Goal: Contribute content: Contribute content

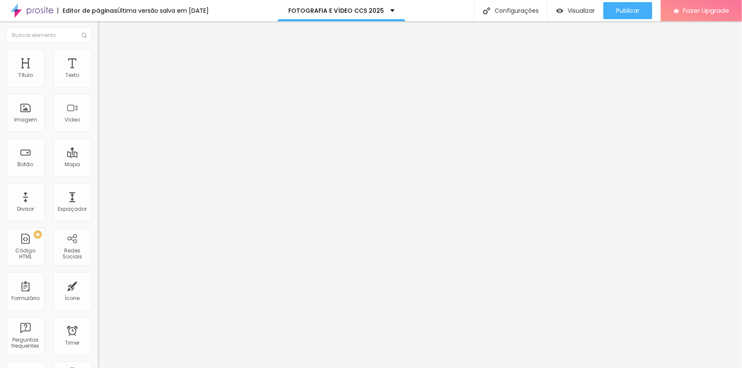
click at [98, 54] on li "Estilo" at bounding box center [147, 53] width 98 height 9
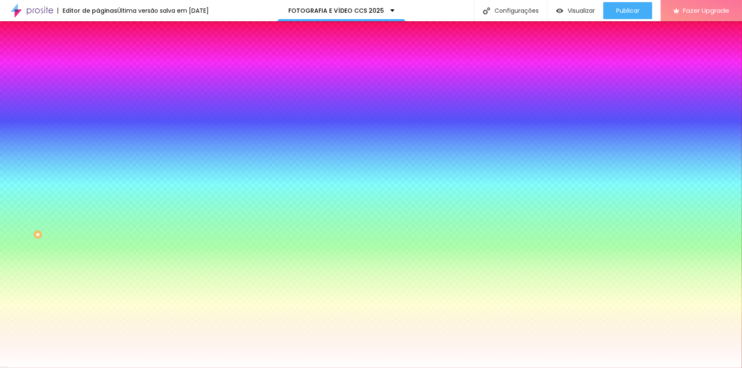
click at [101, 150] on icon "button" at bounding box center [103, 147] width 5 height 5
click at [185, 362] on div at bounding box center [371, 373] width 742 height 0
radio input "false"
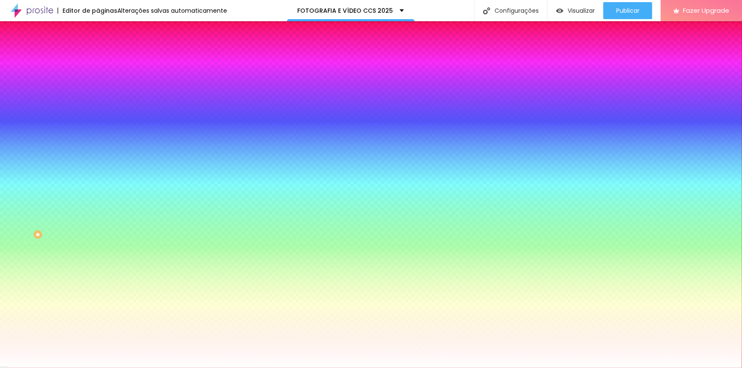
radio input "false"
radio input "true"
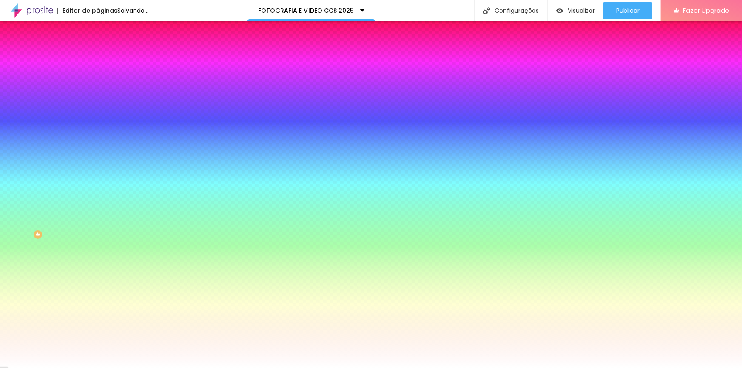
radio input "true"
radio input "false"
radio input "true"
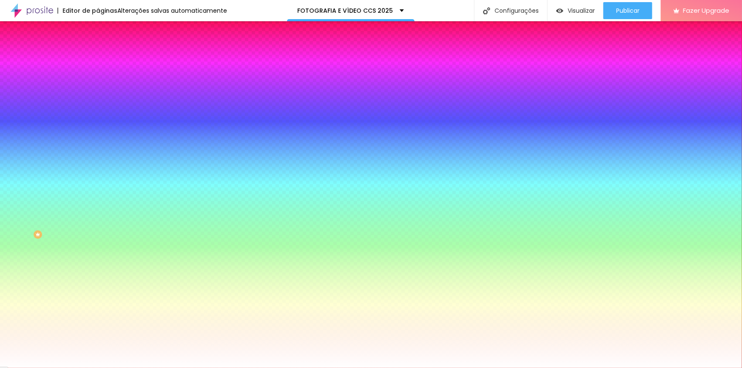
click at [58, 362] on div at bounding box center [371, 368] width 742 height 0
click at [102, 173] on icon "button" at bounding box center [103, 171] width 3 height 3
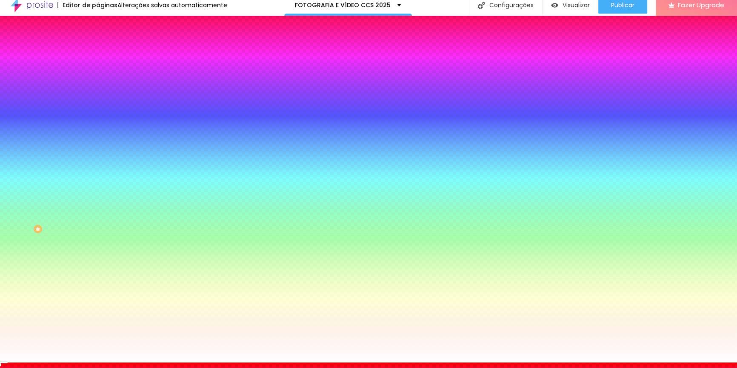
scroll to position [10, 0]
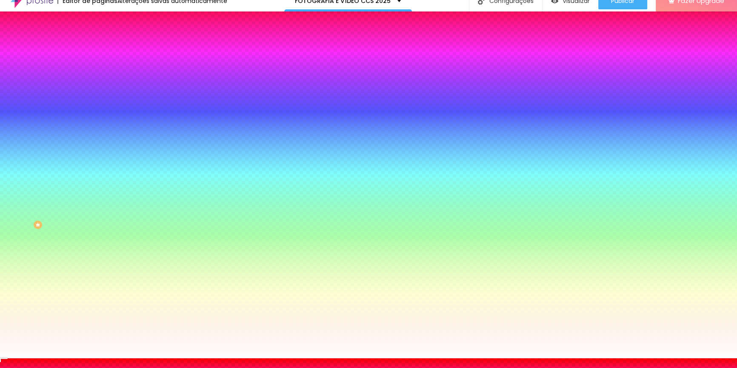
click at [185, 362] on div at bounding box center [368, 364] width 737 height 0
radio input "false"
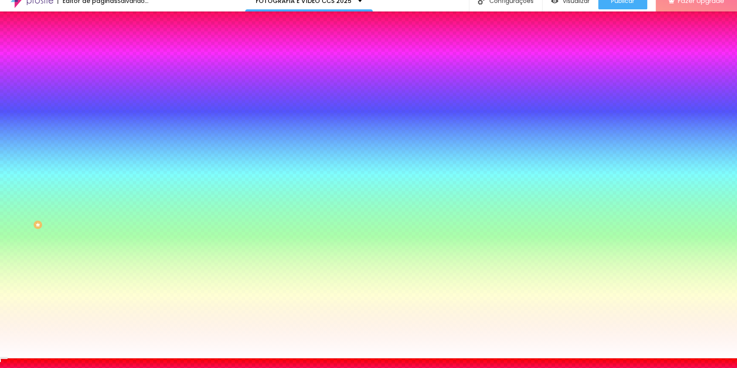
radio input "false"
radio input "true"
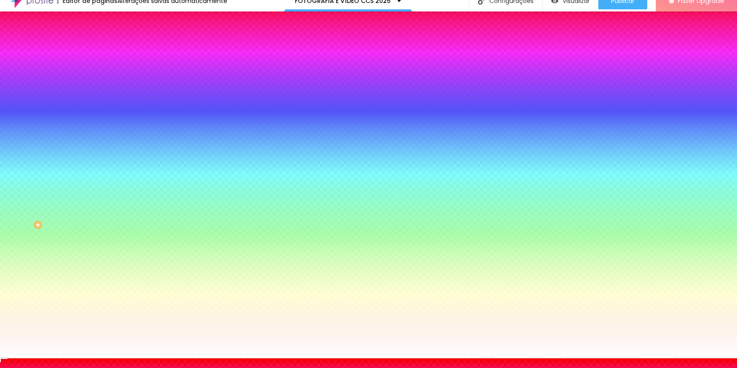
radio input "false"
click at [144, 359] on div at bounding box center [368, 359] width 737 height 0
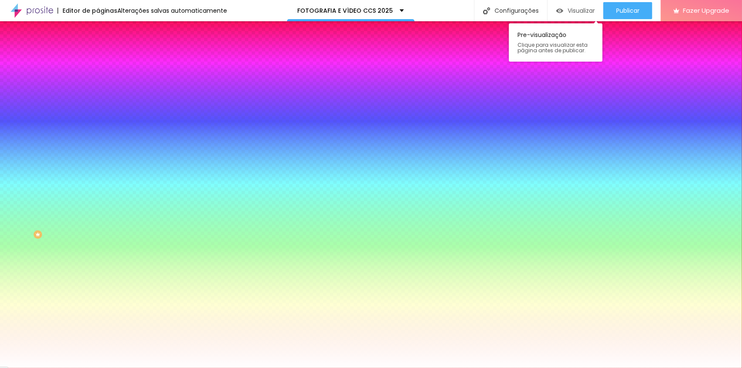
click at [488, 13] on span "Visualizar" at bounding box center [581, 10] width 27 height 7
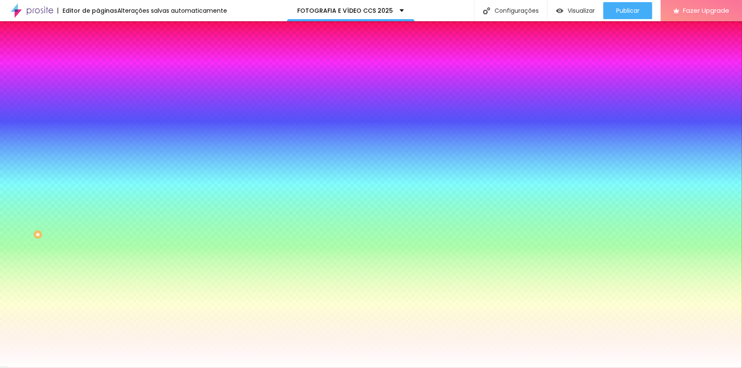
click at [98, 176] on button "button" at bounding box center [104, 172] width 12 height 9
radio input "false"
radio input "true"
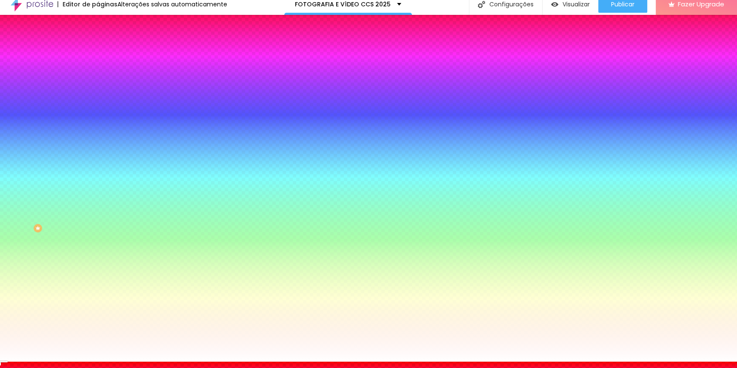
scroll to position [10, 0]
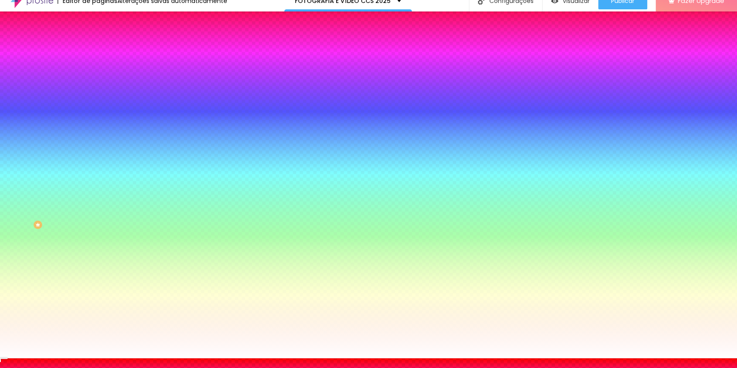
click at [488, 359] on div at bounding box center [368, 359] width 737 height 0
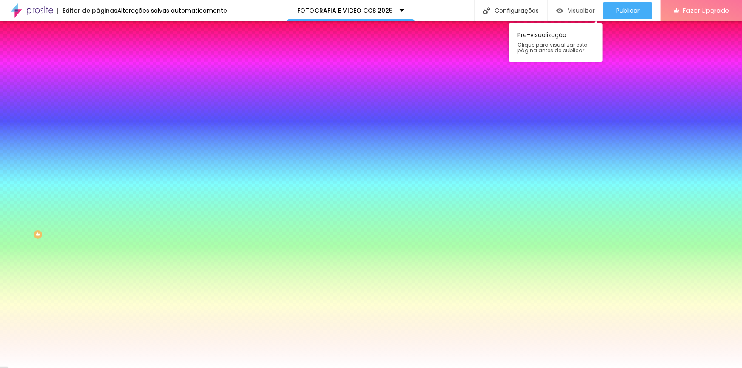
click at [488, 7] on span "Visualizar" at bounding box center [581, 10] width 27 height 7
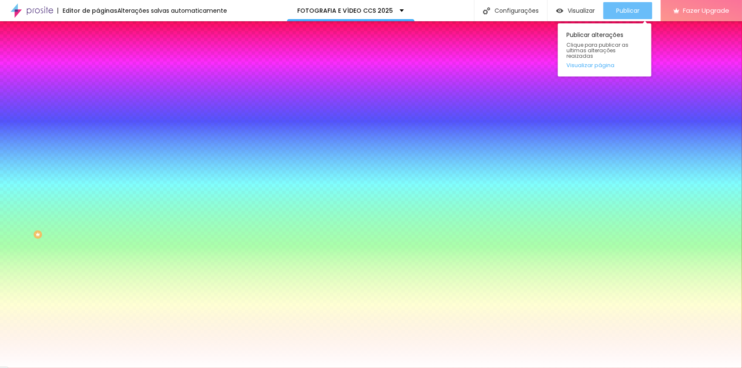
click at [488, 10] on span "Publicar" at bounding box center [627, 10] width 23 height 7
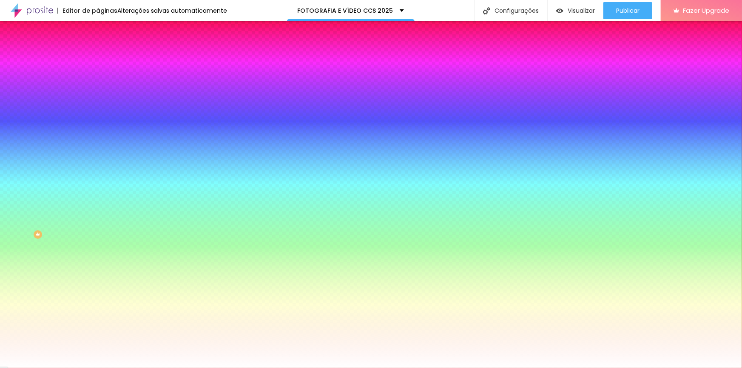
click at [101, 150] on icon "button" at bounding box center [103, 147] width 5 height 5
radio input "true"
radio input "false"
click at [351, 362] on div at bounding box center [371, 368] width 742 height 0
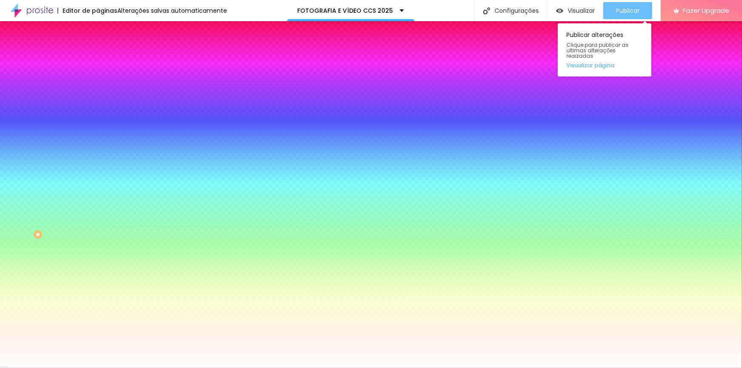
click at [488, 11] on span "Publicar" at bounding box center [627, 10] width 23 height 7
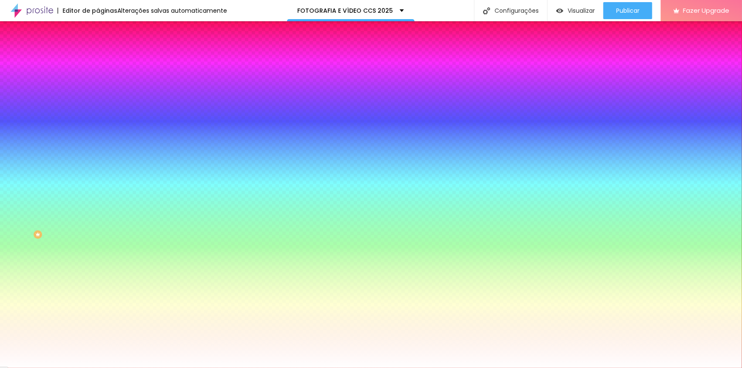
click at [101, 174] on icon "button" at bounding box center [103, 171] width 5 height 5
radio input "true"
radio input "false"
click at [488, 362] on div at bounding box center [368, 368] width 737 height 0
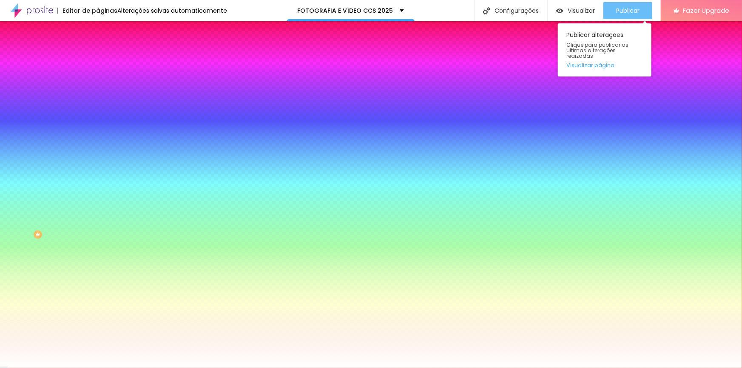
click at [488, 9] on span "Publicar" at bounding box center [627, 10] width 23 height 7
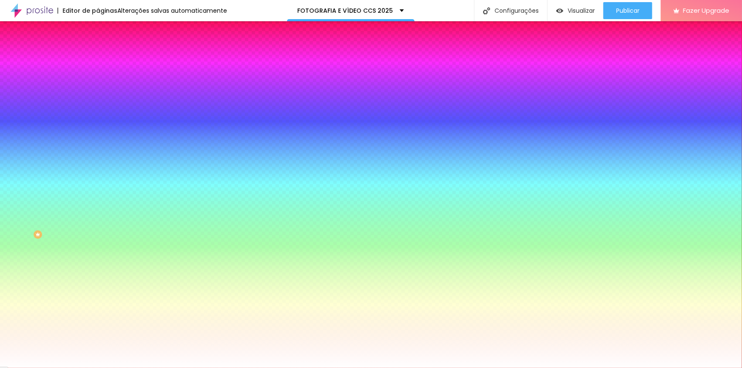
click at [102, 173] on icon "button" at bounding box center [103, 171] width 3 height 3
click at [177, 362] on div at bounding box center [368, 373] width 737 height 0
click at [488, 362] on div at bounding box center [368, 368] width 737 height 0
click at [488, 12] on span "Publicar" at bounding box center [627, 10] width 23 height 7
click at [98, 88] on span "Nenhum" at bounding box center [109, 84] width 22 height 7
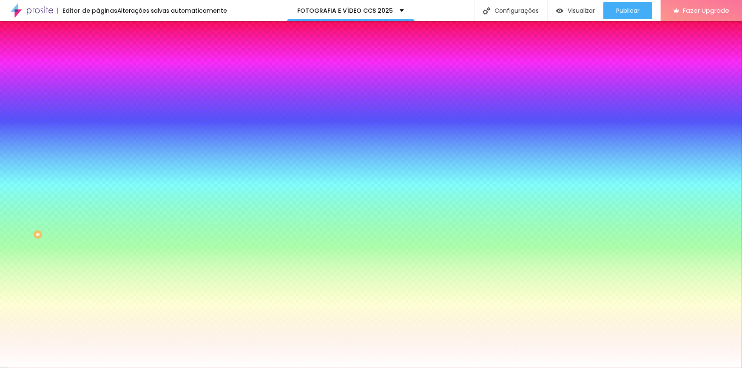
click at [98, 102] on span "Parallax" at bounding box center [108, 97] width 21 height 7
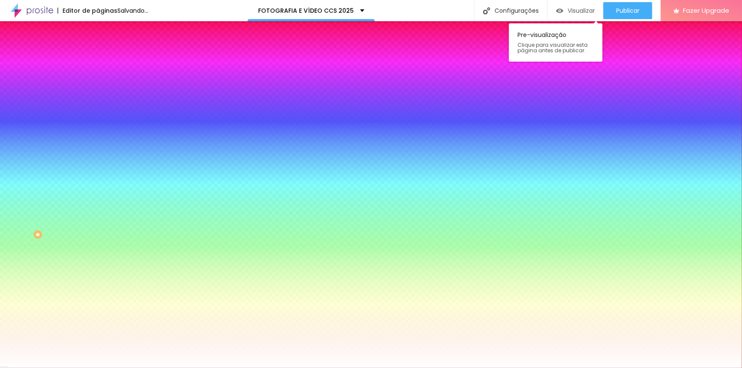
click at [488, 9] on span "Visualizar" at bounding box center [581, 10] width 27 height 7
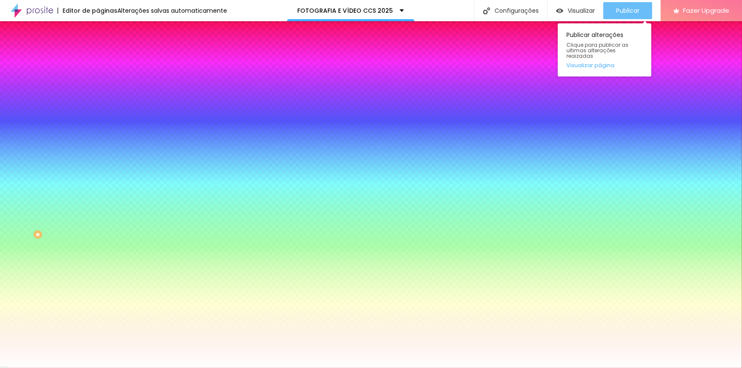
click at [488, 12] on span "Publicar" at bounding box center [627, 10] width 23 height 7
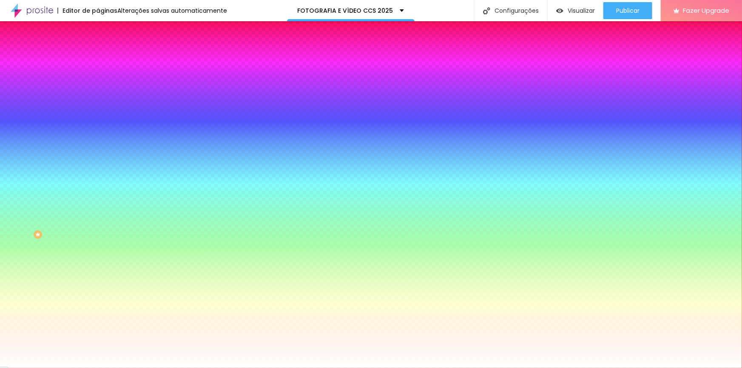
click at [98, 78] on span "Trocar imagem" at bounding box center [121, 74] width 46 height 7
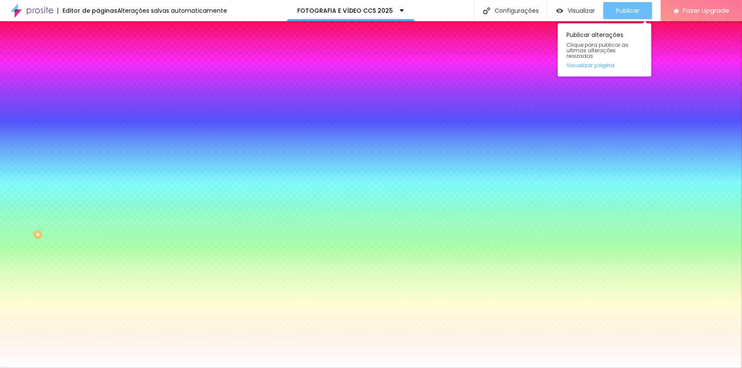
click at [488, 14] on span "Publicar" at bounding box center [627, 10] width 23 height 7
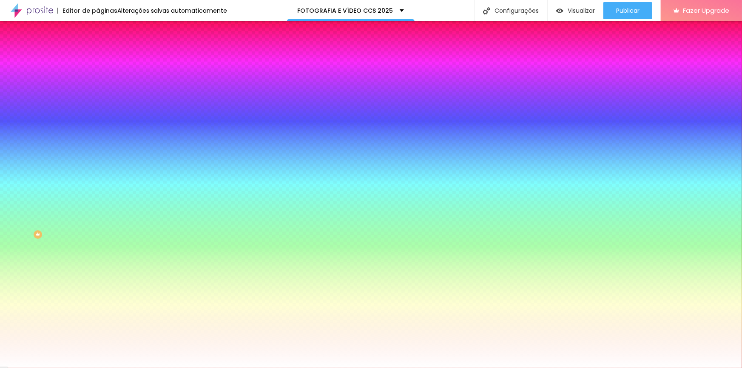
click at [98, 78] on span "Trocar imagem" at bounding box center [121, 74] width 46 height 7
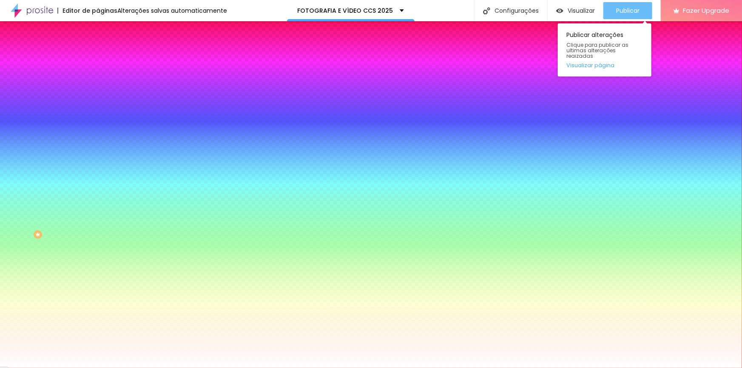
click at [488, 10] on span "Publicar" at bounding box center [627, 10] width 23 height 7
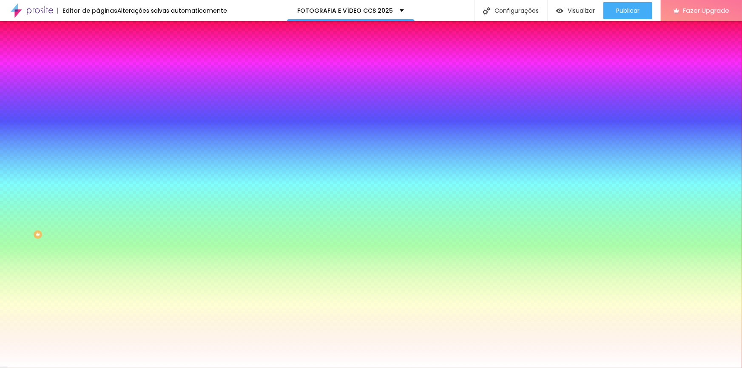
click at [98, 153] on button "button" at bounding box center [104, 148] width 12 height 9
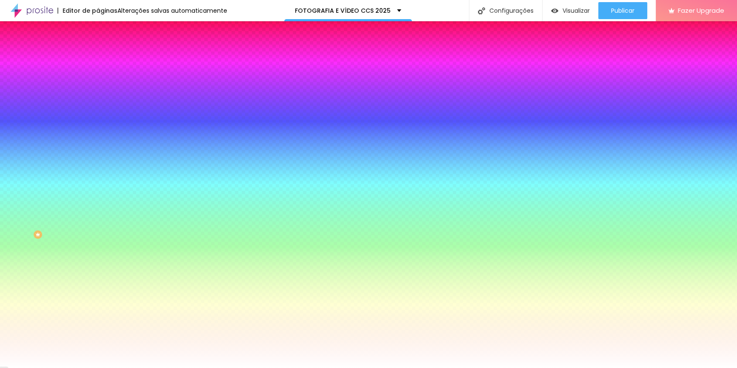
type input "#6291B6"
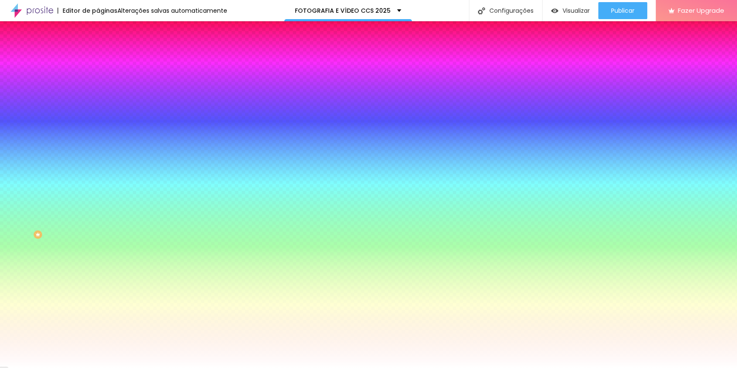
click at [488, 362] on div at bounding box center [368, 368] width 737 height 0
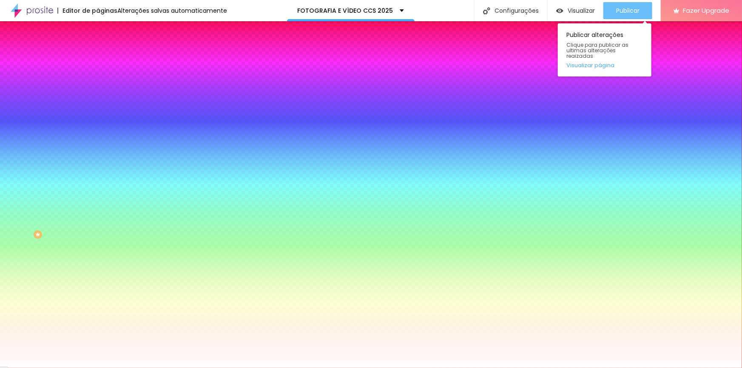
click at [488, 10] on span "Publicar" at bounding box center [627, 10] width 23 height 7
click at [488, 14] on span "Publicar" at bounding box center [632, 10] width 23 height 7
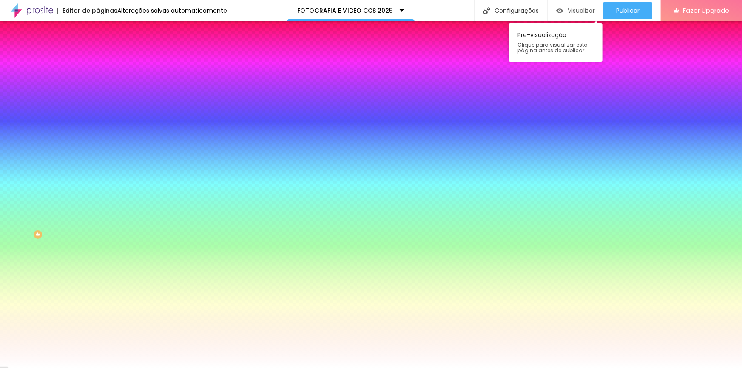
click at [488, 5] on div "Visualizar" at bounding box center [575, 10] width 39 height 17
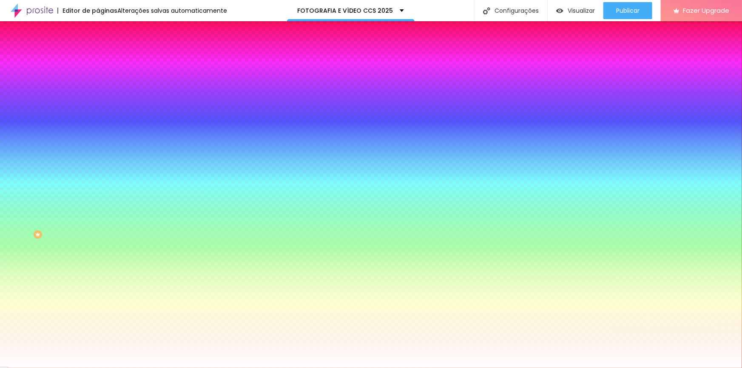
click at [98, 153] on button "button" at bounding box center [104, 148] width 12 height 9
radio input "false"
radio input "true"
click at [488, 362] on div at bounding box center [368, 368] width 737 height 0
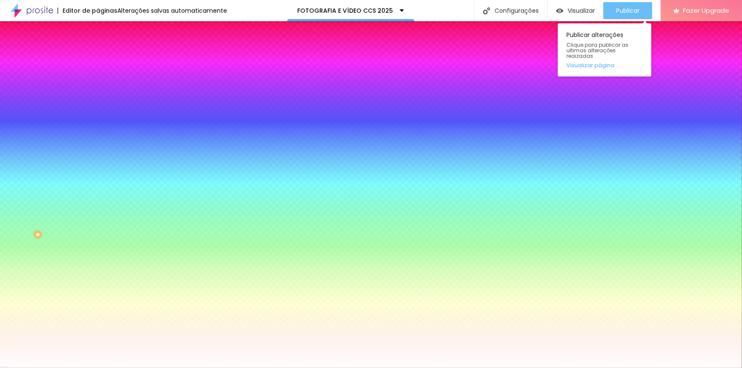
click at [488, 12] on span "Publicar" at bounding box center [627, 10] width 23 height 7
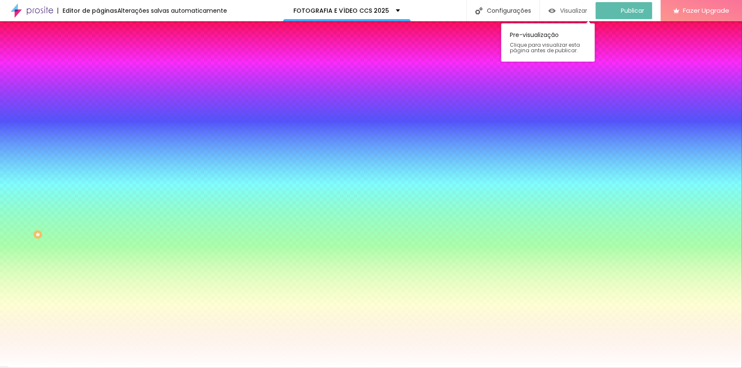
click at [488, 12] on span "Visualizar" at bounding box center [573, 10] width 27 height 7
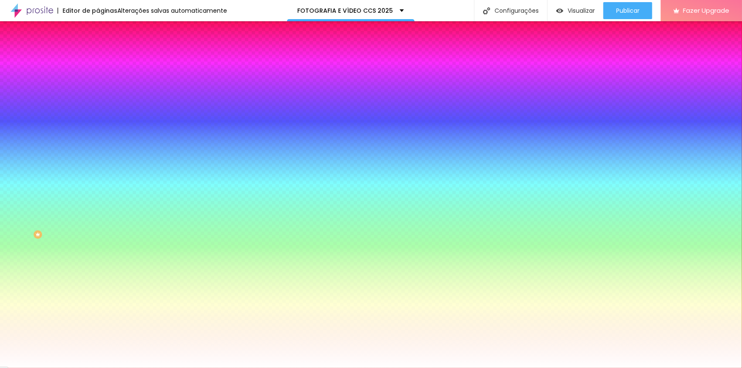
click at [101, 150] on icon "button" at bounding box center [103, 147] width 5 height 5
click at [34, 362] on div at bounding box center [368, 368] width 737 height 0
click at [98, 94] on span "Nenhum" at bounding box center [109, 89] width 22 height 7
click at [101, 151] on icon "button" at bounding box center [102, 150] width 2 height 2
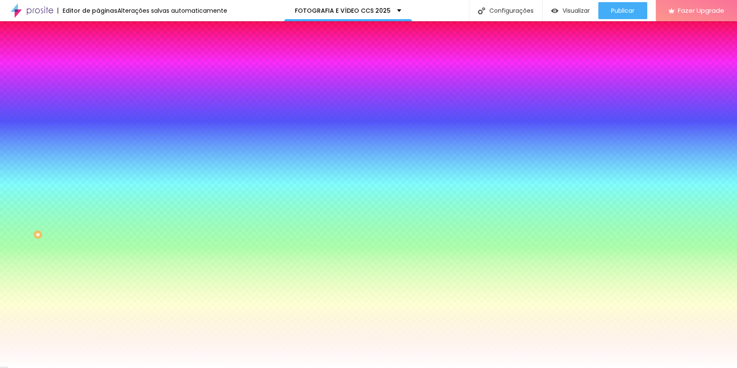
radio input "true"
radio input "false"
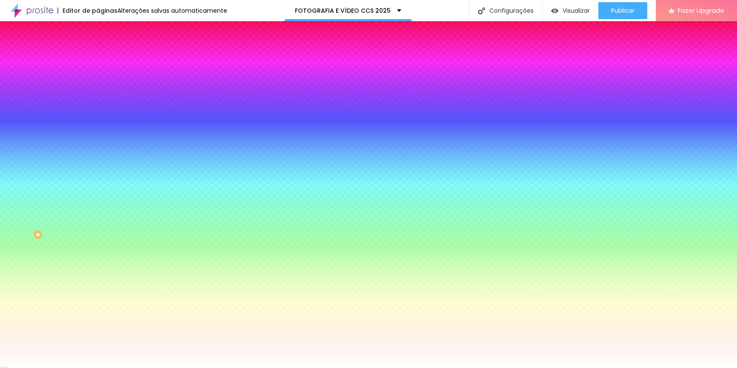
radio input "false"
radio input "true"
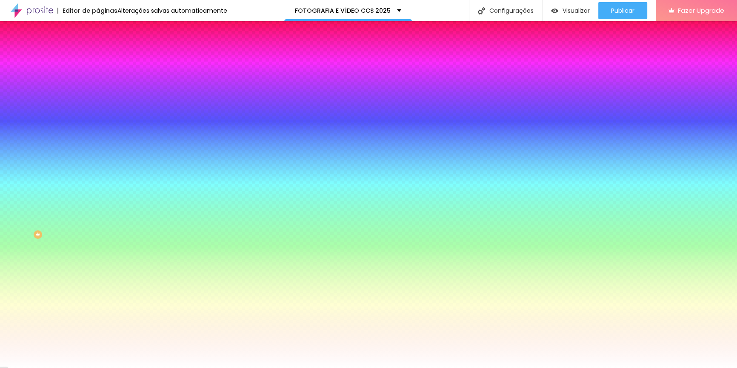
radio input "true"
radio input "false"
type input "#EEF3F8"
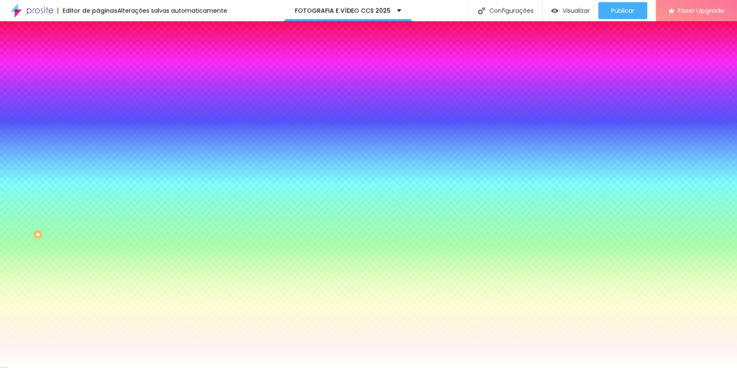
click at [370, 362] on div at bounding box center [368, 368] width 737 height 0
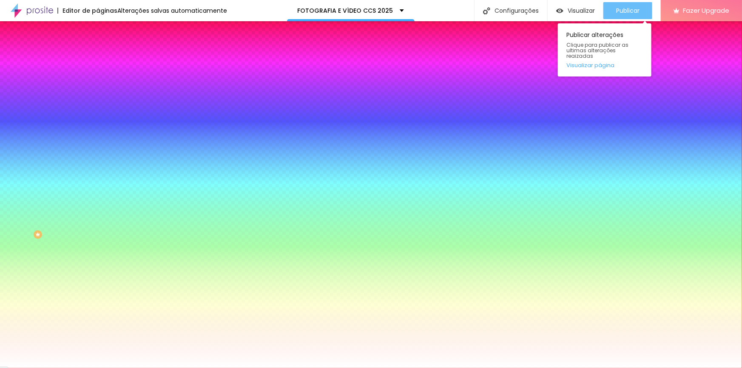
click at [488, 8] on span "Publicar" at bounding box center [627, 10] width 23 height 7
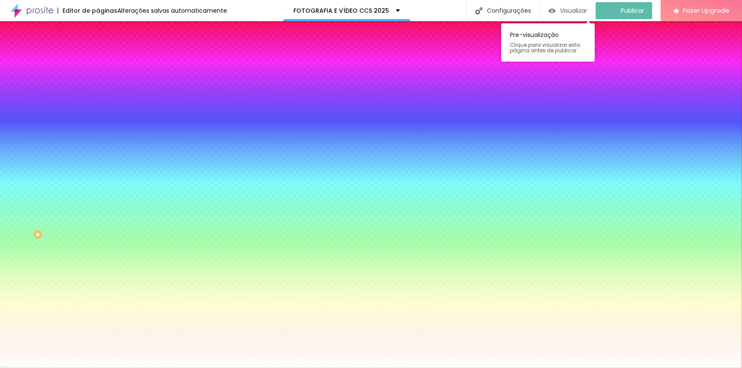
click at [488, 9] on span "Visualizar" at bounding box center [573, 10] width 27 height 7
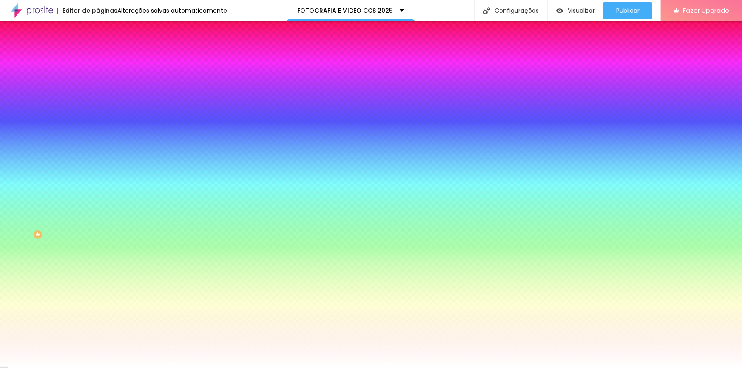
click at [98, 78] on span "Trocar imagem" at bounding box center [121, 74] width 46 height 7
click at [181, 362] on div at bounding box center [371, 373] width 742 height 0
click at [179, 362] on div at bounding box center [371, 373] width 742 height 0
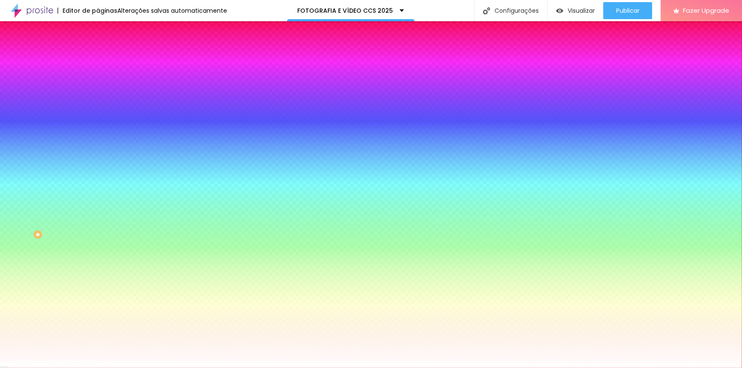
click at [183, 362] on div at bounding box center [371, 373] width 742 height 0
click at [180, 362] on div at bounding box center [371, 373] width 742 height 0
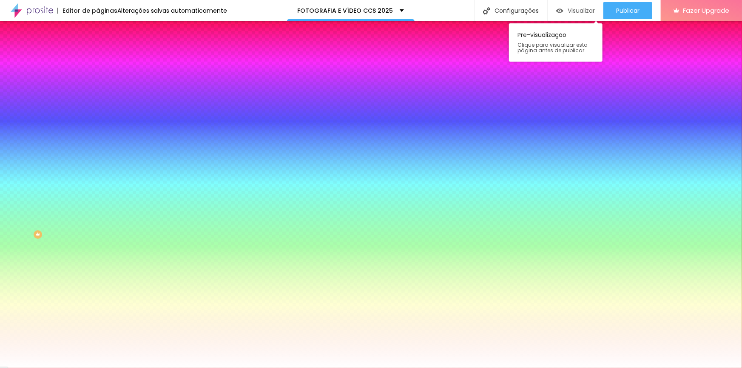
click at [488, 9] on span "Visualizar" at bounding box center [581, 10] width 27 height 7
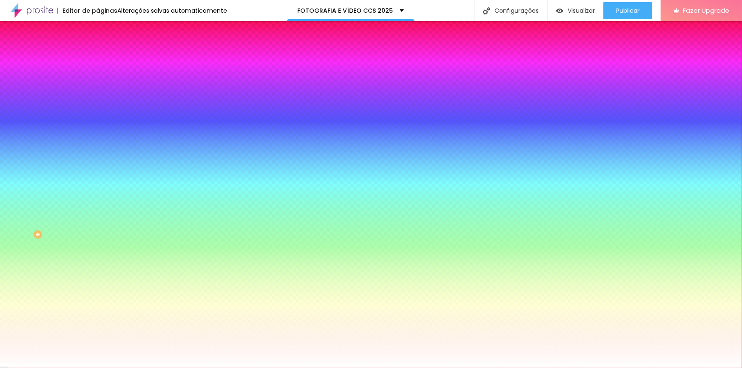
click at [98, 58] on img at bounding box center [102, 62] width 8 height 8
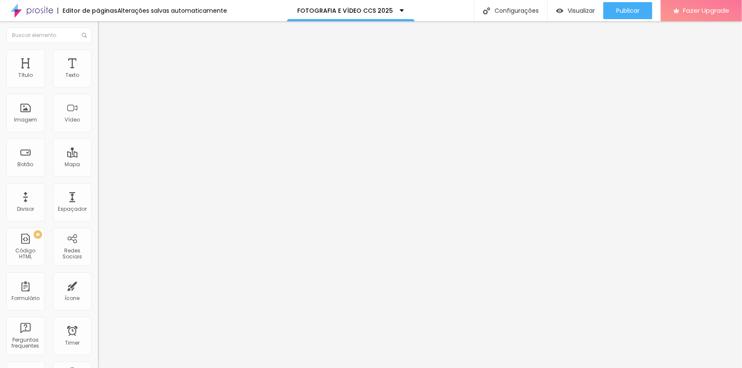
type input "258"
type input "249"
type input "244"
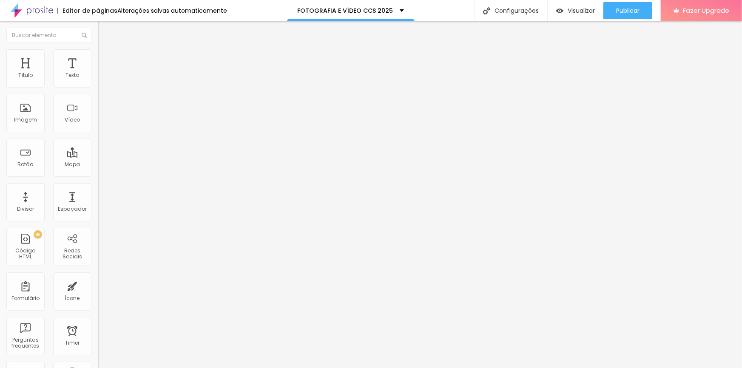
type input "244"
type input "239"
type input "234"
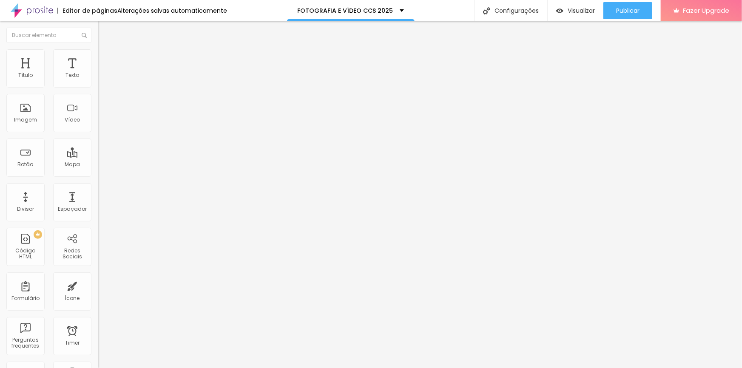
type input "225"
type input "220"
type input "215"
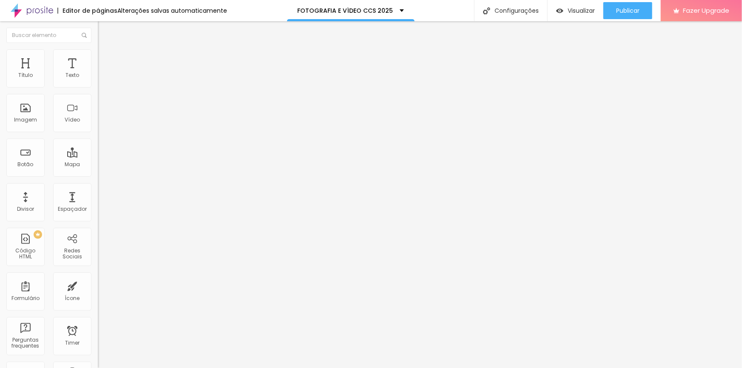
type input "215"
type input "210"
type input "196"
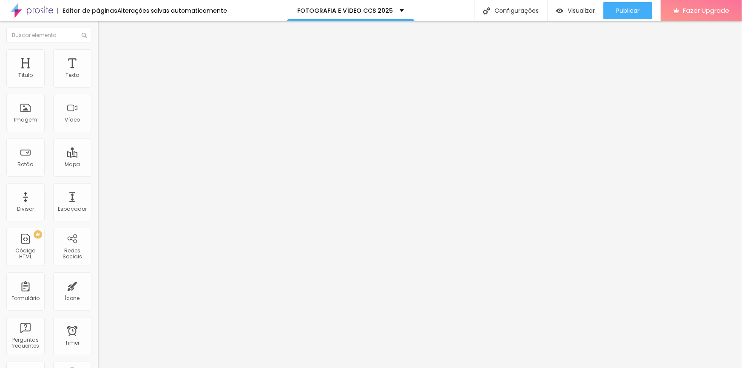
type input "187"
type input "182"
type input "177"
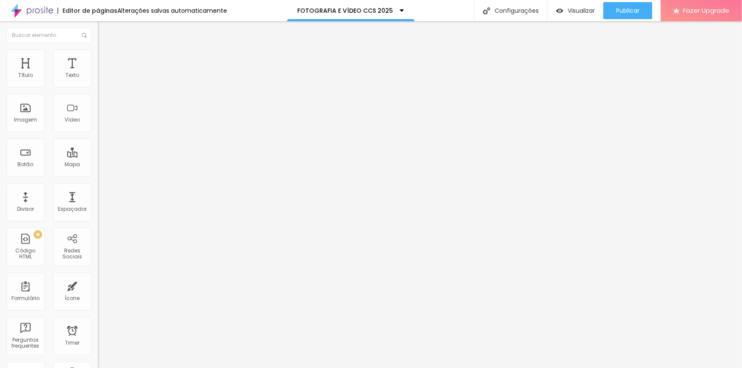
type input "177"
type input "172"
type input "158"
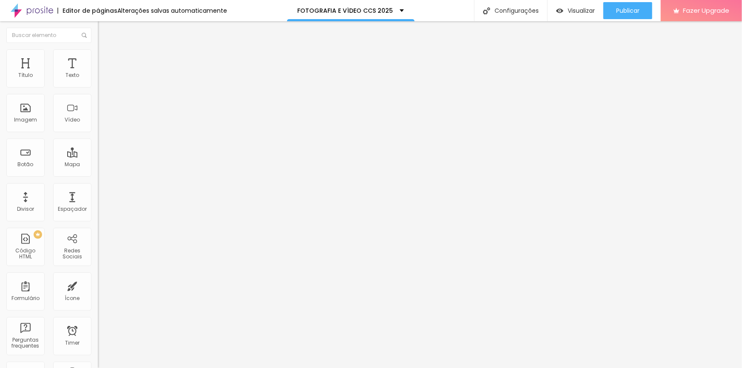
type input "153"
type input "148"
type input "143"
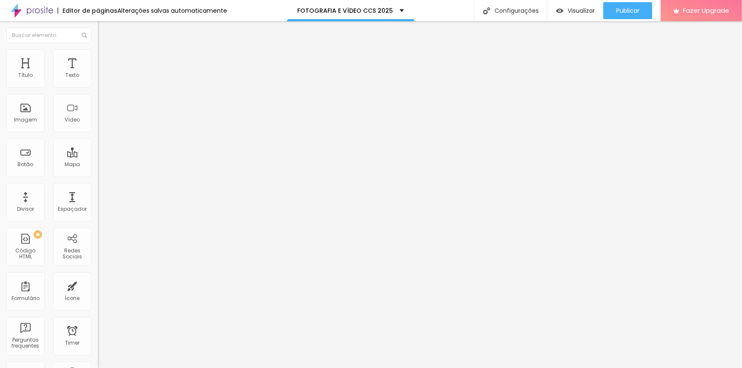
type input "143"
type input "134"
type input "148"
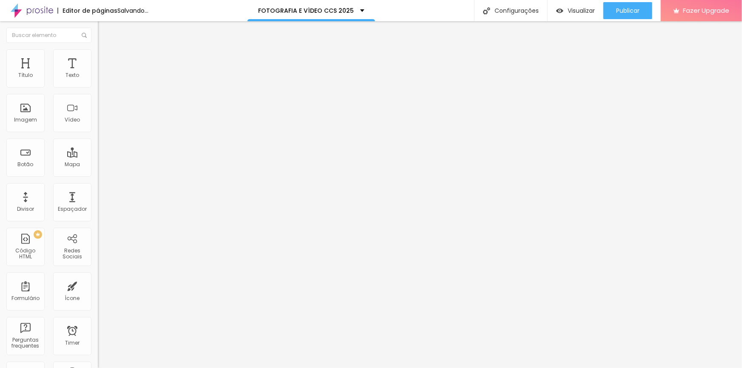
type input "158"
type input "163"
drag, startPoint x: 43, startPoint y: 102, endPoint x: 32, endPoint y: 100, distance: 10.8
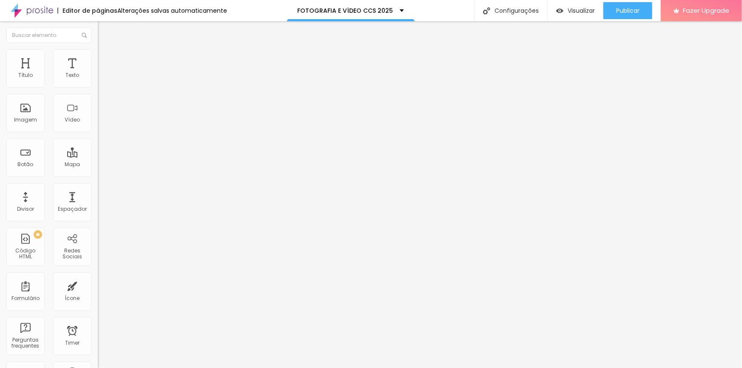
type input "163"
click at [98, 285] on input "range" at bounding box center [125, 288] width 55 height 7
click at [488, 9] on span "Visualizar" at bounding box center [581, 10] width 27 height 7
click at [488, 9] on span "Publicar" at bounding box center [627, 10] width 23 height 7
click at [105, 57] on span "Estilo" at bounding box center [111, 54] width 13 height 7
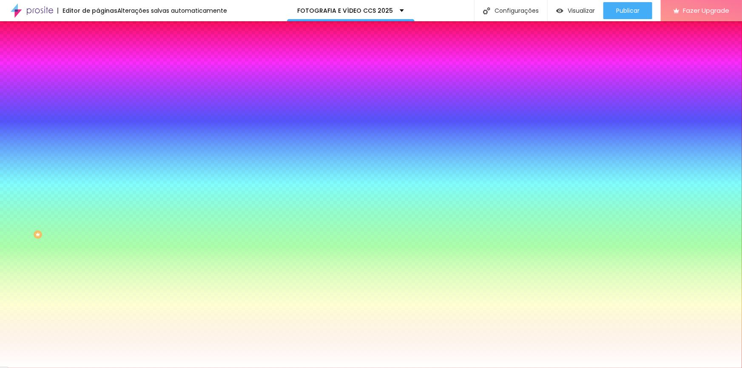
click at [135, 134] on span "ATIVO" at bounding box center [142, 131] width 15 height 5
click at [102, 149] on icon "button" at bounding box center [103, 147] width 3 height 3
click at [174, 362] on div at bounding box center [371, 373] width 742 height 0
click at [34, 362] on div at bounding box center [371, 368] width 742 height 0
click at [98, 49] on li "Conteúdo" at bounding box center [147, 45] width 98 height 9
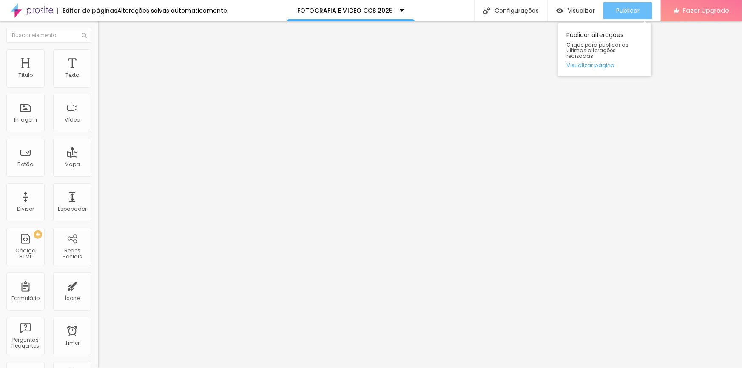
click at [488, 10] on span "Publicar" at bounding box center [627, 10] width 23 height 7
click at [98, 56] on li "Estilo" at bounding box center [147, 53] width 98 height 9
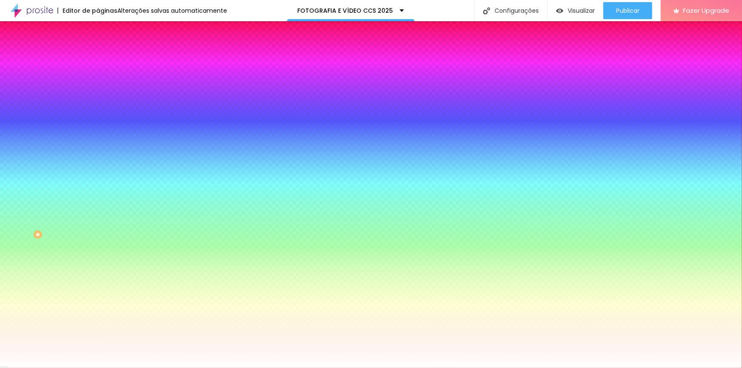
click at [98, 78] on span "Trocar imagem" at bounding box center [121, 74] width 46 height 7
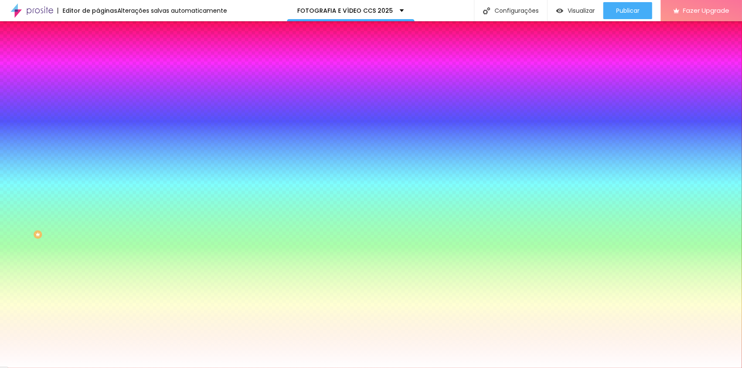
click at [105, 60] on span "Avançado" at bounding box center [119, 63] width 28 height 7
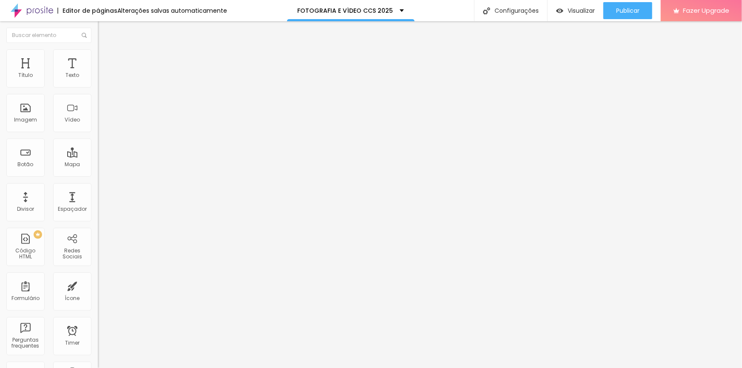
type input "153"
type input "148"
type input "143"
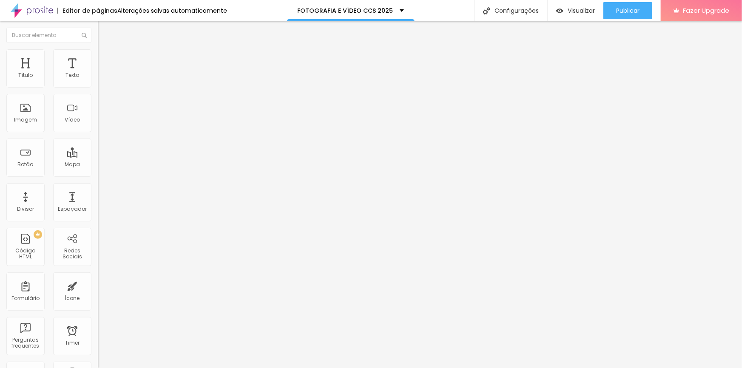
type input "143"
type input "129"
type input "124"
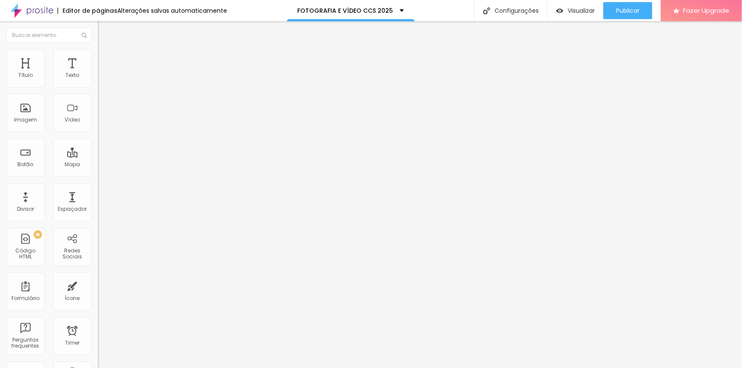
type input "120"
type input "115"
type input "105"
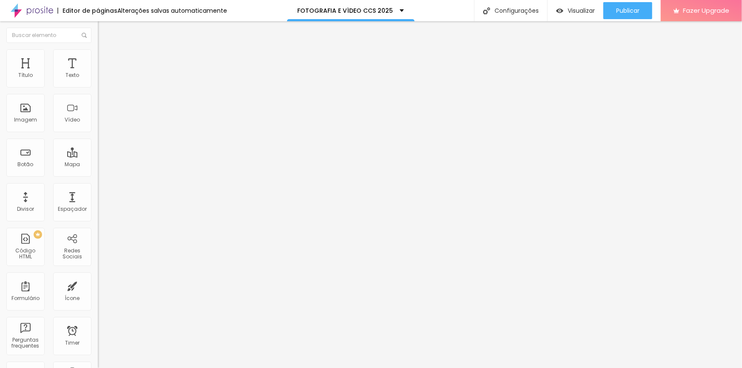
type input "105"
type input "100"
drag, startPoint x: 31, startPoint y: 100, endPoint x: 27, endPoint y: 100, distance: 4.3
type input "100"
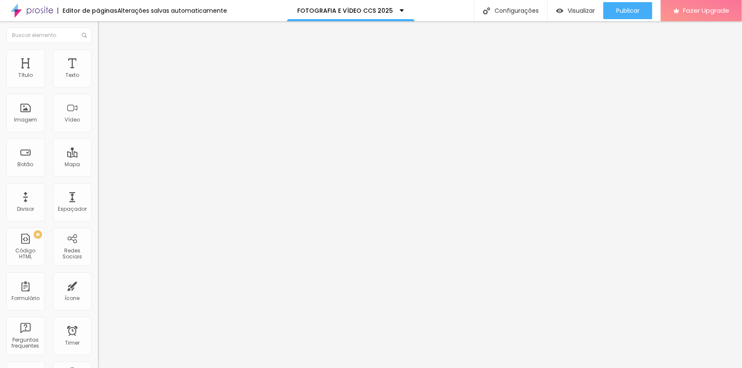
click at [98, 285] on input "range" at bounding box center [125, 288] width 55 height 7
click at [98, 54] on img at bounding box center [102, 53] width 8 height 8
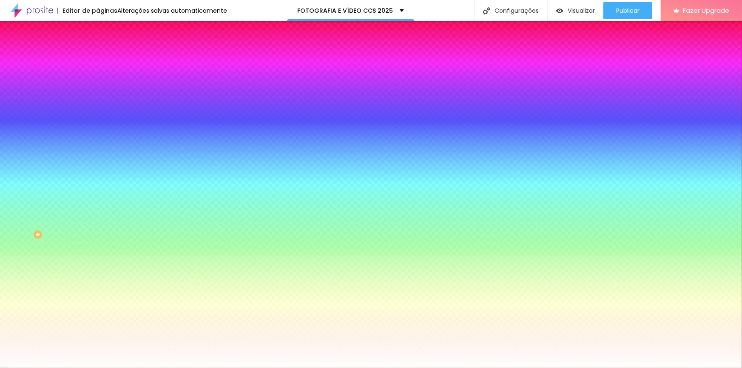
click at [98, 116] on div at bounding box center [147, 116] width 98 height 0
click at [74, 194] on div at bounding box center [371, 184] width 742 height 368
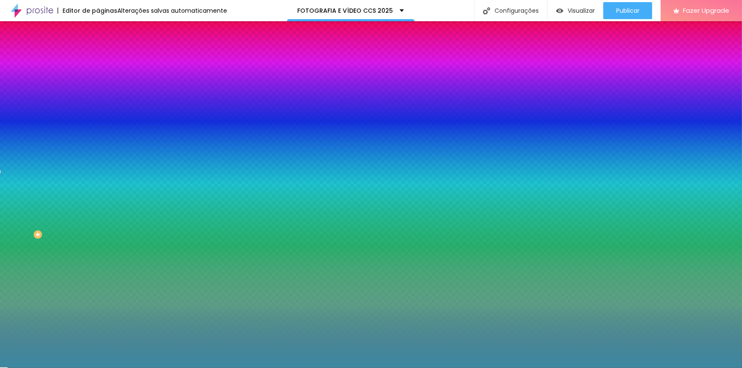
click at [48, 188] on div at bounding box center [371, 184] width 742 height 368
click at [59, 199] on div at bounding box center [371, 184] width 742 height 368
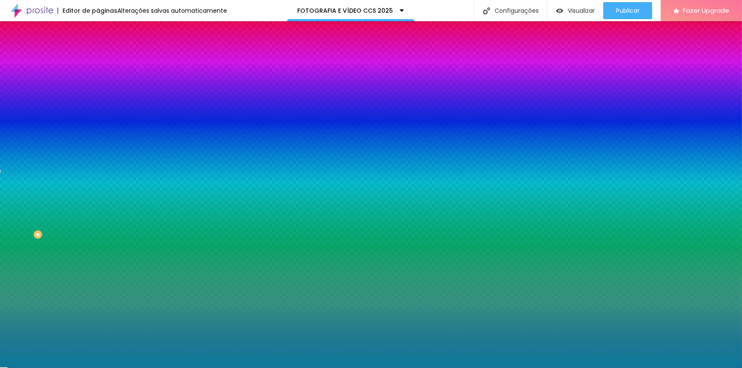
click at [64, 190] on div at bounding box center [371, 184] width 742 height 368
click at [64, 196] on div at bounding box center [371, 184] width 742 height 368
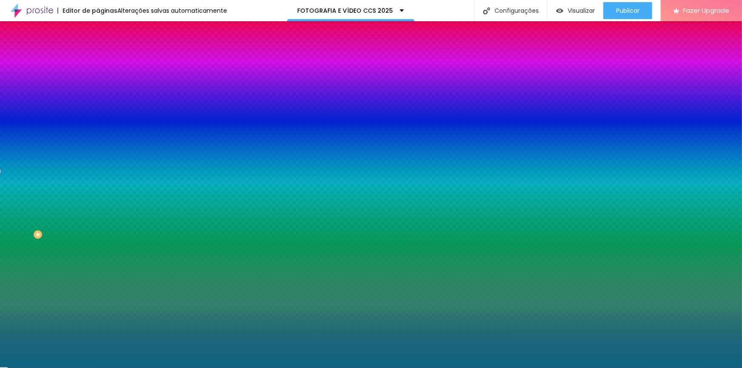
type input "#0C6683"
click at [66, 203] on div at bounding box center [371, 184] width 742 height 368
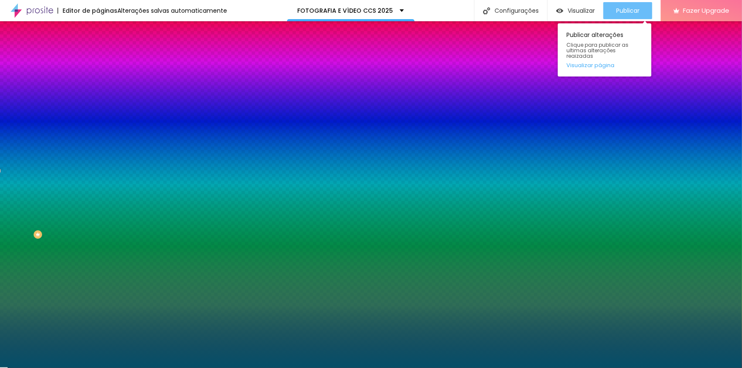
click at [488, 12] on span "Publicar" at bounding box center [627, 10] width 23 height 7
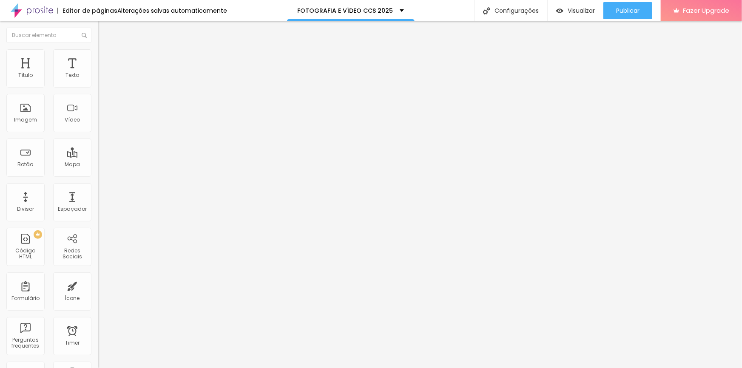
click at [98, 51] on img at bounding box center [102, 53] width 8 height 8
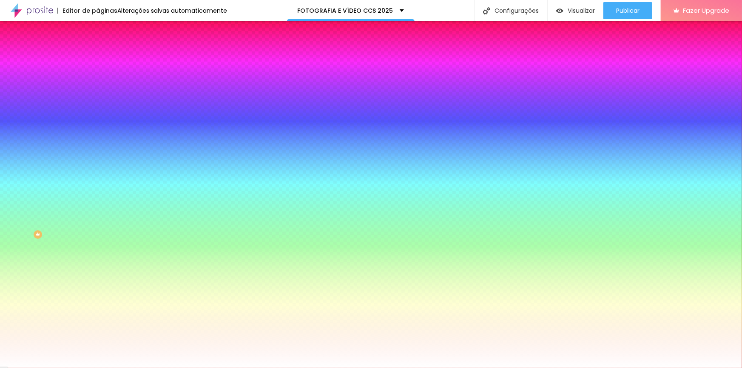
click at [98, 78] on span "Trocar imagem" at bounding box center [121, 74] width 46 height 7
click at [98, 58] on li "Avançado" at bounding box center [147, 62] width 98 height 9
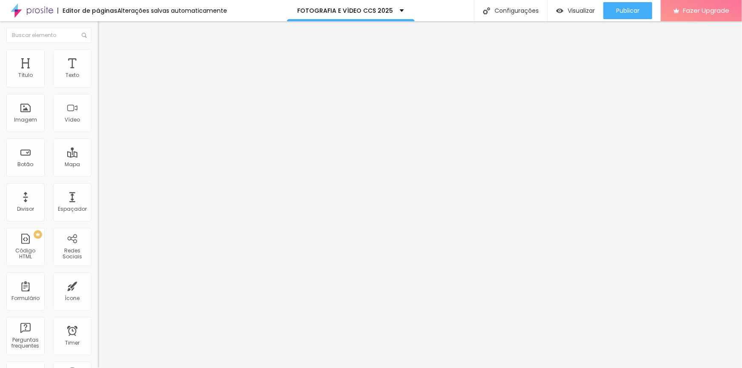
type input "91"
type input "96"
type input "105"
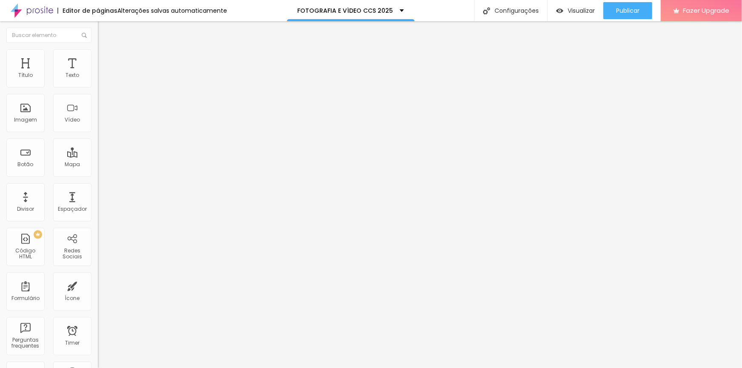
type input "105"
type input "115"
type input "120"
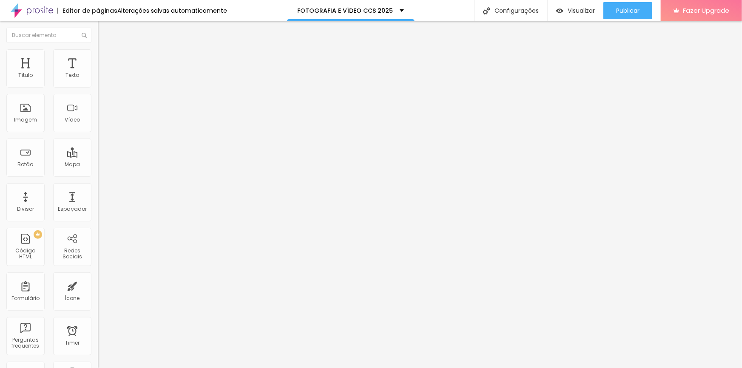
type input "124"
type input "129"
type input "134"
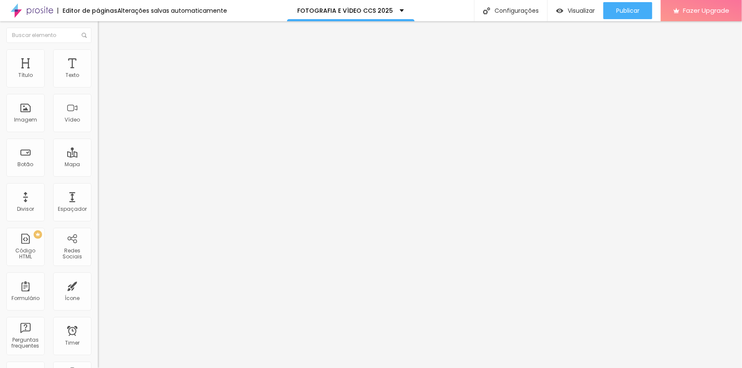
type input "134"
type input "143"
type input "148"
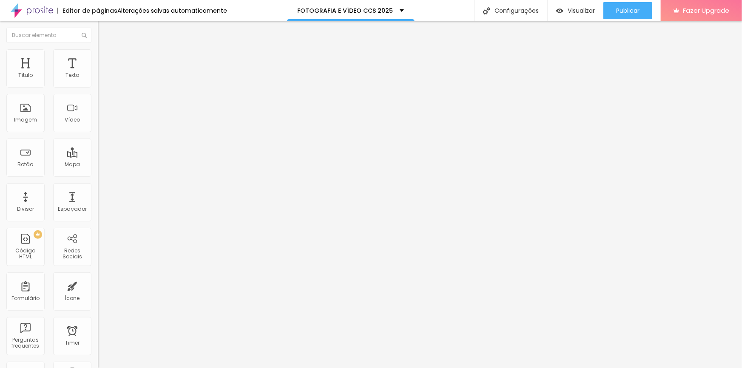
type input "153"
drag, startPoint x: 26, startPoint y: 97, endPoint x: 31, endPoint y: 97, distance: 5.5
click at [98, 285] on input "range" at bounding box center [125, 288] width 55 height 7
click at [488, 11] on span "Publicar" at bounding box center [627, 10] width 23 height 7
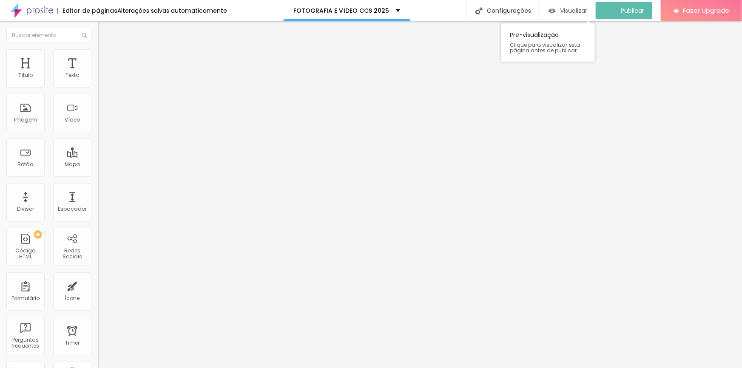
click at [488, 10] on span "Visualizar" at bounding box center [573, 10] width 27 height 7
type input "139"
type input "158"
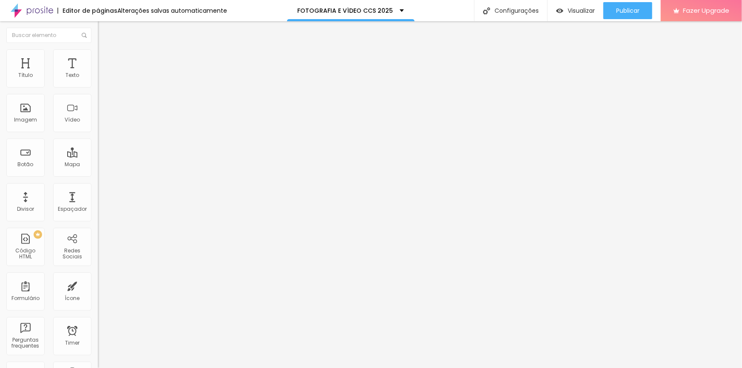
type input "163"
type input "167"
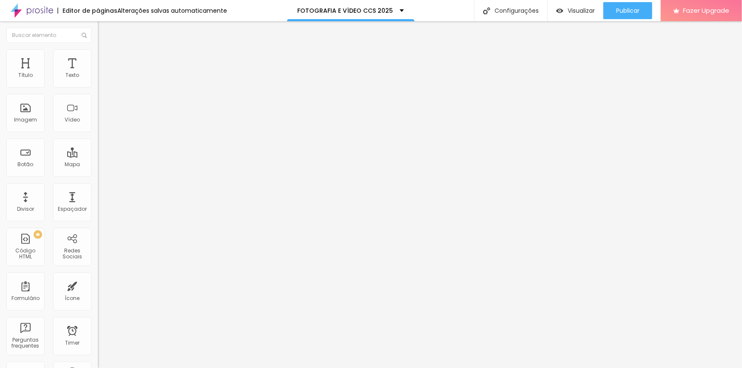
click at [98, 285] on input "range" at bounding box center [125, 288] width 55 height 7
click at [98, 49] on li "Conteúdo" at bounding box center [147, 45] width 98 height 9
click at [98, 54] on li "Estilo" at bounding box center [147, 53] width 98 height 9
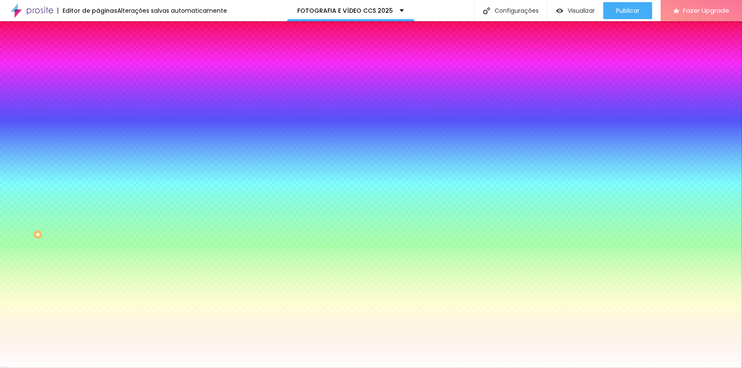
click at [98, 78] on span "Trocar imagem" at bounding box center [121, 74] width 46 height 7
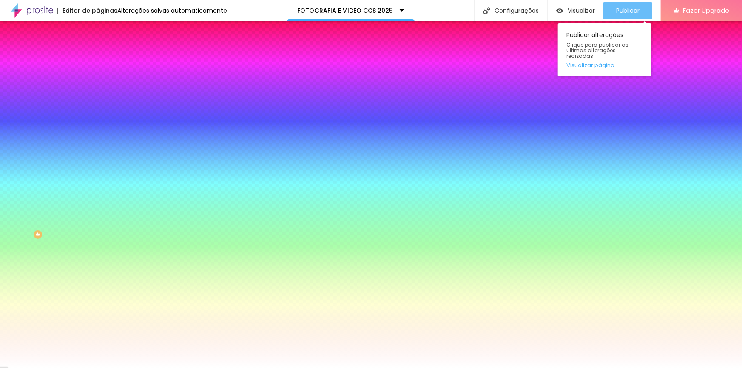
click at [488, 13] on button "Publicar" at bounding box center [627, 10] width 49 height 17
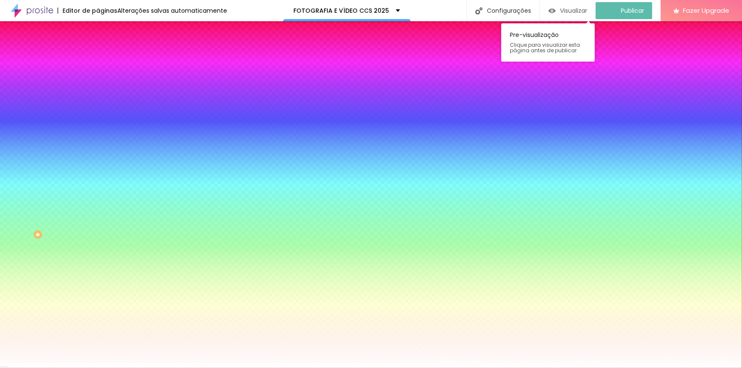
click at [488, 11] on span "Visualizar" at bounding box center [573, 10] width 27 height 7
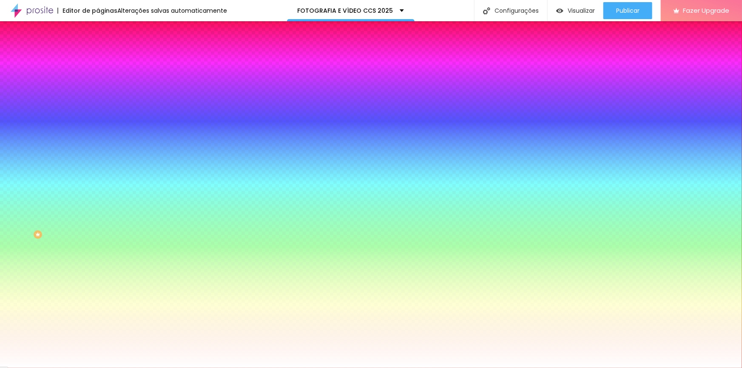
click at [105, 60] on span "Avançado" at bounding box center [119, 63] width 28 height 7
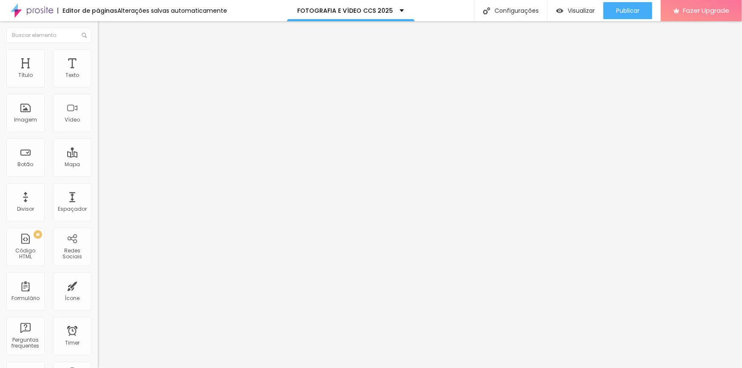
type input "5"
type input "10"
type input "5"
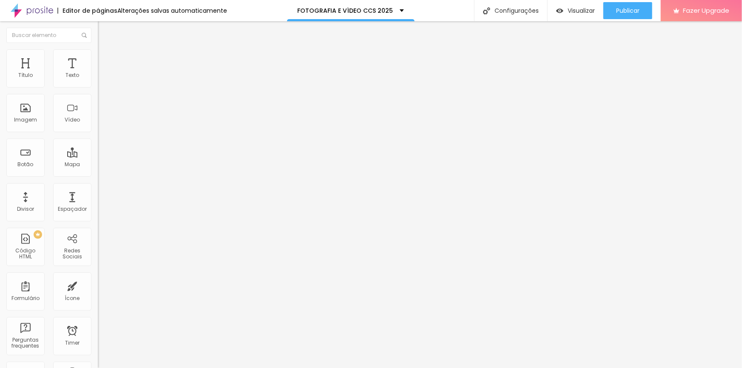
type input "5"
type input "0"
drag, startPoint x: 19, startPoint y: 84, endPoint x: 12, endPoint y: 77, distance: 9.3
click at [98, 165] on input "range" at bounding box center [125, 168] width 55 height 7
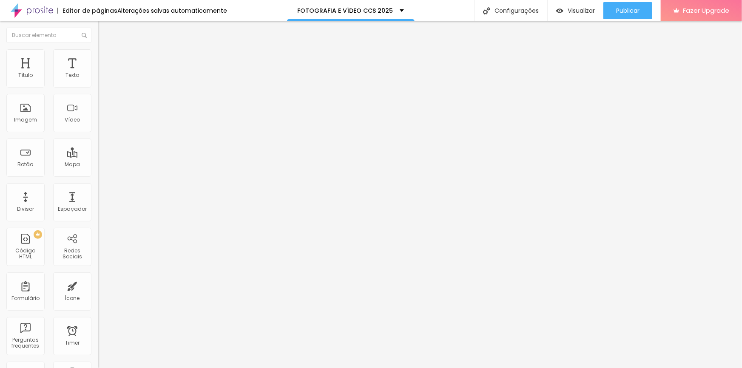
type input "172"
type input "182"
type input "187"
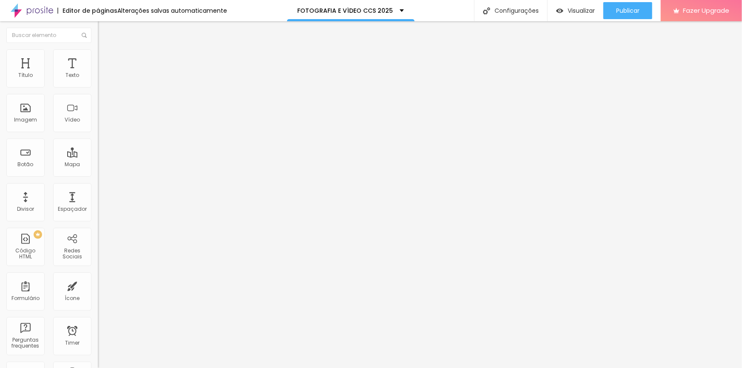
type input "187"
type input "191"
type input "196"
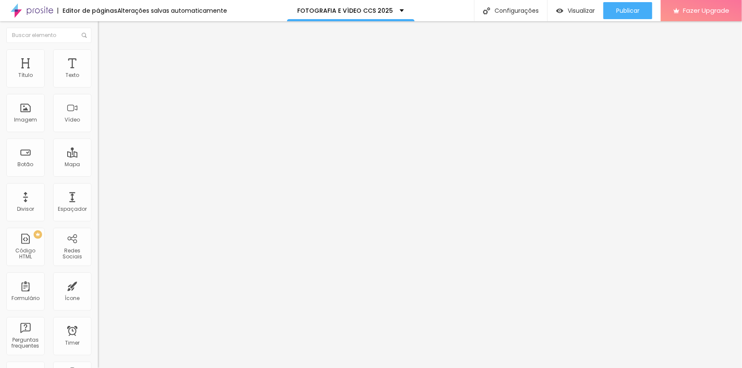
type input "206"
type input "210"
type input "215"
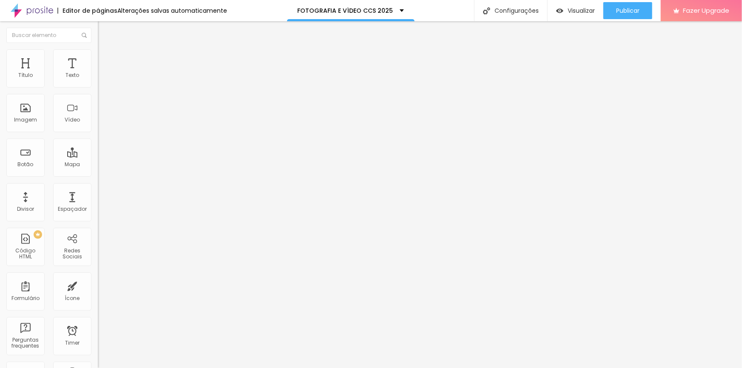
type input "215"
drag, startPoint x: 31, startPoint y: 99, endPoint x: 36, endPoint y: 99, distance: 4.7
type input "215"
click at [98, 285] on input "range" at bounding box center [125, 288] width 55 height 7
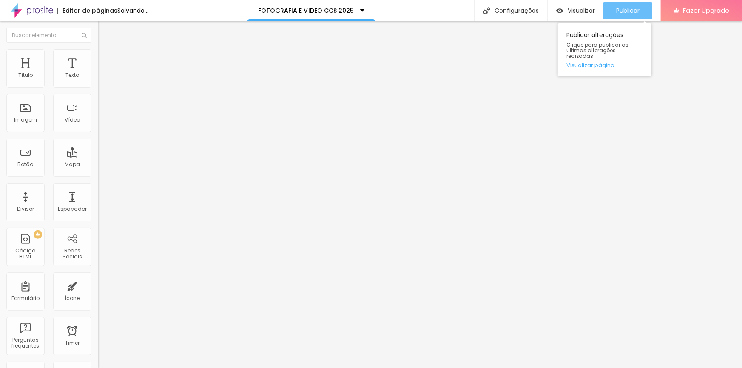
click at [488, 11] on span "Publicar" at bounding box center [627, 10] width 23 height 7
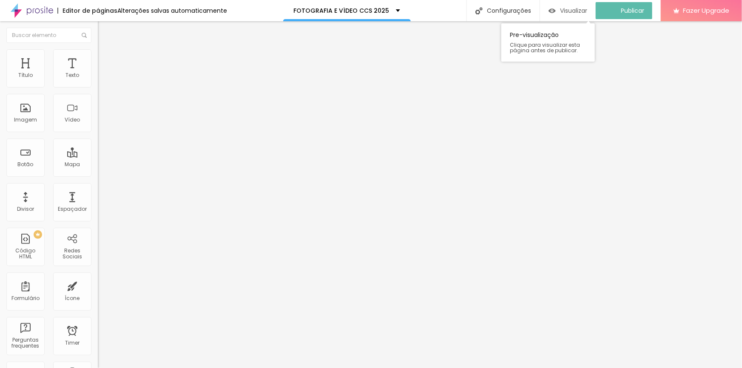
click at [488, 9] on span "Visualizar" at bounding box center [573, 10] width 27 height 7
click at [98, 49] on li "Conteúdo" at bounding box center [147, 45] width 98 height 9
click at [105, 59] on span "Estilo" at bounding box center [111, 54] width 13 height 7
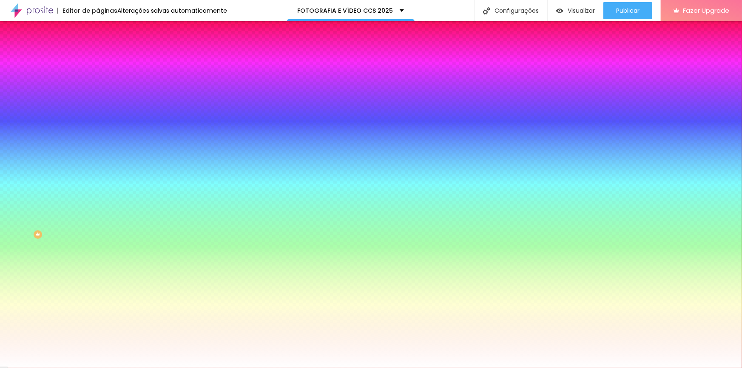
click at [98, 116] on div at bounding box center [147, 116] width 98 height 0
click at [74, 186] on div at bounding box center [371, 184] width 742 height 368
click at [73, 190] on div at bounding box center [371, 184] width 742 height 368
click at [63, 193] on div at bounding box center [371, 184] width 742 height 368
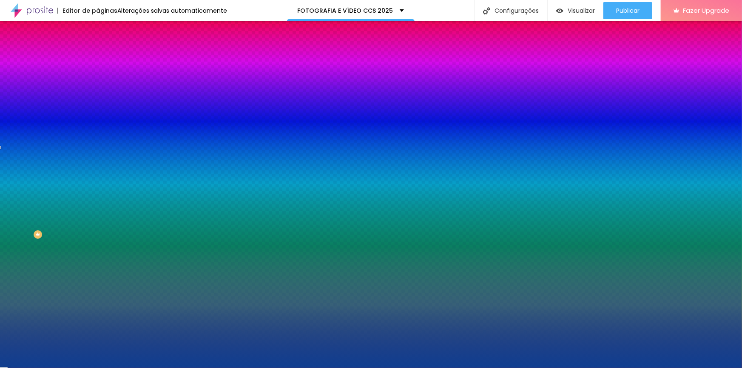
click at [54, 201] on div at bounding box center [371, 184] width 742 height 368
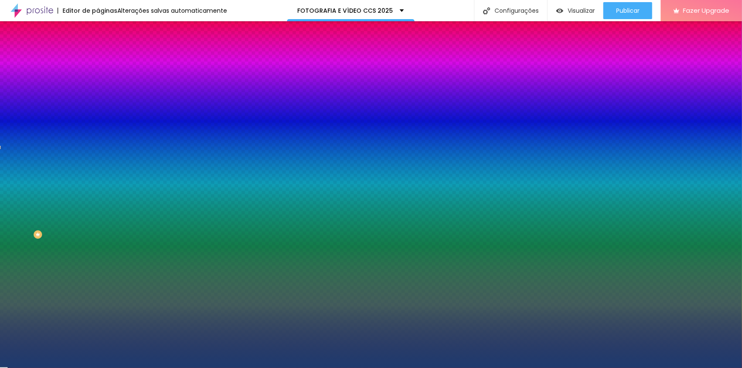
click at [73, 188] on div at bounding box center [371, 184] width 742 height 368
click at [2, 154] on div at bounding box center [1, 152] width 2 height 4
click at [57, 203] on div at bounding box center [371, 184] width 742 height 368
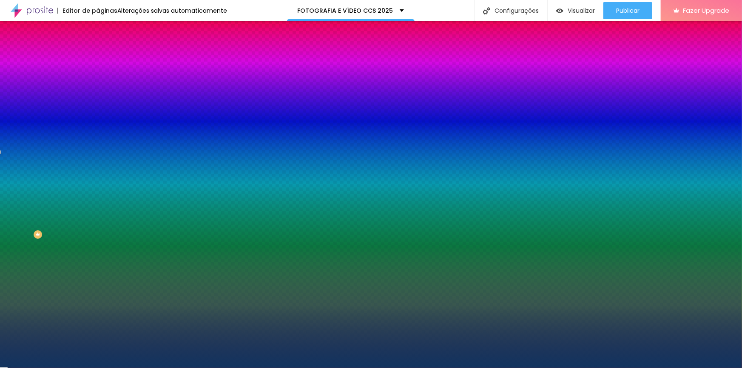
click at [59, 205] on div at bounding box center [371, 184] width 742 height 368
click at [62, 206] on div at bounding box center [371, 184] width 742 height 368
type input "#0C305C"
click at [64, 209] on div at bounding box center [371, 184] width 742 height 368
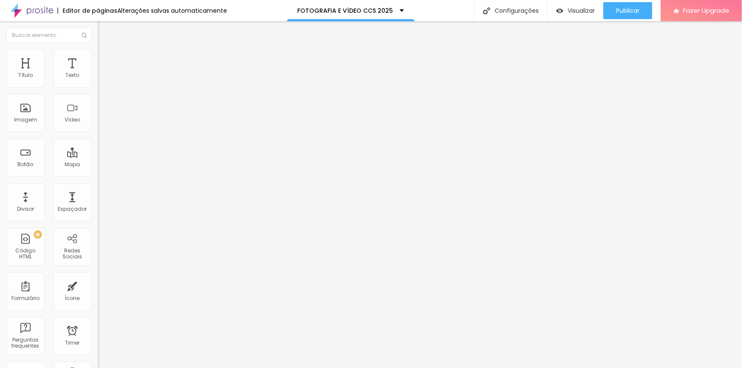
click at [98, 60] on ul "Conteúdo Estilo Avançado" at bounding box center [147, 54] width 98 height 26
click at [98, 55] on li "Estilo" at bounding box center [147, 53] width 98 height 9
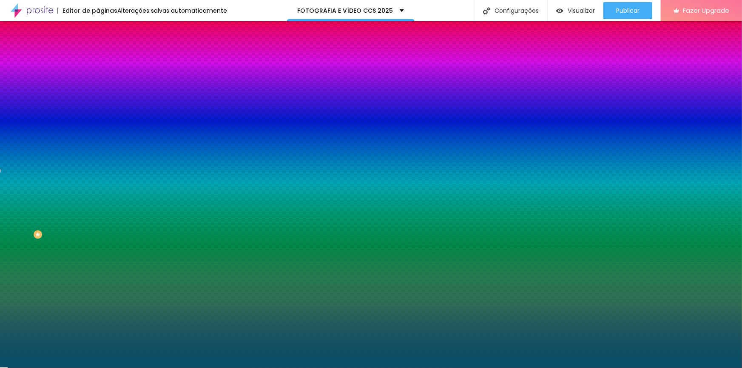
click at [98, 116] on div at bounding box center [147, 116] width 98 height 0
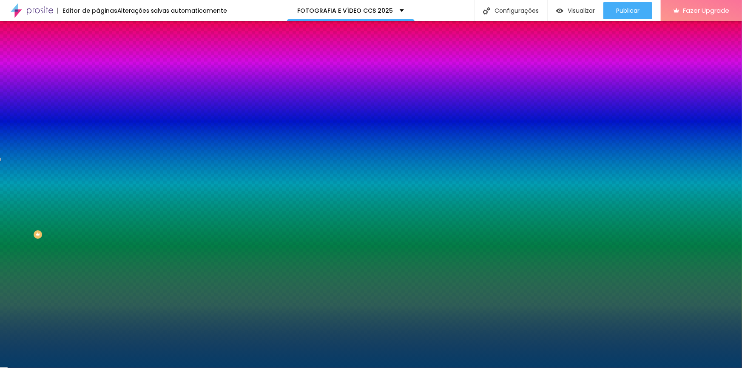
drag, startPoint x: 71, startPoint y: 197, endPoint x: 72, endPoint y: 192, distance: 4.8
click at [2, 161] on div at bounding box center [1, 159] width 2 height 4
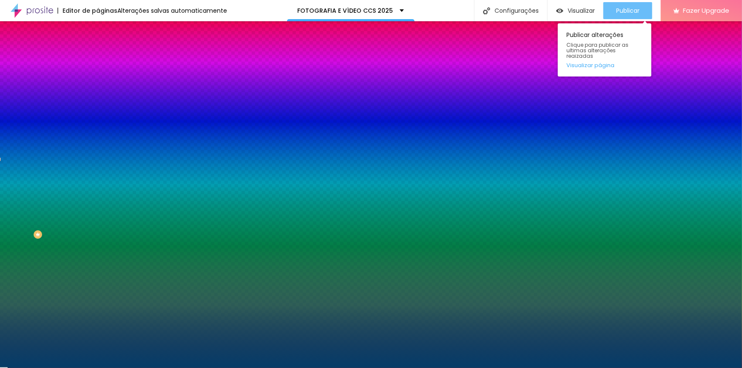
click at [488, 9] on span "Publicar" at bounding box center [627, 10] width 23 height 7
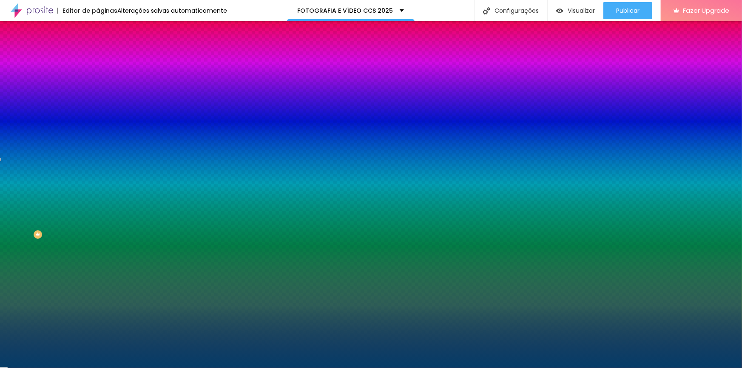
click at [98, 116] on div at bounding box center [147, 116] width 98 height 0
click at [63, 203] on div at bounding box center [371, 184] width 742 height 368
click at [65, 204] on div at bounding box center [371, 184] width 742 height 368
type input "#063B64"
click at [67, 206] on div at bounding box center [371, 184] width 742 height 368
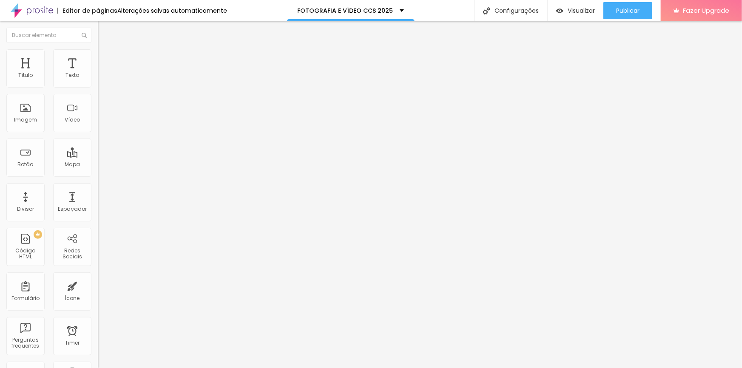
click at [98, 56] on li "Estilo" at bounding box center [147, 53] width 98 height 9
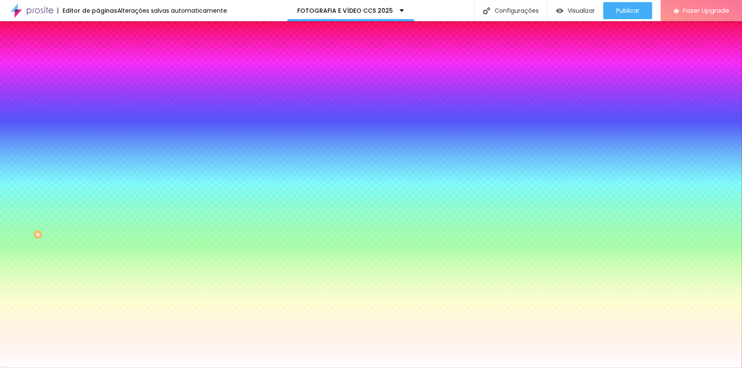
click at [98, 58] on li "Avançado" at bounding box center [147, 62] width 98 height 9
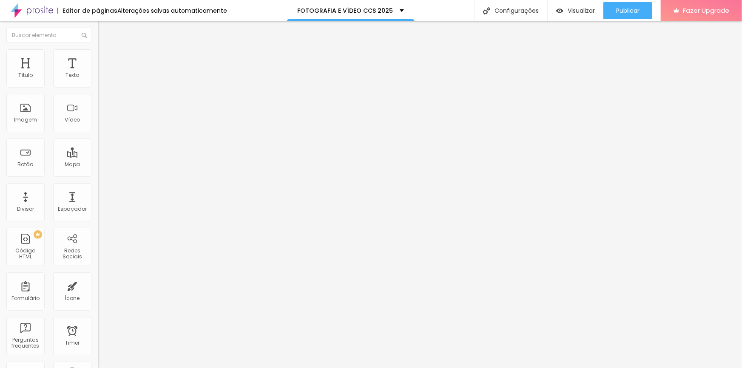
type input "230"
type input "234"
type input "249"
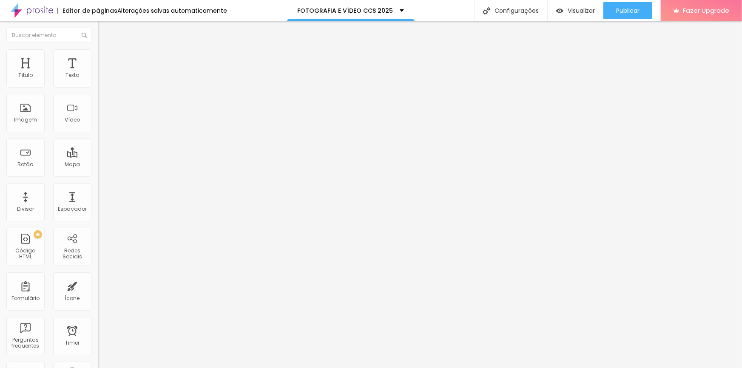
type input "249"
type input "254"
type input "258"
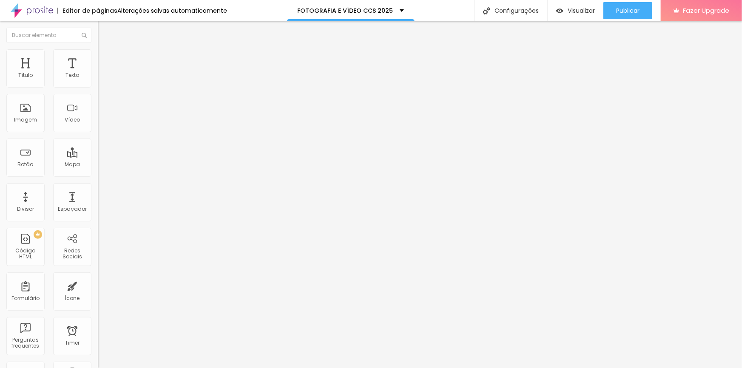
type input "263"
type input "268"
type input "273"
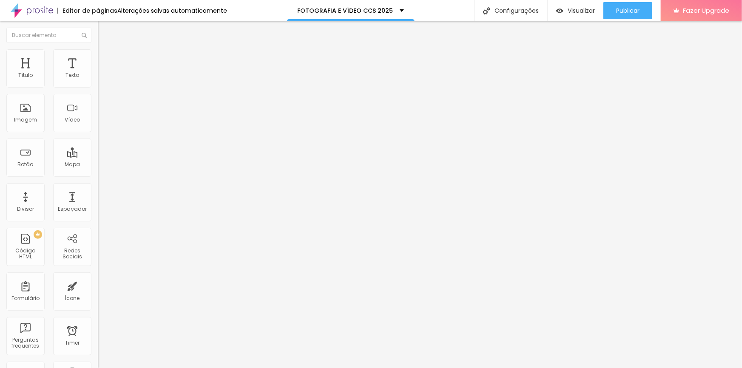
type input "273"
type input "268"
type input "258"
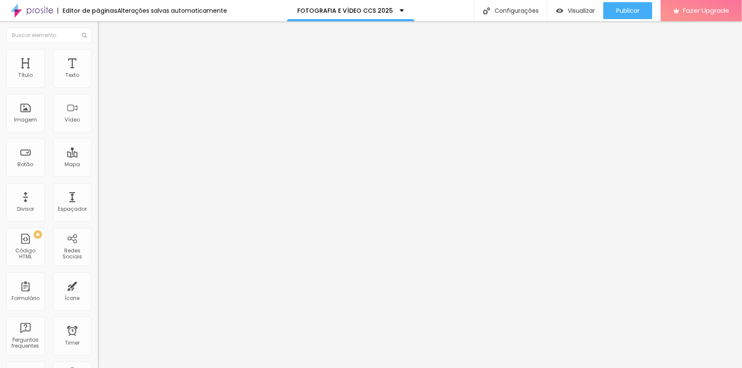
type input "254"
type input "249"
type input "244"
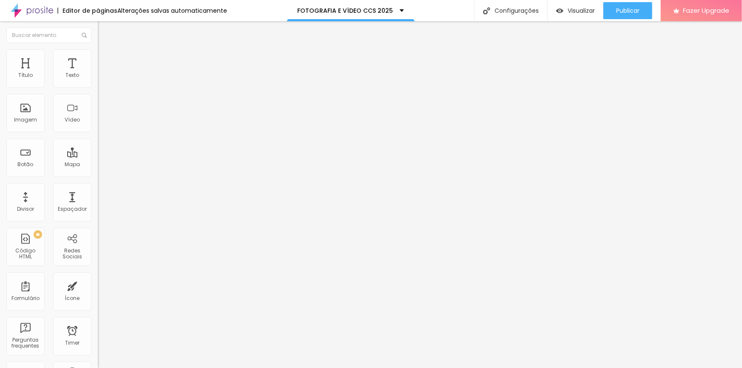
type input "244"
type input "239"
type input "234"
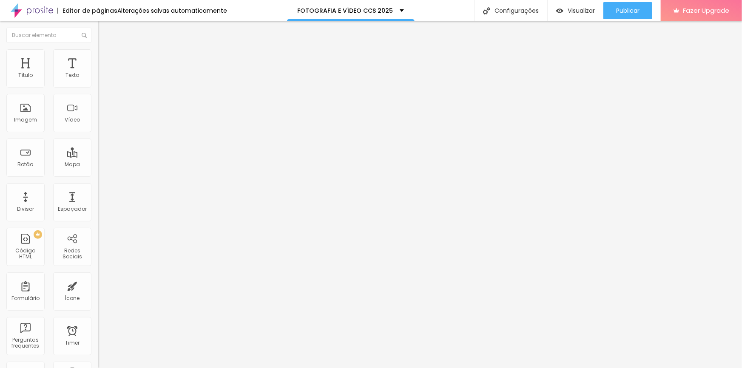
type input "230"
type input "225"
type input "206"
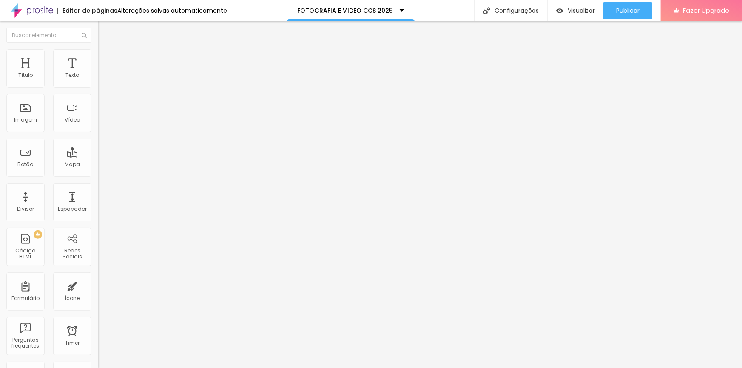
type input "206"
type input "201"
type input "196"
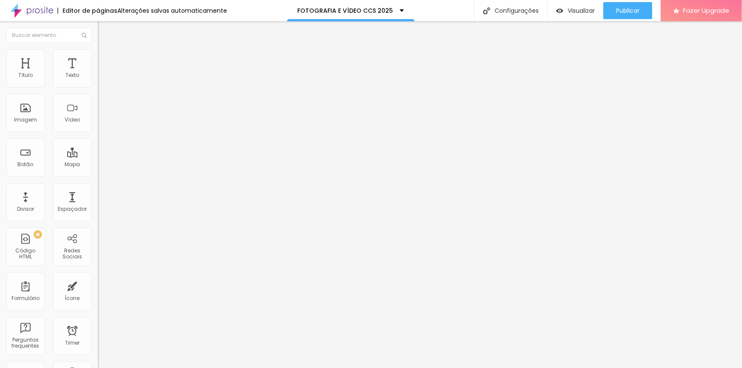
type input "191"
type input "177"
type input "191"
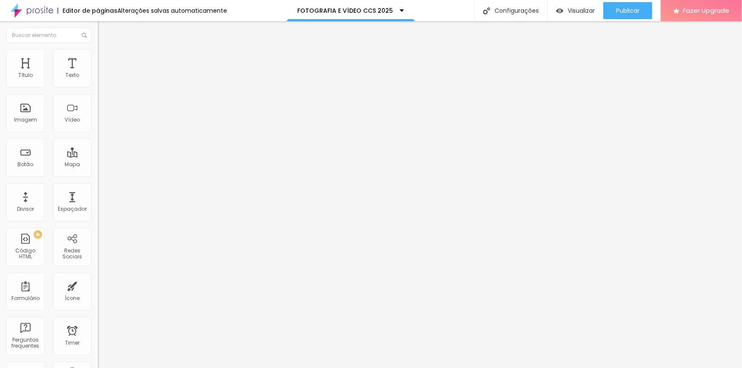
click at [98, 285] on input "range" at bounding box center [125, 288] width 55 height 7
click at [488, 8] on span "Publicar" at bounding box center [627, 10] width 23 height 7
click at [488, 12] on span "Visualizar" at bounding box center [573, 10] width 27 height 7
click at [98, 52] on img at bounding box center [102, 53] width 8 height 8
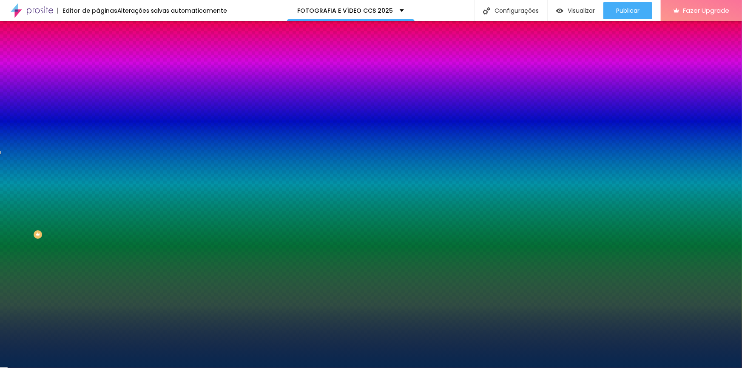
drag, startPoint x: 66, startPoint y: 151, endPoint x: 91, endPoint y: 153, distance: 25.5
click at [98, 153] on div "Imagem de fundo Adicionar imagem Efeito da Imagem Nenhum Nenhum Parallax Cor de…" at bounding box center [147, 121] width 98 height 110
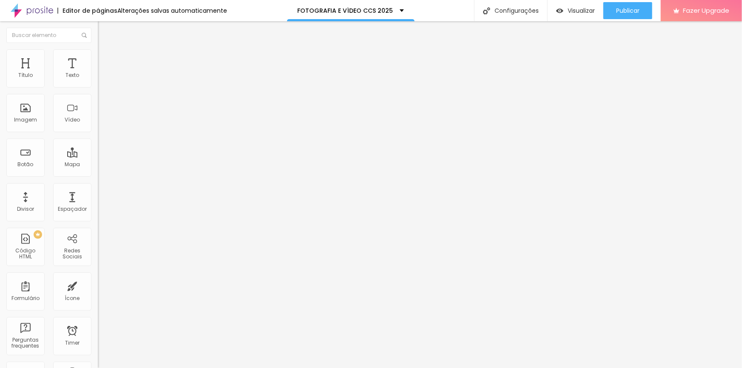
click at [98, 53] on img at bounding box center [102, 53] width 8 height 8
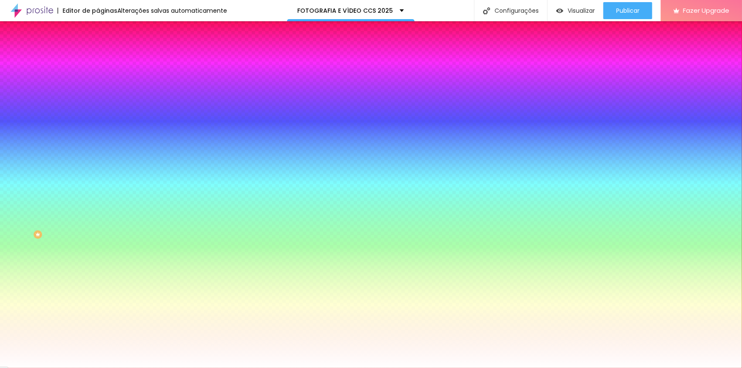
click at [98, 116] on div at bounding box center [147, 116] width 98 height 0
click at [74, 194] on div at bounding box center [371, 184] width 742 height 368
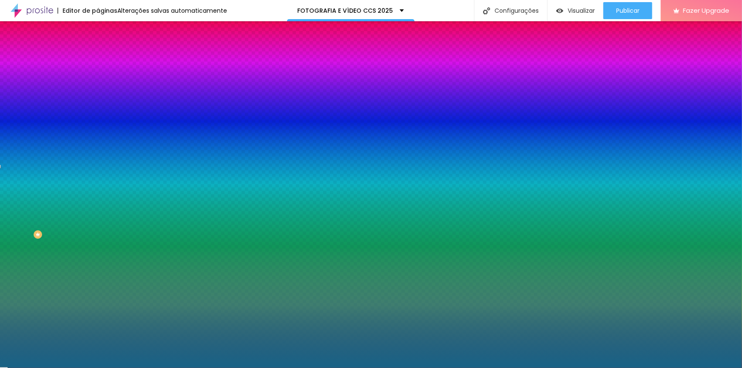
click at [59, 195] on div at bounding box center [371, 184] width 742 height 368
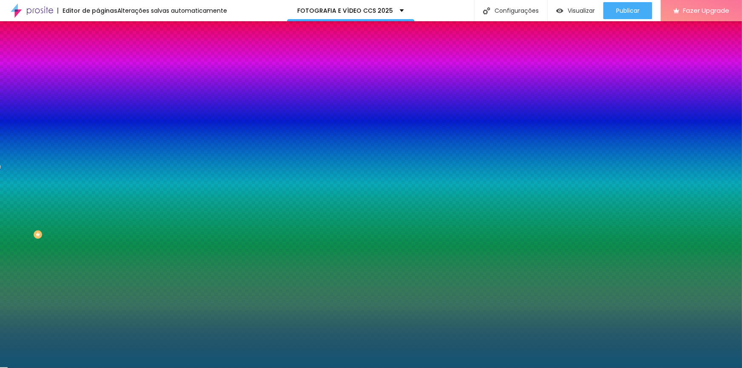
click at [60, 200] on div at bounding box center [371, 184] width 742 height 368
click at [63, 204] on div at bounding box center [371, 184] width 742 height 368
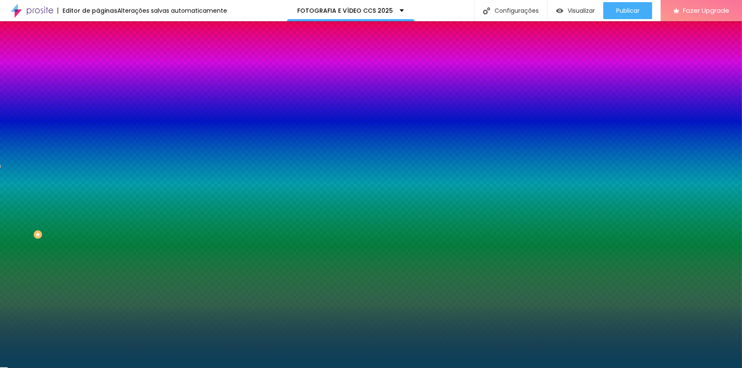
click at [63, 206] on div at bounding box center [371, 184] width 742 height 368
click at [62, 202] on div at bounding box center [371, 184] width 742 height 368
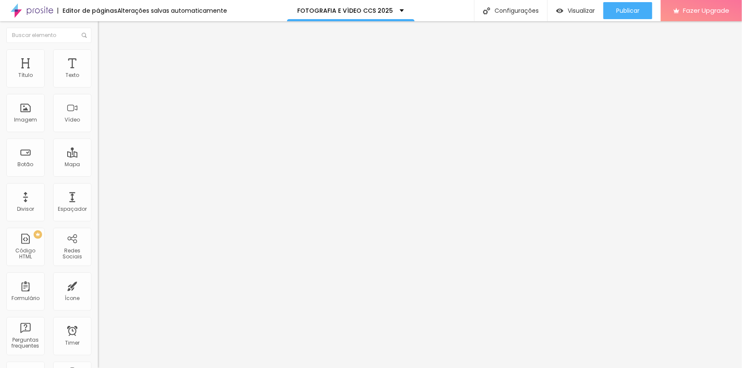
click at [101, 123] on icon "button" at bounding box center [103, 120] width 5 height 5
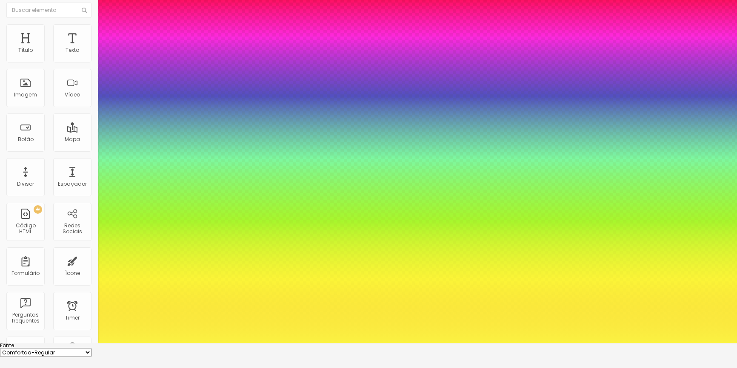
scroll to position [26, 0]
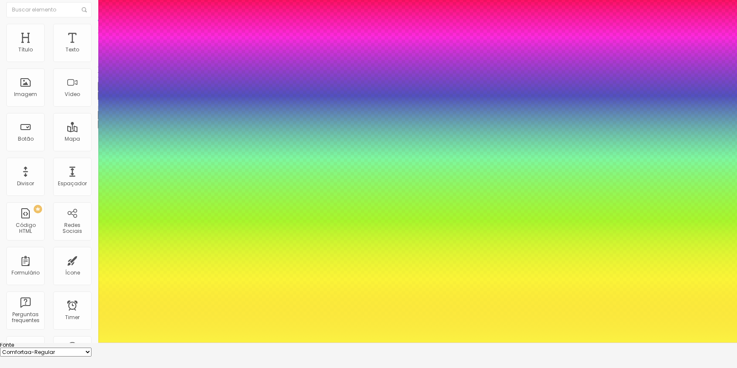
click at [91, 348] on select "AbrilFatface-Regular Actor-Regular Alegreya AlegreyaBlack [PERSON_NAME] Allan-R…" at bounding box center [45, 352] width 91 height 9
drag, startPoint x: 120, startPoint y: 213, endPoint x: 127, endPoint y: 213, distance: 6.8
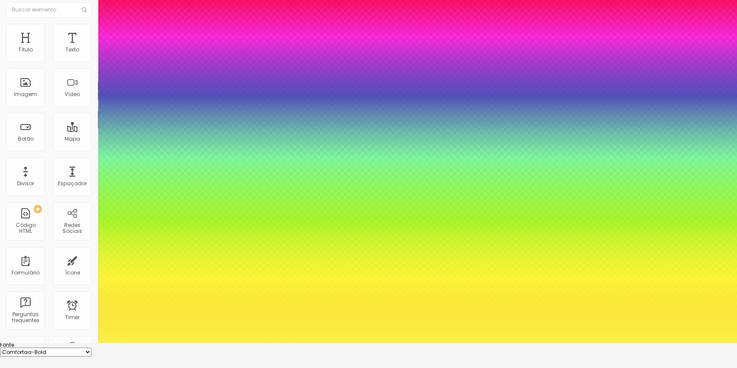
click at [25, 343] on div at bounding box center [368, 343] width 737 height 0
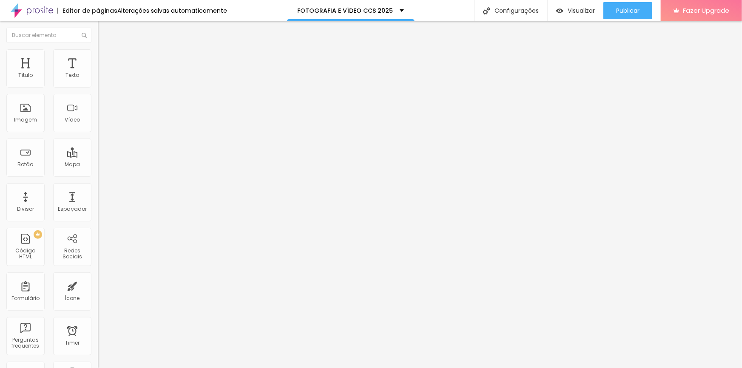
click at [98, 53] on img at bounding box center [102, 53] width 8 height 8
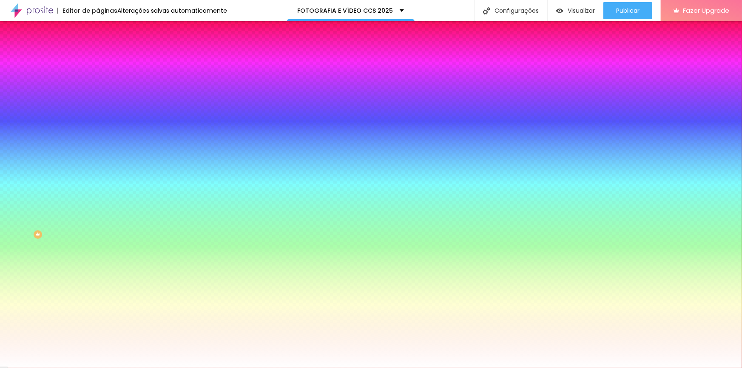
click at [98, 124] on input "#FFFFFF" at bounding box center [149, 120] width 102 height 9
paste input "072850"
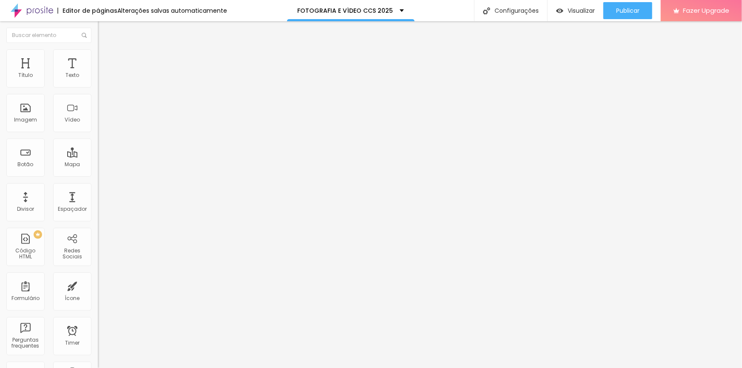
click at [98, 55] on li "Estilo" at bounding box center [147, 53] width 98 height 9
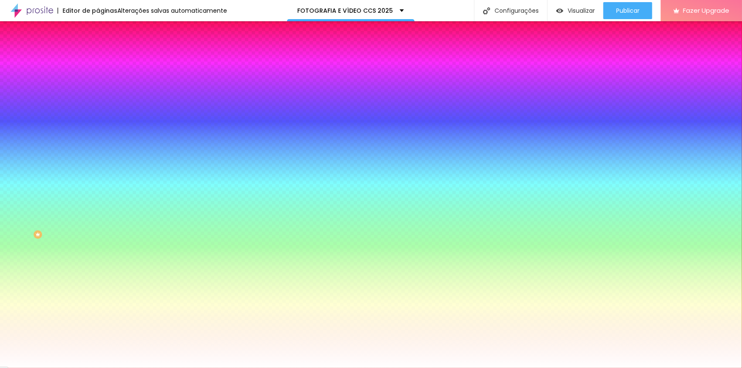
click at [98, 116] on div at bounding box center [147, 116] width 98 height 0
click at [74, 221] on div at bounding box center [371, 184] width 742 height 368
click at [23, 168] on div at bounding box center [371, 184] width 742 height 368
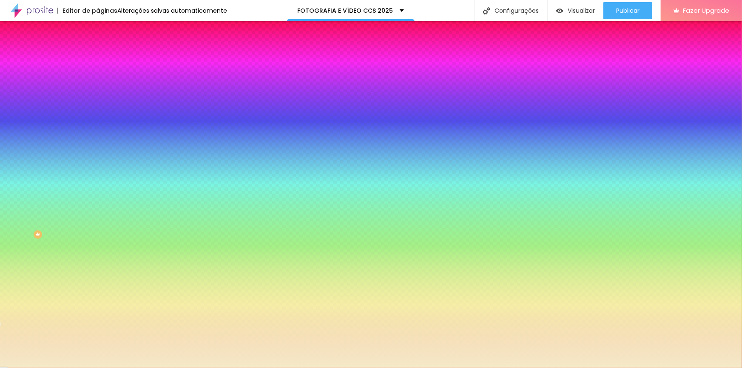
click at [31, 169] on div at bounding box center [371, 184] width 742 height 368
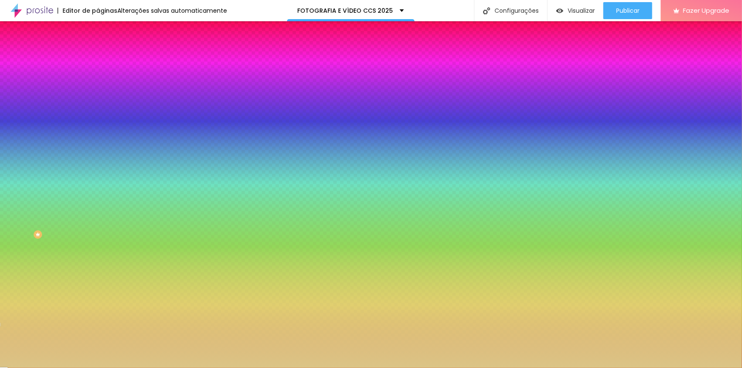
click at [35, 174] on div at bounding box center [371, 184] width 742 height 368
click at [46, 199] on div at bounding box center [371, 184] width 742 height 368
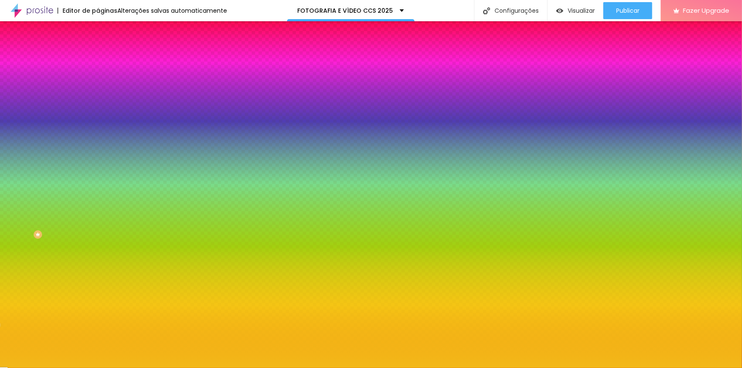
click at [63, 168] on div at bounding box center [371, 184] width 742 height 368
click at [42, 168] on div at bounding box center [371, 184] width 742 height 368
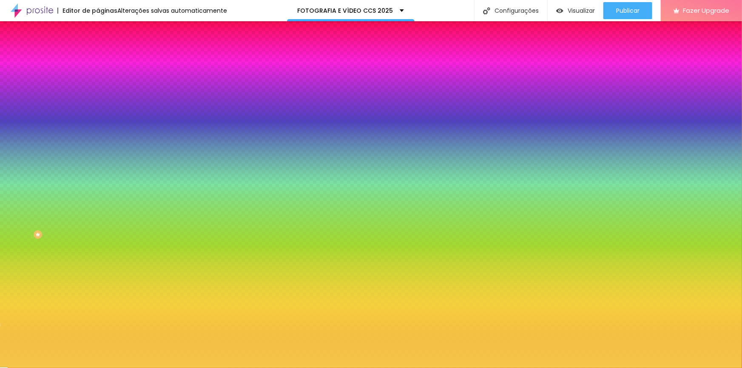
click at [52, 168] on div at bounding box center [371, 184] width 742 height 368
click at [60, 191] on div at bounding box center [371, 184] width 742 height 368
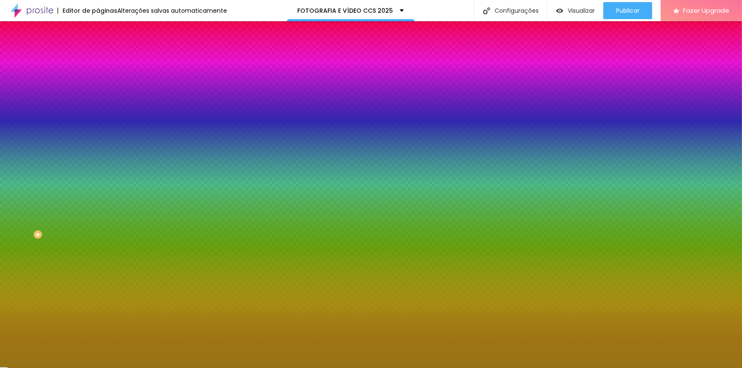
click at [54, 173] on div at bounding box center [371, 184] width 742 height 368
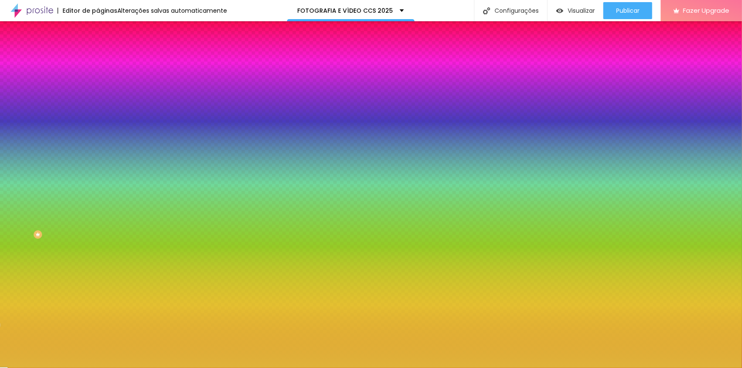
click at [53, 168] on div at bounding box center [371, 184] width 742 height 368
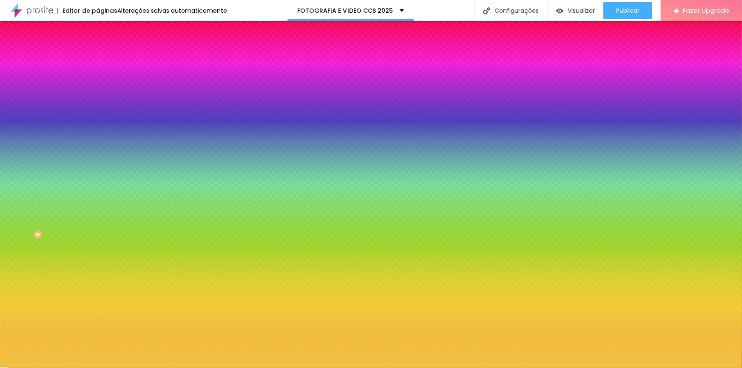
click at [57, 169] on div at bounding box center [371, 184] width 742 height 368
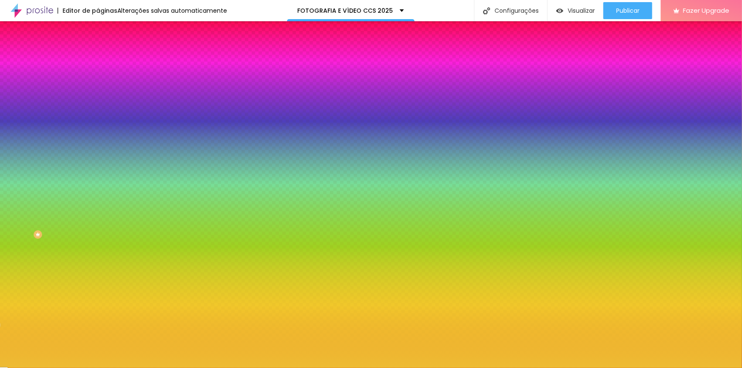
click at [58, 173] on div at bounding box center [371, 184] width 742 height 368
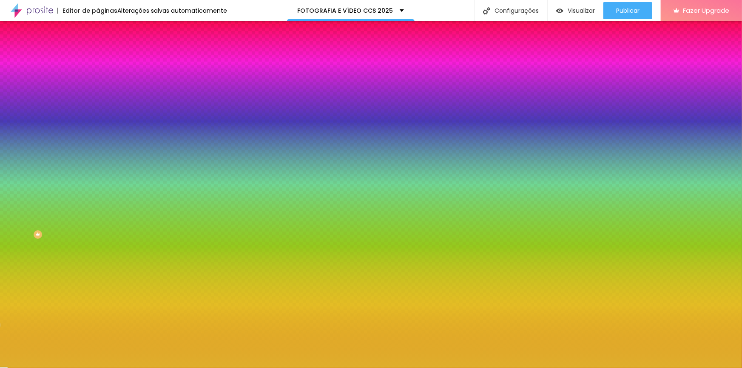
click at [55, 168] on div at bounding box center [371, 184] width 742 height 368
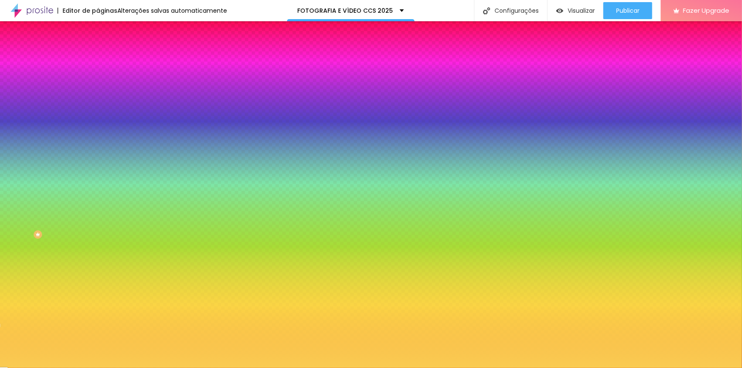
click at [51, 166] on div at bounding box center [371, 184] width 742 height 368
click at [56, 166] on div at bounding box center [371, 184] width 742 height 368
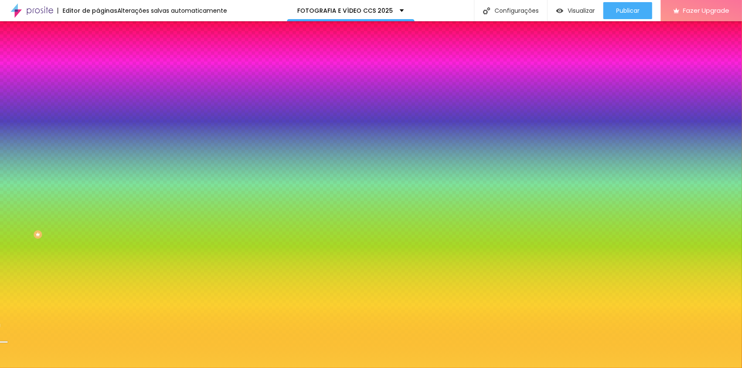
click at [8, 342] on div at bounding box center [3, 342] width 9 height 1
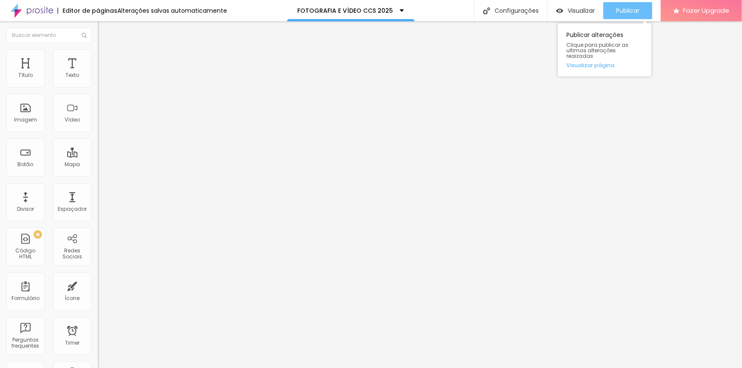
click at [488, 10] on span "Publicar" at bounding box center [627, 10] width 23 height 7
click at [105, 59] on span "Avançado" at bounding box center [119, 54] width 28 height 7
click at [98, 157] on input "range" at bounding box center [125, 160] width 55 height 7
click at [105, 50] on span "Estilo" at bounding box center [111, 46] width 13 height 7
click at [101, 123] on icon "button" at bounding box center [103, 120] width 5 height 5
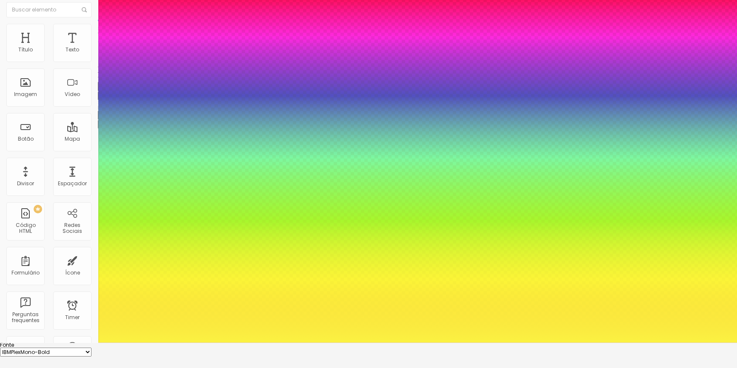
scroll to position [26, 0]
click at [91, 348] on select "AbrilFatface-Regular Actor-Regular Alegreya AlegreyaBlack [PERSON_NAME] Allan-R…" at bounding box center [45, 352] width 91 height 9
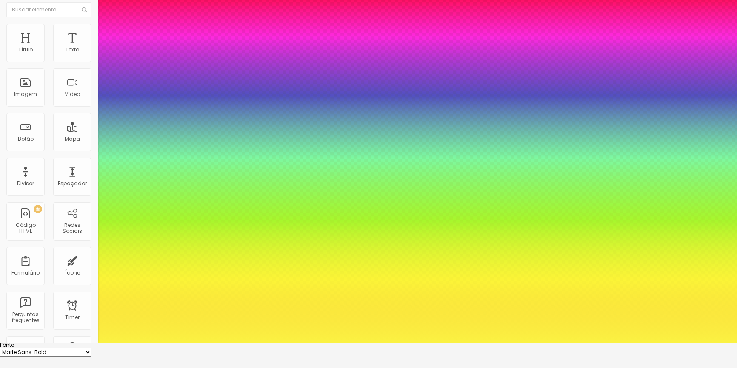
click at [91, 348] on select "AbrilFatface-Regular Actor-Regular Alegreya AlegreyaBlack [PERSON_NAME] Allan-R…" at bounding box center [45, 352] width 91 height 9
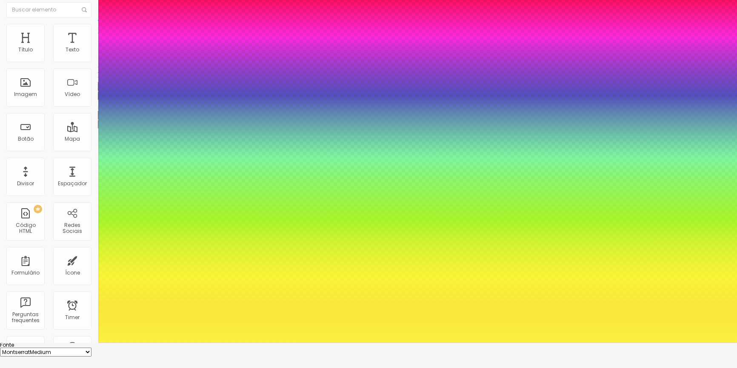
click at [91, 348] on select "AbrilFatface-Regular Actor-Regular Alegreya AlegreyaBlack [PERSON_NAME] Allan-R…" at bounding box center [45, 352] width 91 height 9
click at [142, 343] on div at bounding box center [368, 343] width 737 height 0
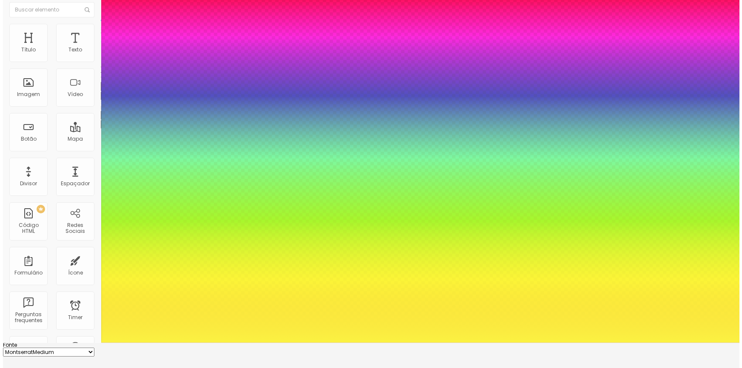
scroll to position [0, 0]
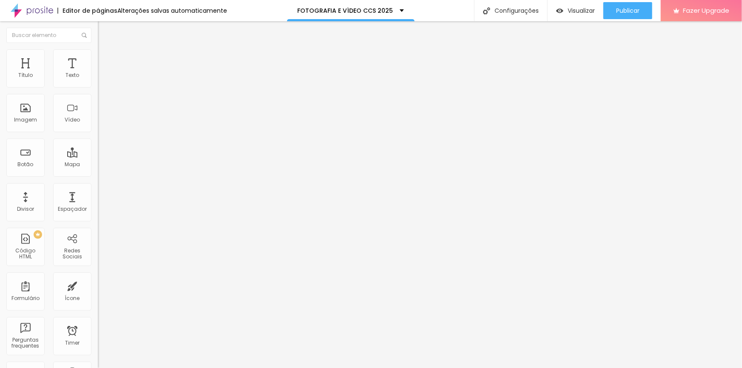
click at [105, 64] on span "Estilo" at bounding box center [111, 61] width 13 height 7
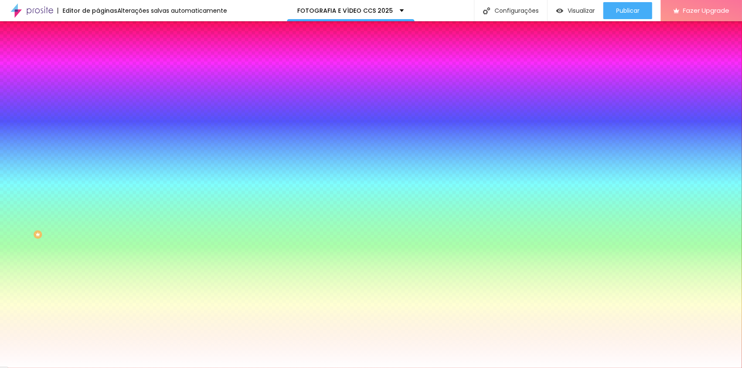
click at [98, 241] on input "#F8F8F8" at bounding box center [149, 245] width 102 height 9
paste input "072850"
click at [98, 241] on div at bounding box center [147, 241] width 98 height 0
drag, startPoint x: 79, startPoint y: 307, endPoint x: 80, endPoint y: 265, distance: 42.5
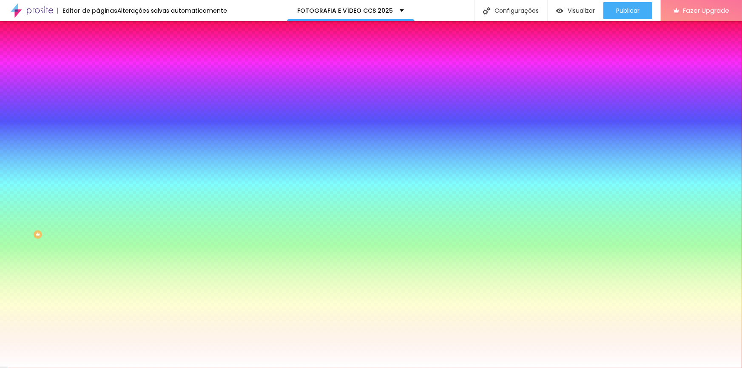
click at [80, 265] on div at bounding box center [371, 184] width 742 height 368
click at [49, 276] on div at bounding box center [371, 184] width 742 height 368
click at [45, 266] on div at bounding box center [371, 184] width 742 height 368
click at [40, 261] on div at bounding box center [371, 184] width 742 height 368
click at [32, 252] on div at bounding box center [371, 184] width 742 height 368
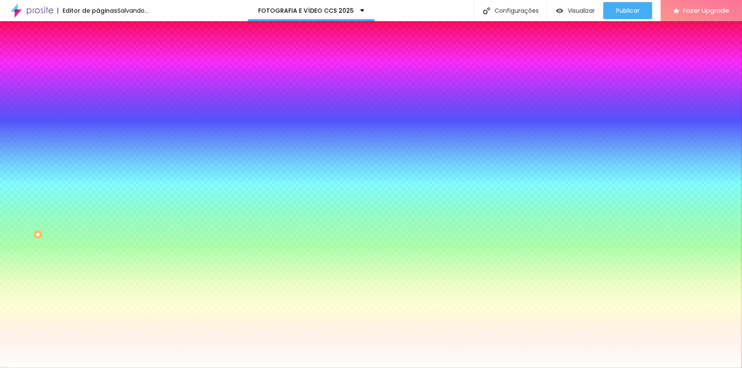
click at [28, 250] on div at bounding box center [371, 184] width 742 height 368
click at [26, 250] on div at bounding box center [371, 184] width 742 height 368
click at [21, 250] on div at bounding box center [371, 184] width 742 height 368
click at [16, 249] on div at bounding box center [371, 184] width 742 height 368
click at [14, 253] on div at bounding box center [371, 184] width 742 height 368
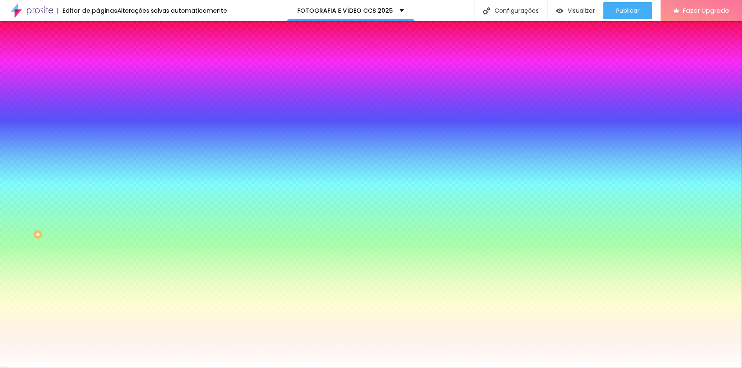
click at [18, 250] on div at bounding box center [371, 184] width 742 height 368
click at [23, 247] on div at bounding box center [371, 184] width 742 height 368
click at [16, 249] on div at bounding box center [371, 184] width 742 height 368
drag, startPoint x: 80, startPoint y: 264, endPoint x: 77, endPoint y: 275, distance: 11.6
click at [8, 159] on div at bounding box center [3, 158] width 9 height 1
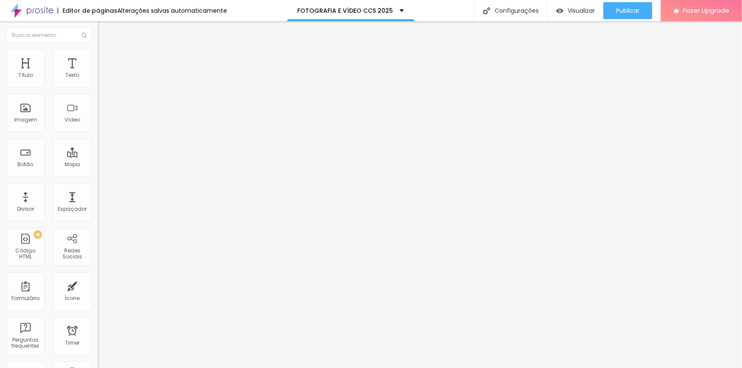
click at [98, 63] on li "Estilo" at bounding box center [147, 60] width 98 height 9
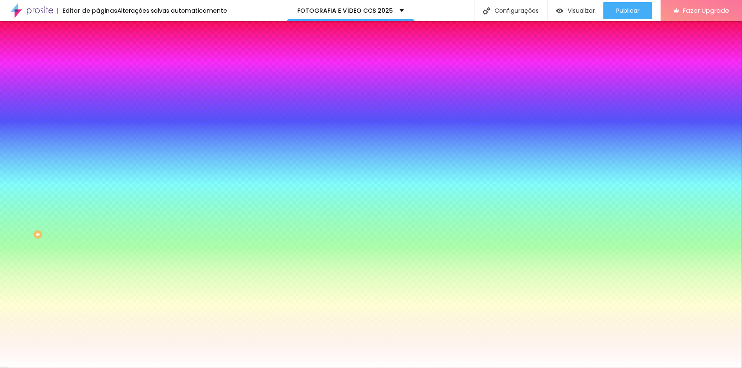
click at [98, 293] on div at bounding box center [147, 293] width 98 height 0
click at [98, 297] on input "#FFFFFF" at bounding box center [149, 297] width 102 height 9
paste input "072850"
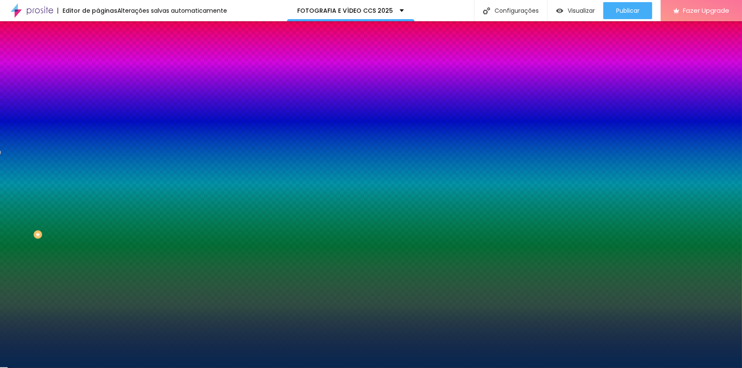
click at [98, 293] on div at bounding box center [147, 293] width 98 height 0
click at [79, 362] on div at bounding box center [371, 184] width 742 height 368
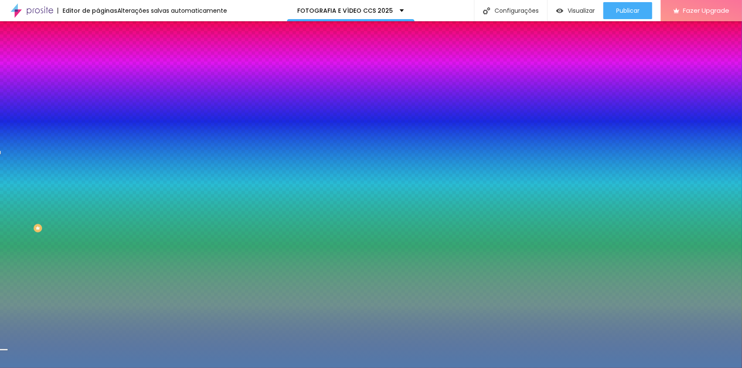
click at [36, 324] on div at bounding box center [371, 184] width 742 height 368
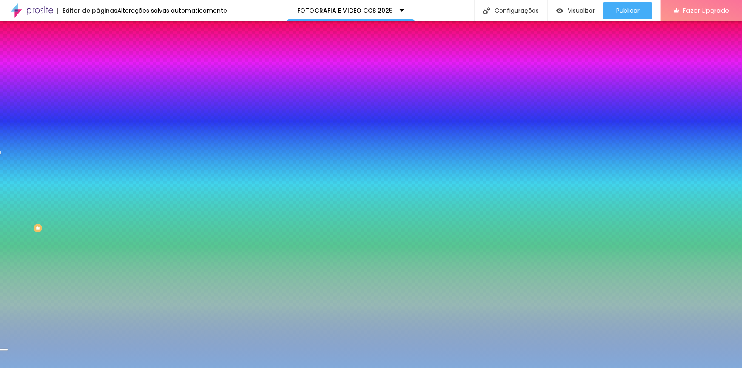
click at [30, 312] on div at bounding box center [371, 184] width 742 height 368
click at [18, 307] on div at bounding box center [371, 184] width 742 height 368
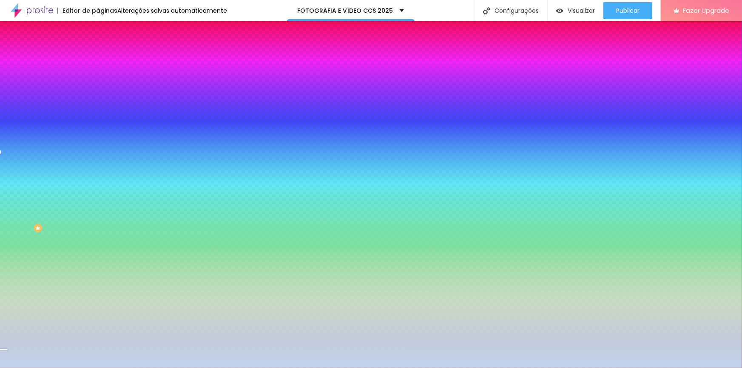
click at [16, 310] on div at bounding box center [371, 184] width 742 height 368
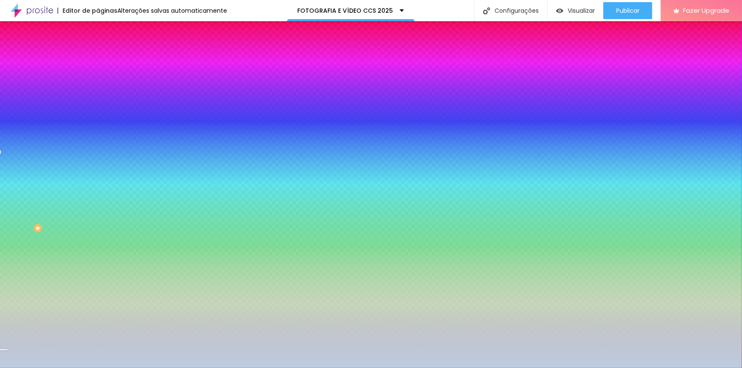
click at [13, 306] on div at bounding box center [371, 184] width 742 height 368
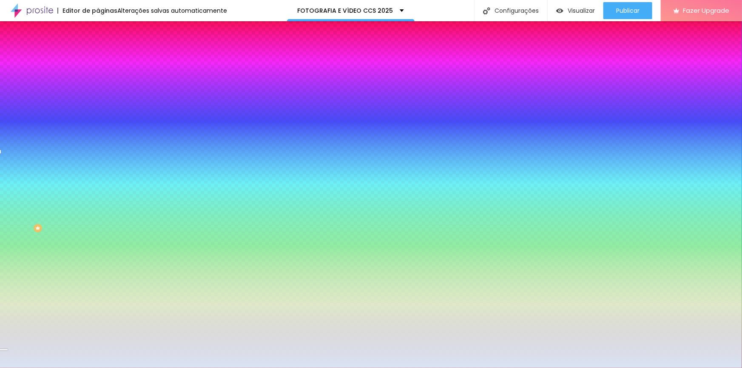
click at [10, 305] on div at bounding box center [371, 184] width 742 height 368
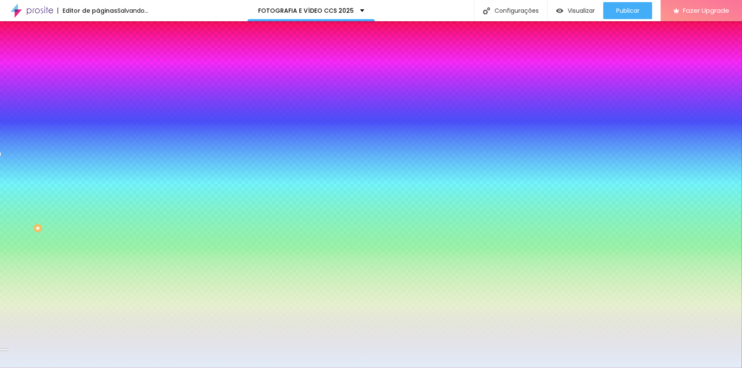
click at [12, 305] on div at bounding box center [371, 184] width 742 height 368
click at [68, 10] on div at bounding box center [69, 10] width 2 height 2
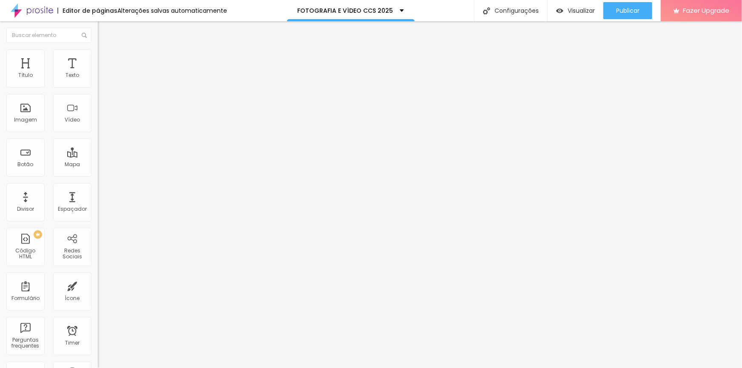
click at [98, 63] on li "Estilo" at bounding box center [147, 60] width 98 height 9
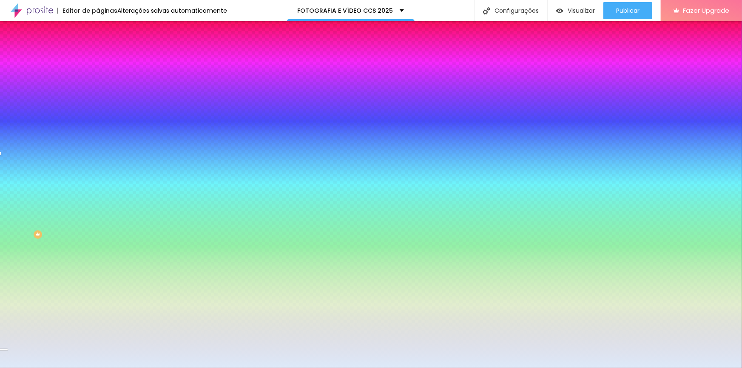
click at [98, 241] on div at bounding box center [147, 241] width 98 height 0
click at [22, 250] on div at bounding box center [371, 184] width 742 height 368
click at [26, 248] on div at bounding box center [371, 184] width 742 height 368
drag, startPoint x: 61, startPoint y: 235, endPoint x: 85, endPoint y: 238, distance: 24.4
click at [98, 241] on div "#B8D5F7" at bounding box center [147, 245] width 98 height 9
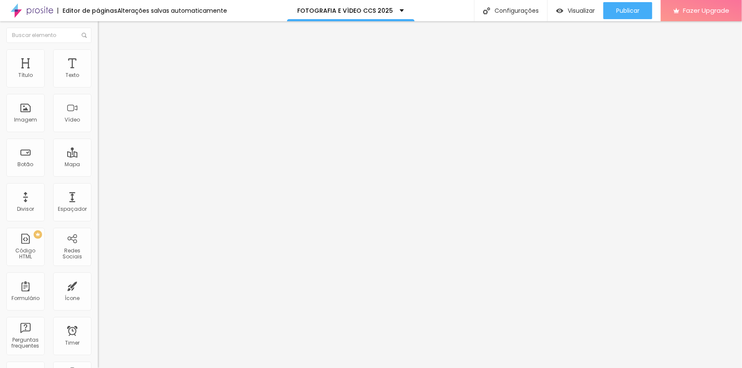
click at [105, 57] on span "Estilo" at bounding box center [111, 54] width 13 height 7
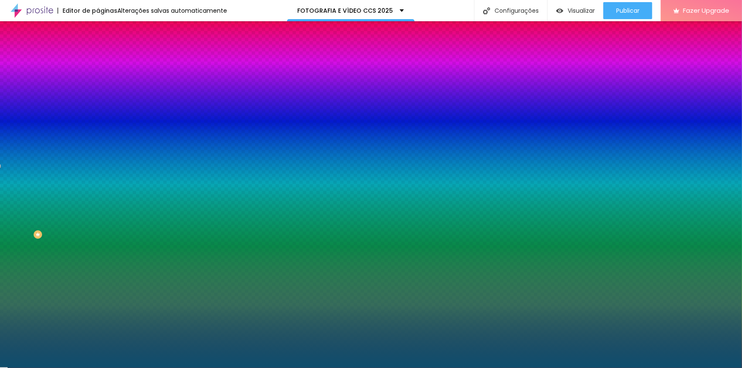
drag, startPoint x: 80, startPoint y: 153, endPoint x: 95, endPoint y: 157, distance: 15.7
click at [98, 156] on div "Imagem de fundo Adicionar imagem Efeito da Imagem Nenhum Nenhum Parallax Cor de…" at bounding box center [147, 121] width 98 height 110
paste input "B8D5F7"
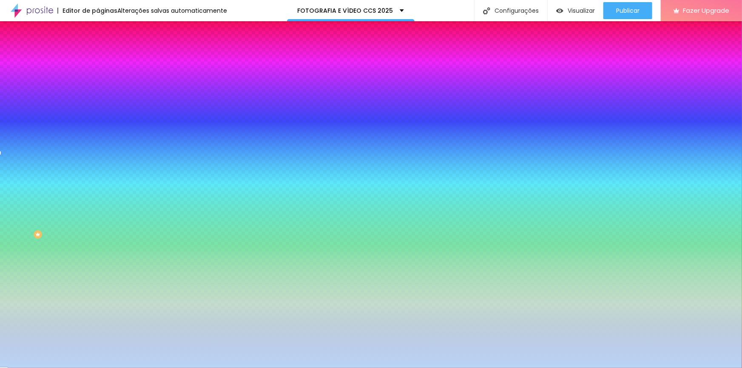
click at [98, 116] on div at bounding box center [147, 116] width 98 height 0
drag, startPoint x: 85, startPoint y: 226, endPoint x: 81, endPoint y: 234, distance: 8.9
click at [98, 234] on div "Editar Seção Conteúdo Estilo Avançado Imagem de fundo Adicionar imagem Efeito d…" at bounding box center [147, 194] width 98 height 347
click at [98, 116] on div at bounding box center [147, 116] width 98 height 0
click at [34, 168] on div at bounding box center [371, 184] width 742 height 368
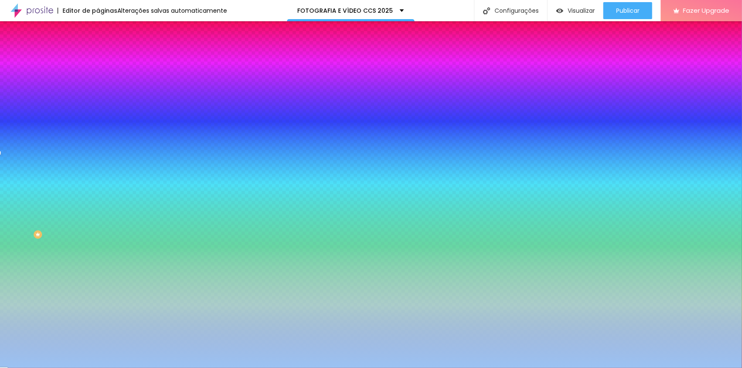
click at [42, 168] on div at bounding box center [371, 184] width 742 height 368
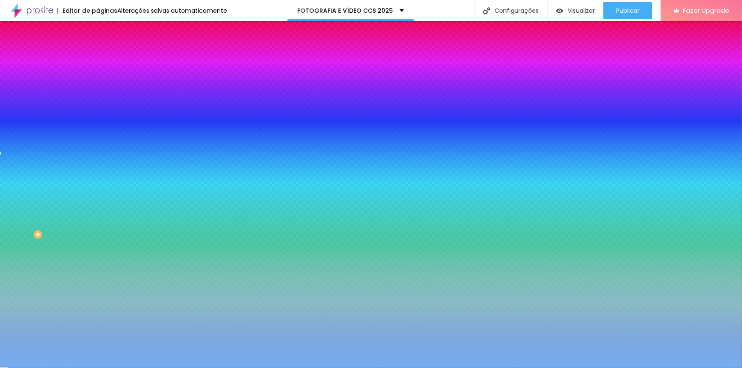
click at [37, 176] on div at bounding box center [371, 184] width 742 height 368
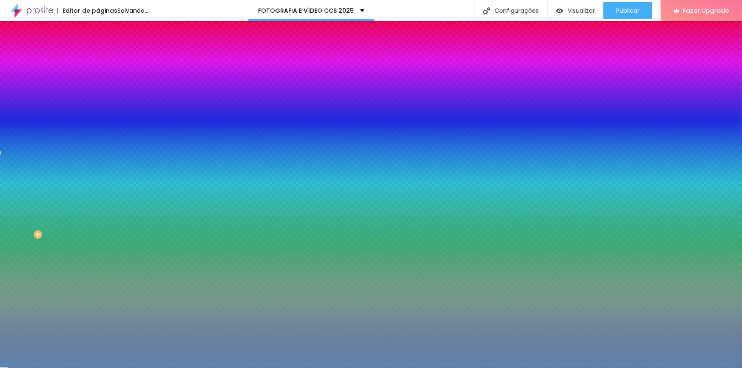
click at [39, 186] on div at bounding box center [371, 184] width 742 height 368
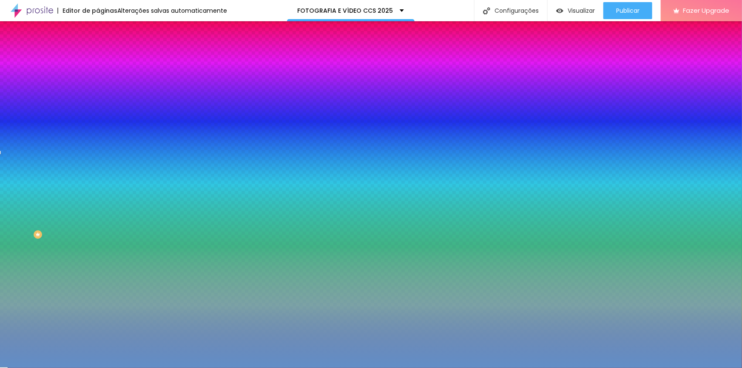
click at [42, 179] on div at bounding box center [371, 184] width 742 height 368
click at [44, 187] on div at bounding box center [371, 184] width 742 height 368
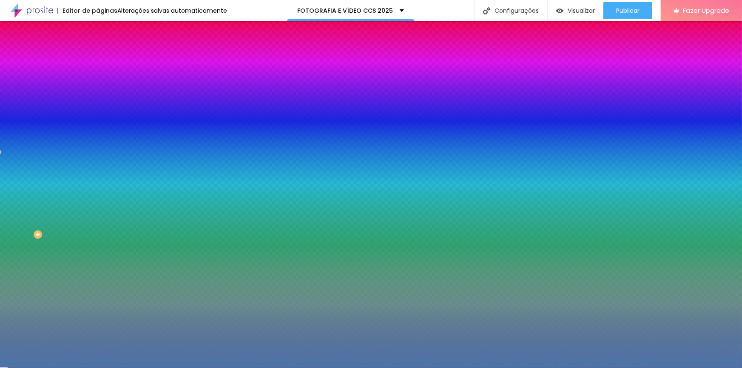
click at [98, 58] on img at bounding box center [102, 62] width 8 height 8
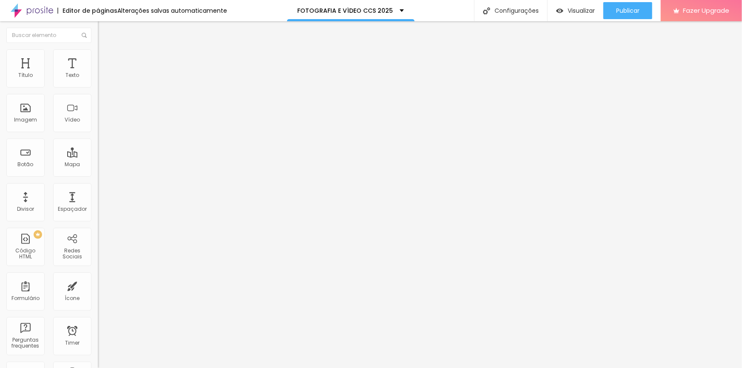
click at [98, 165] on input "range" at bounding box center [125, 168] width 55 height 7
drag, startPoint x: 23, startPoint y: 99, endPoint x: 21, endPoint y: 94, distance: 4.8
click at [98, 285] on input "range" at bounding box center [125, 288] width 55 height 7
click at [488, 11] on span "Publicar" at bounding box center [627, 10] width 23 height 7
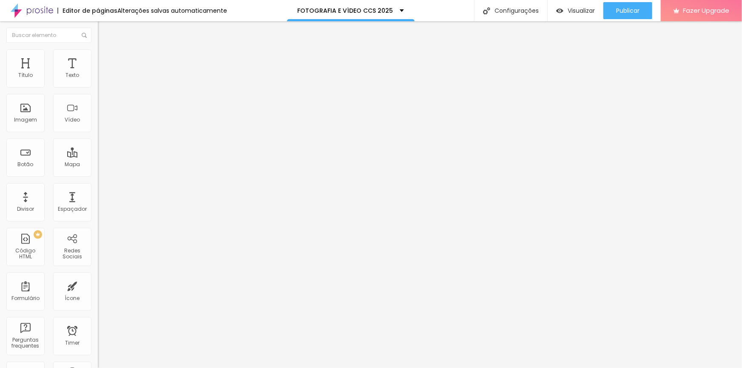
click at [101, 123] on icon "button" at bounding box center [103, 120] width 5 height 5
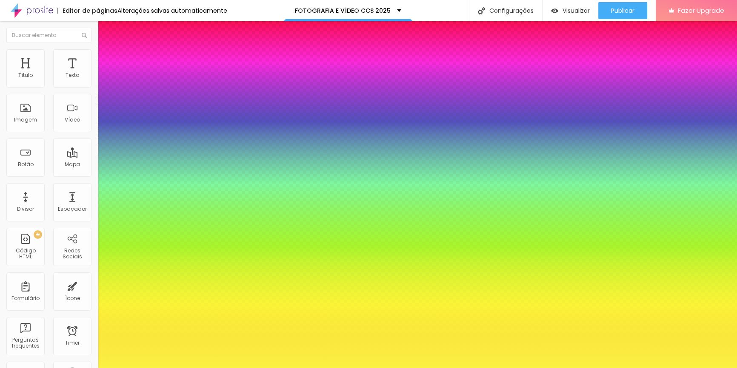
click at [188, 362] on div at bounding box center [368, 368] width 737 height 0
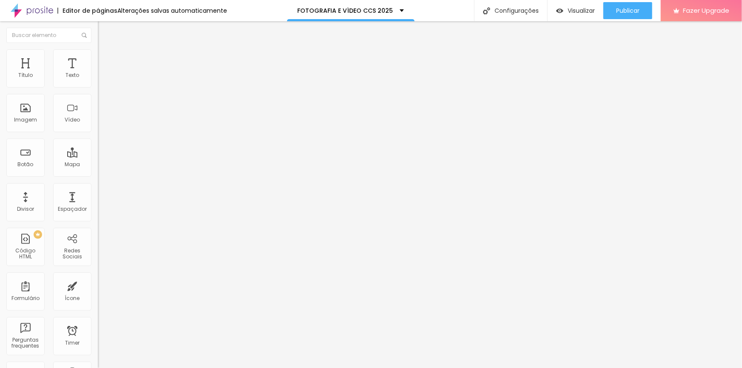
click at [105, 65] on span "Estilo" at bounding box center [111, 61] width 13 height 7
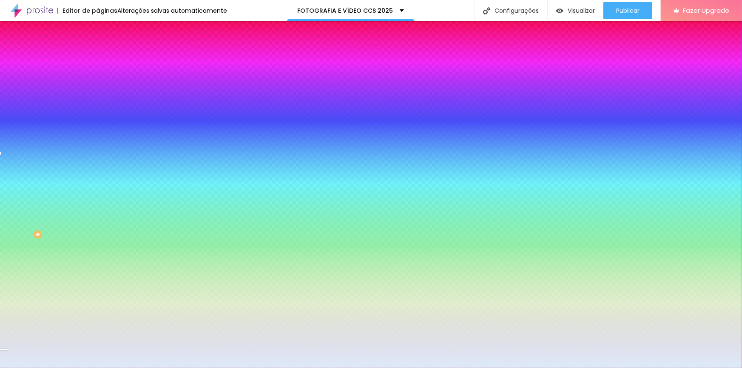
drag, startPoint x: 83, startPoint y: 142, endPoint x: 89, endPoint y: 143, distance: 6.9
click at [98, 143] on input "range" at bounding box center [125, 141] width 55 height 7
click at [98, 65] on li "Avançado" at bounding box center [147, 69] width 98 height 9
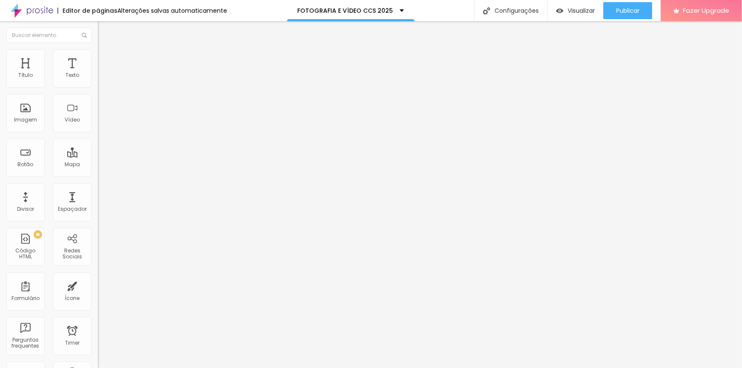
click at [98, 172] on input "range" at bounding box center [125, 175] width 55 height 7
click at [98, 292] on input "range" at bounding box center [125, 295] width 55 height 7
click at [98, 61] on img at bounding box center [102, 60] width 8 height 8
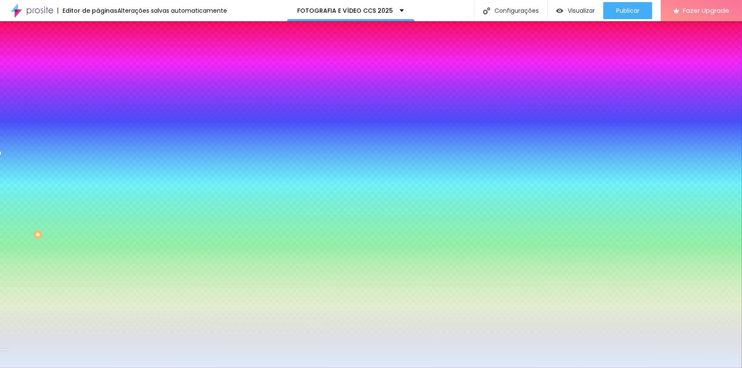
click at [101, 110] on img at bounding box center [103, 112] width 5 height 5
click at [98, 309] on span "Seta" at bounding box center [104, 305] width 12 height 7
click at [98, 322] on span "Abrir" at bounding box center [103, 318] width 11 height 7
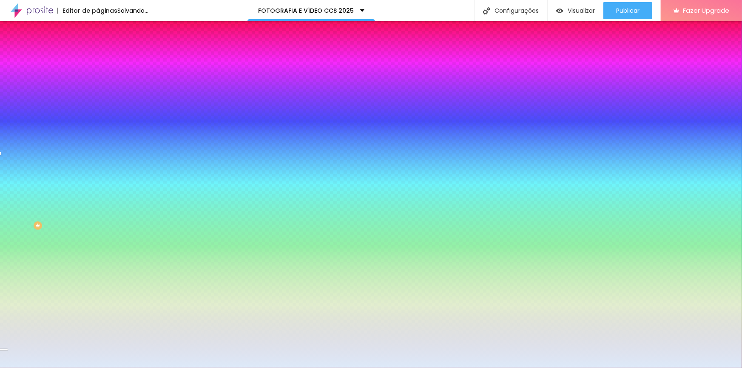
click at [105, 322] on span "Abrir" at bounding box center [110, 318] width 11 height 7
click at [98, 314] on span "Seta" at bounding box center [104, 310] width 12 height 7
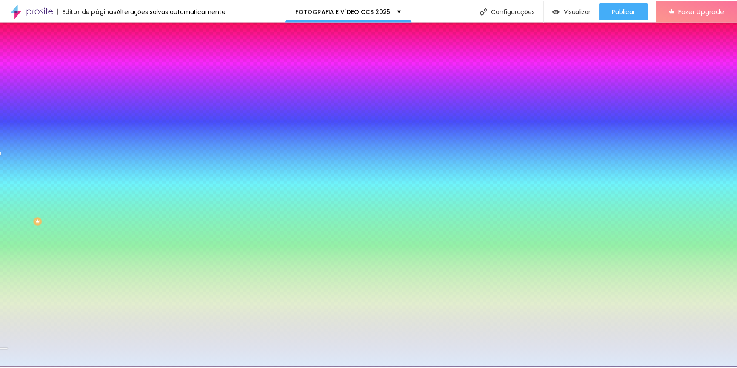
scroll to position [0, 0]
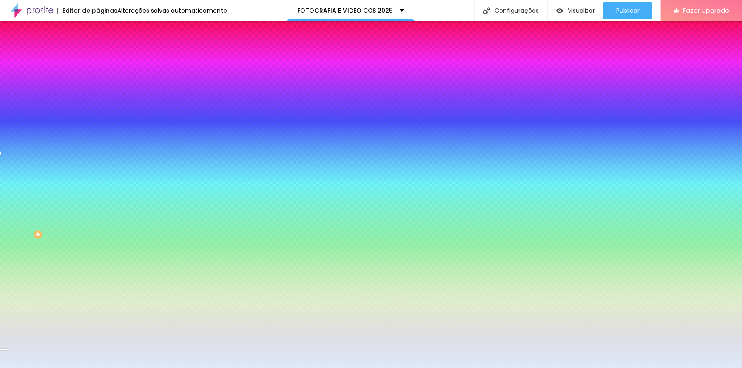
click at [98, 55] on img at bounding box center [102, 52] width 8 height 8
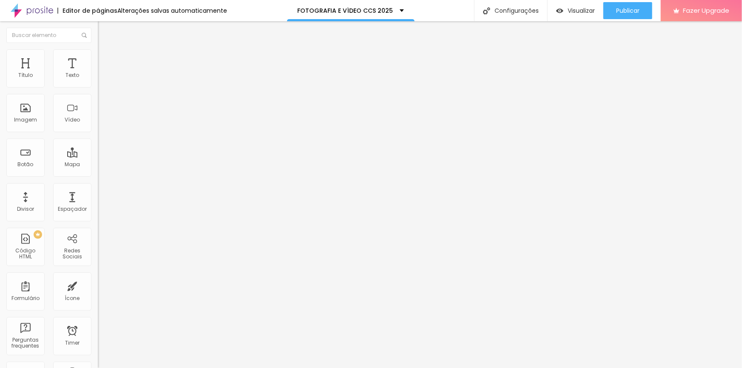
click at [98, 90] on span "Editar perguntas" at bounding box center [122, 86] width 48 height 7
drag, startPoint x: 376, startPoint y: 138, endPoint x: 240, endPoint y: 137, distance: 135.7
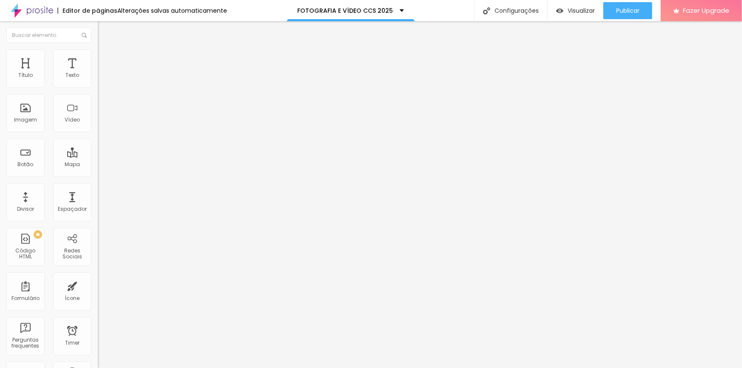
click at [98, 64] on li "Estilo" at bounding box center [147, 60] width 98 height 9
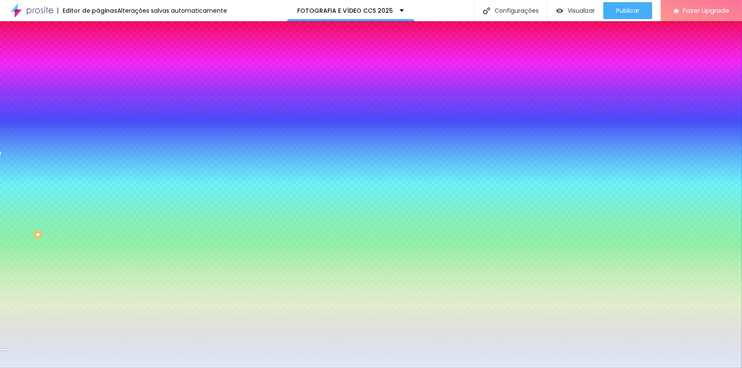
click at [98, 218] on button "button" at bounding box center [104, 222] width 12 height 9
drag, startPoint x: 177, startPoint y: 275, endPoint x: 188, endPoint y: 276, distance: 11.1
drag, startPoint x: 179, startPoint y: 274, endPoint x: 187, endPoint y: 275, distance: 8.5
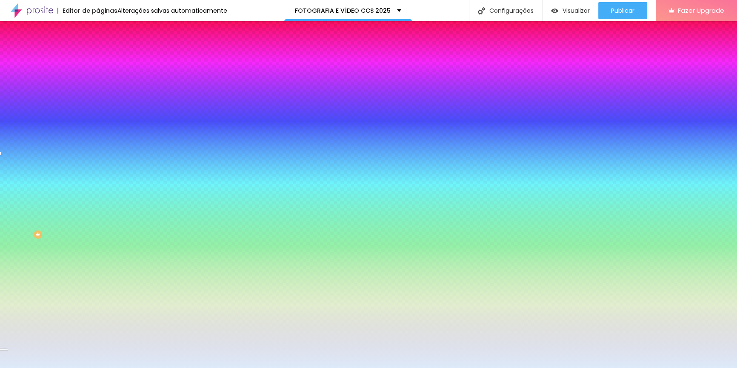
click at [232, 362] on div at bounding box center [368, 368] width 737 height 0
click at [101, 276] on icon "button" at bounding box center [103, 273] width 5 height 5
drag, startPoint x: 179, startPoint y: 338, endPoint x: 188, endPoint y: 338, distance: 9.4
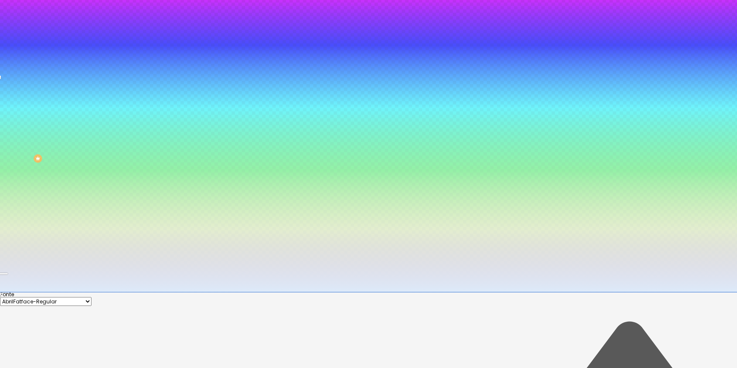
scroll to position [77, 0]
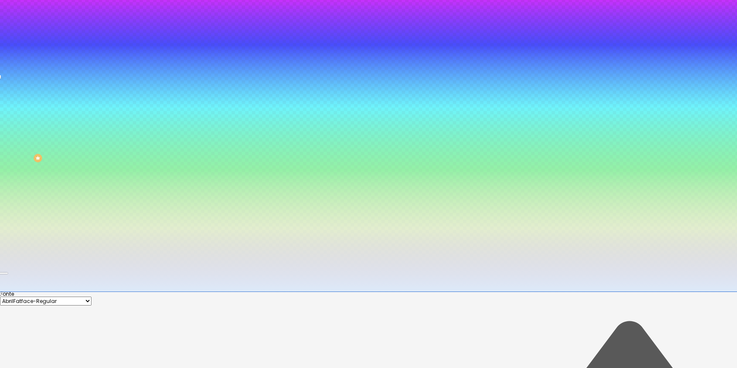
drag, startPoint x: 179, startPoint y: 260, endPoint x: 189, endPoint y: 261, distance: 10.7
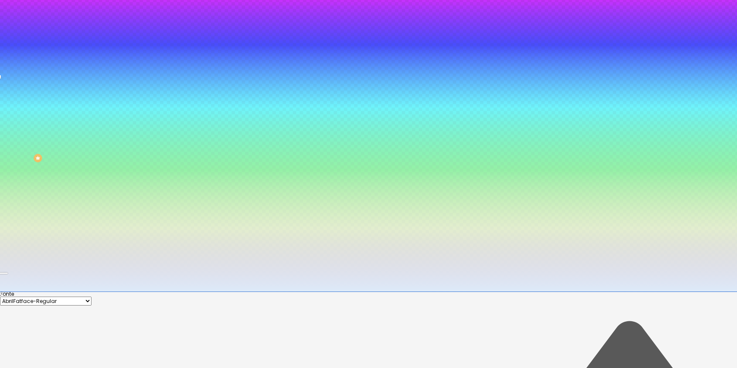
drag, startPoint x: 179, startPoint y: 259, endPoint x: 190, endPoint y: 260, distance: 11.1
drag, startPoint x: 165, startPoint y: 261, endPoint x: 146, endPoint y: 254, distance: 20.3
drag, startPoint x: 149, startPoint y: 261, endPoint x: 157, endPoint y: 261, distance: 7.2
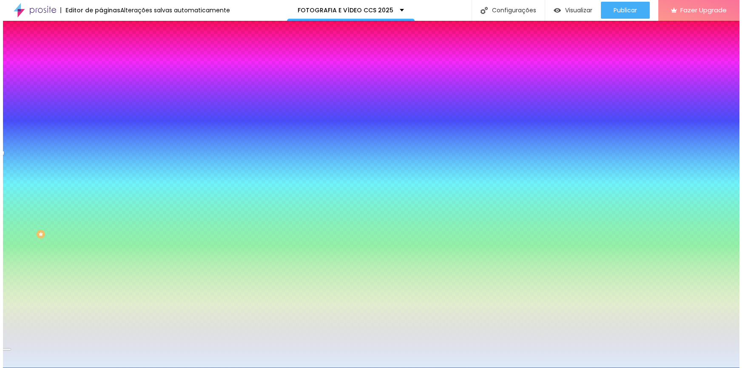
scroll to position [0, 0]
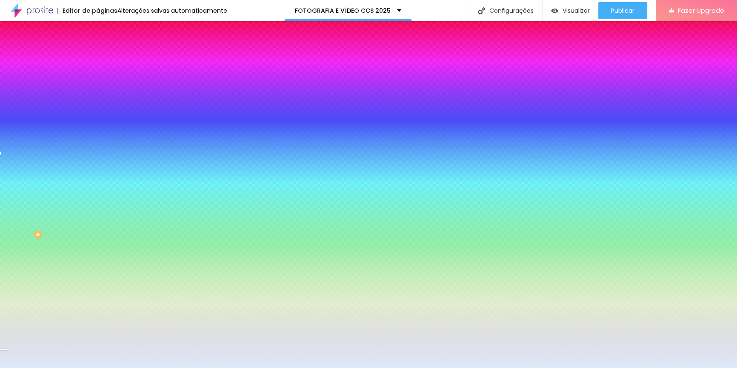
click at [75, 362] on div at bounding box center [368, 368] width 737 height 0
click at [98, 65] on li "Avançado" at bounding box center [147, 69] width 98 height 9
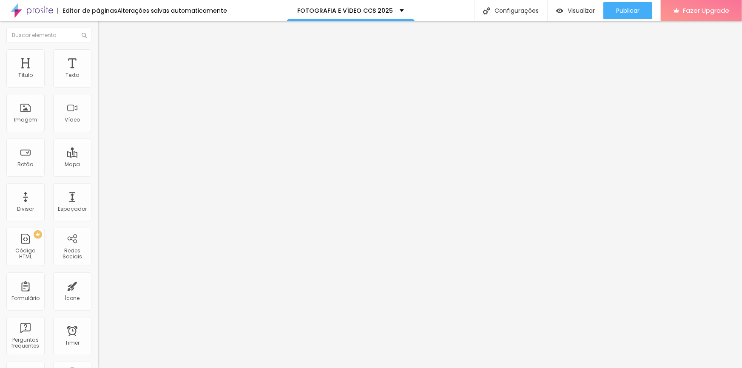
click at [98, 292] on input "range" at bounding box center [125, 295] width 55 height 7
click at [98, 172] on input "range" at bounding box center [125, 175] width 55 height 7
drag, startPoint x: 19, startPoint y: 105, endPoint x: 11, endPoint y: 99, distance: 9.8
click at [98, 292] on input "range" at bounding box center [125, 295] width 55 height 7
click at [105, 64] on span "Estilo" at bounding box center [111, 61] width 13 height 7
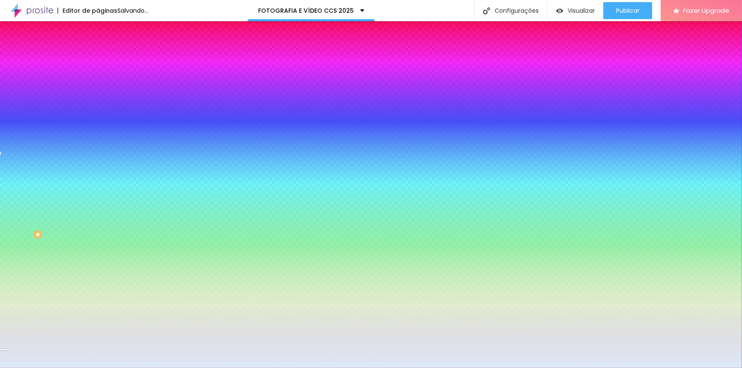
drag, startPoint x: 83, startPoint y: 143, endPoint x: 102, endPoint y: 142, distance: 19.2
click at [102, 142] on input "range" at bounding box center [125, 141] width 55 height 7
click at [105, 58] on span "Avançado" at bounding box center [119, 61] width 28 height 7
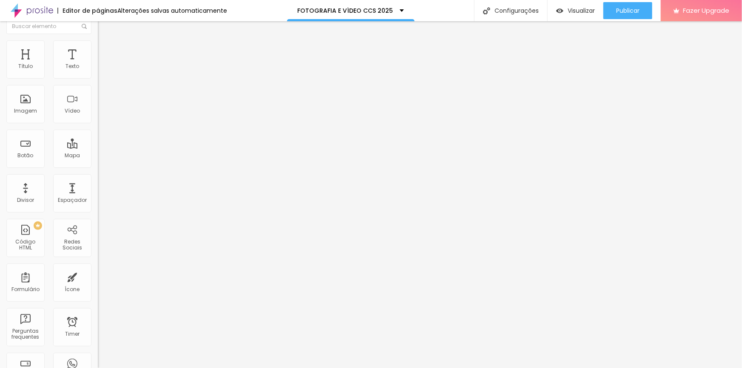
scroll to position [0, 0]
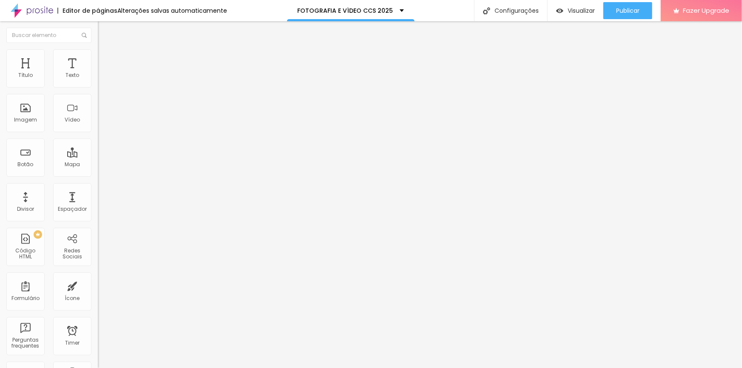
click at [98, 56] on li "Conteúdo" at bounding box center [147, 52] width 98 height 9
click at [98, 90] on span "Editar perguntas" at bounding box center [122, 86] width 48 height 7
click at [98, 63] on li "Estilo" at bounding box center [147, 60] width 98 height 9
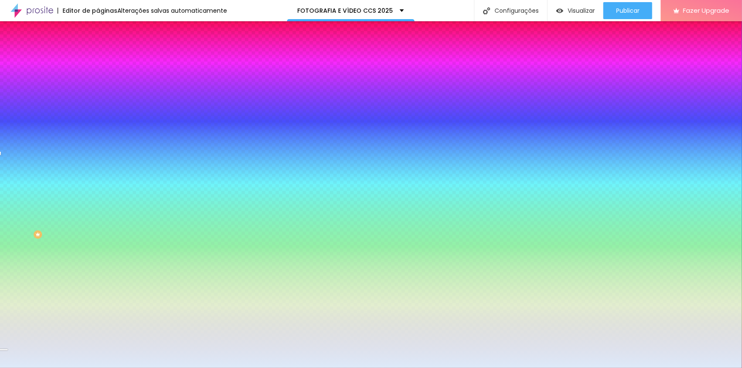
click at [101, 110] on img at bounding box center [103, 112] width 5 height 5
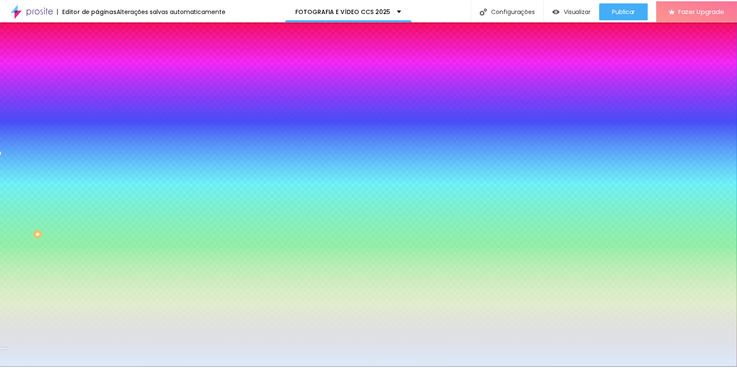
scroll to position [9, 0]
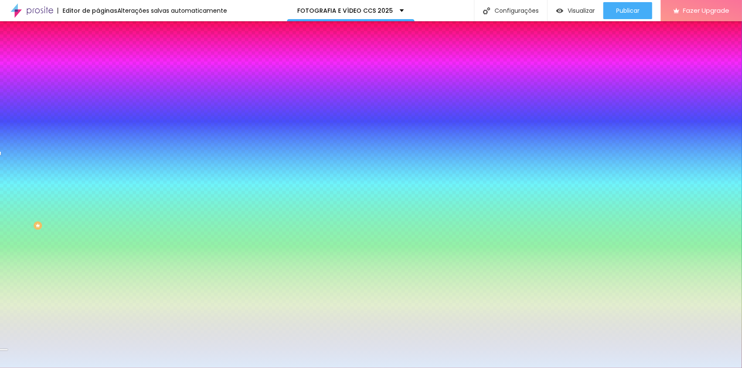
click at [101, 181] on icon "button" at bounding box center [103, 183] width 5 height 5
click at [149, 362] on div at bounding box center [371, 373] width 742 height 0
click at [142, 362] on div at bounding box center [371, 373] width 742 height 0
click at [39, 362] on div at bounding box center [371, 368] width 742 height 0
click at [102, 211] on icon "button" at bounding box center [103, 212] width 3 height 3
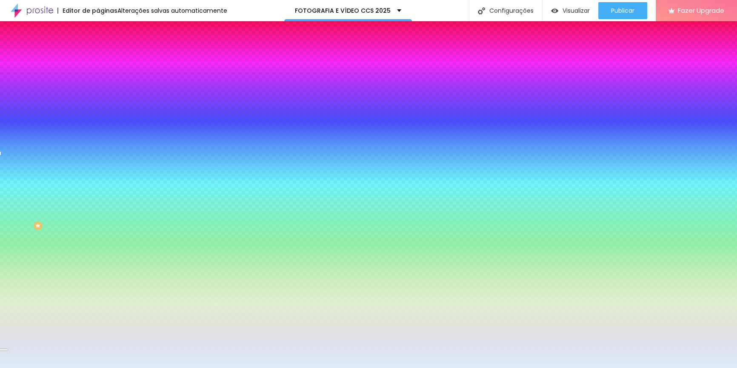
click at [56, 362] on div at bounding box center [368, 368] width 737 height 0
click at [102, 266] on icon "button" at bounding box center [103, 264] width 3 height 3
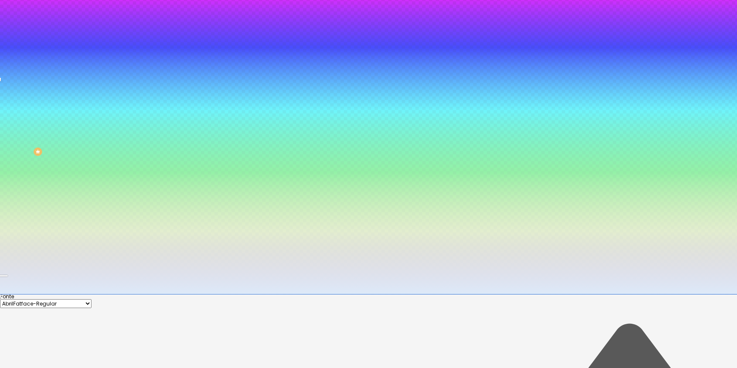
scroll to position [75, 0]
drag, startPoint x: 103, startPoint y: 273, endPoint x: 94, endPoint y: 272, distance: 8.7
click at [336, 293] on div at bounding box center [368, 293] width 737 height 0
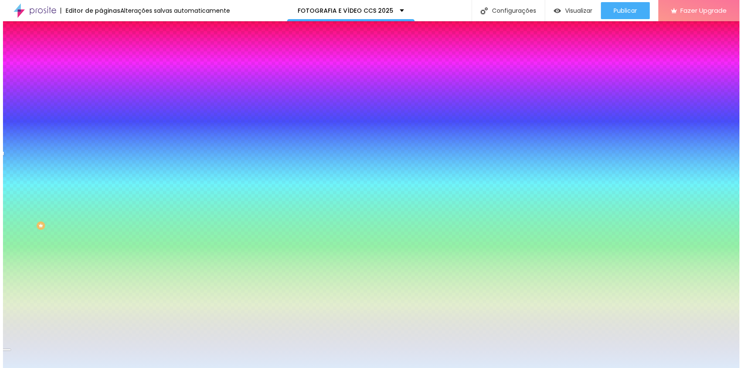
scroll to position [0, 0]
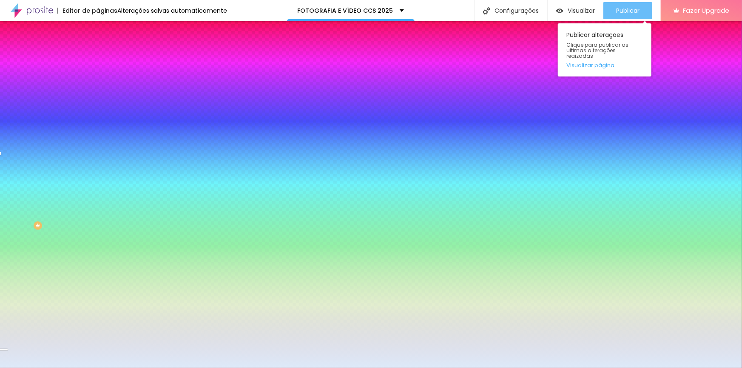
click at [488, 12] on span "Publicar" at bounding box center [627, 10] width 23 height 7
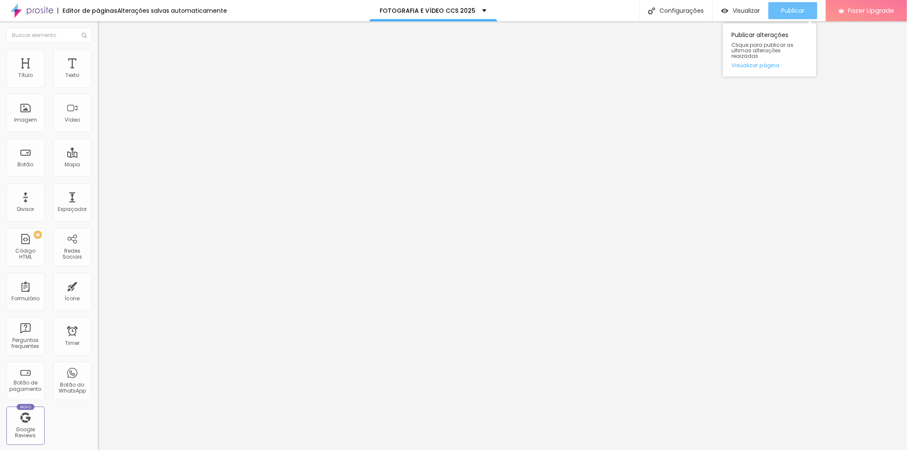
click at [488, 11] on span "Publicar" at bounding box center [792, 10] width 23 height 7
click at [98, 49] on img at bounding box center [102, 53] width 8 height 8
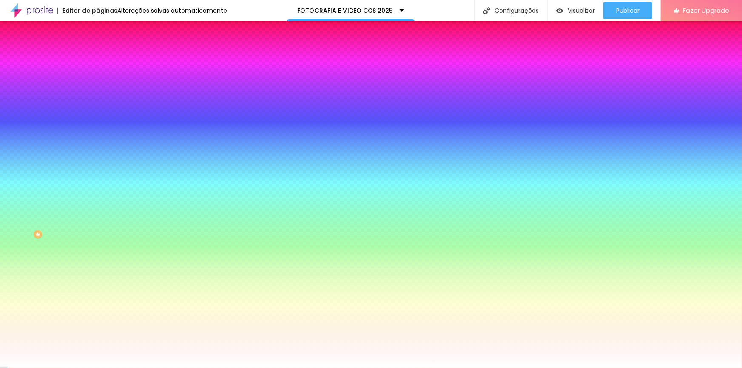
click at [98, 116] on div at bounding box center [147, 116] width 98 height 0
click at [73, 218] on div at bounding box center [371, 184] width 742 height 368
click at [75, 216] on div at bounding box center [371, 184] width 742 height 368
click at [1, 322] on div at bounding box center [0, 323] width 2 height 3
click at [33, 181] on div at bounding box center [371, 184] width 742 height 368
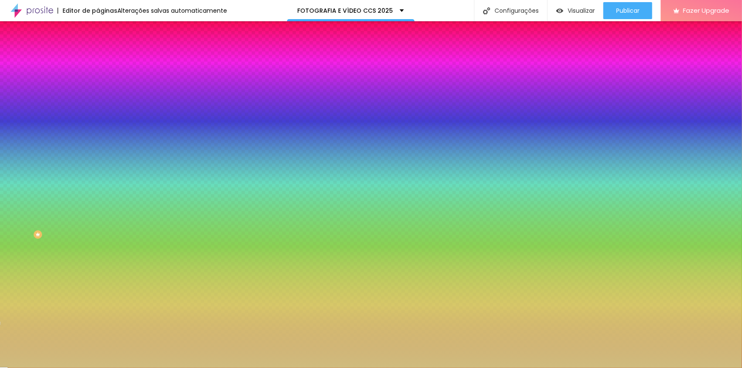
click at [35, 177] on div at bounding box center [371, 184] width 742 height 368
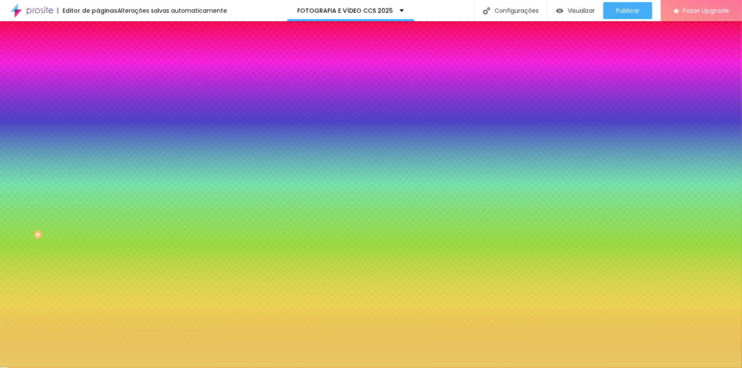
click at [45, 171] on div at bounding box center [371, 184] width 742 height 368
click at [39, 172] on div at bounding box center [371, 184] width 742 height 368
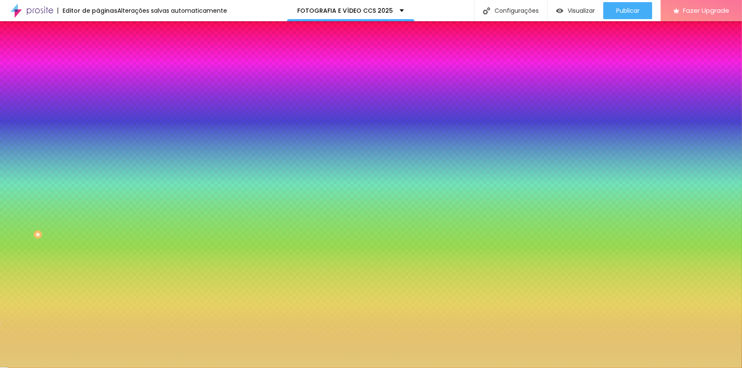
click at [64, 180] on div at bounding box center [371, 184] width 742 height 368
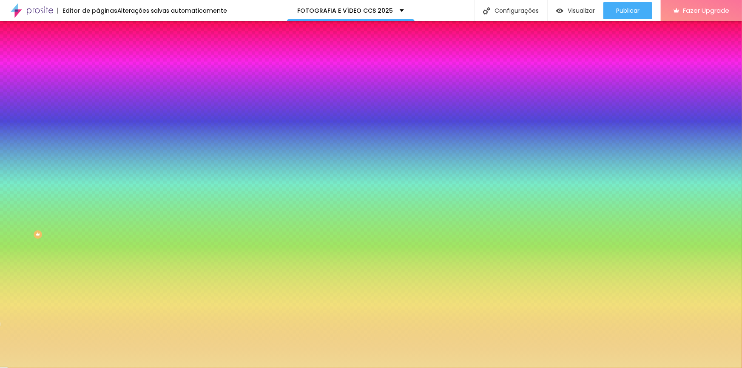
click at [34, 169] on div at bounding box center [371, 184] width 742 height 368
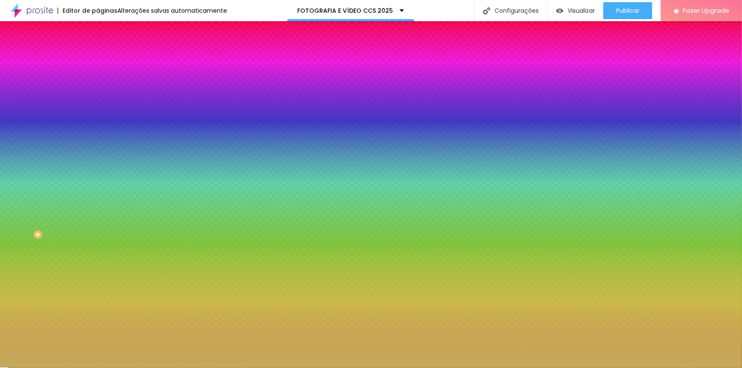
click at [43, 180] on div at bounding box center [371, 184] width 742 height 368
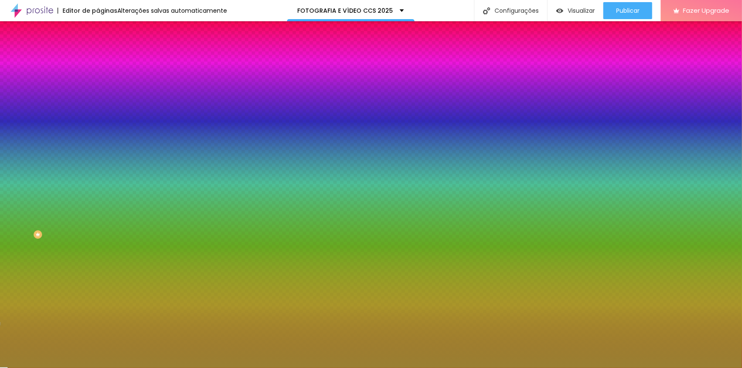
click at [51, 191] on div at bounding box center [371, 184] width 742 height 368
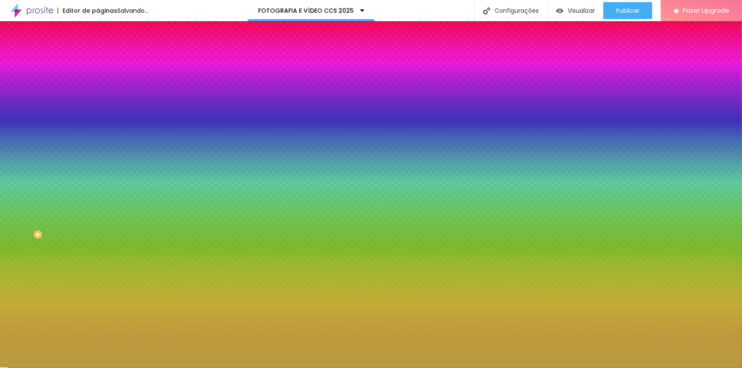
click at [49, 182] on div at bounding box center [371, 184] width 742 height 368
click at [50, 179] on div at bounding box center [371, 184] width 742 height 368
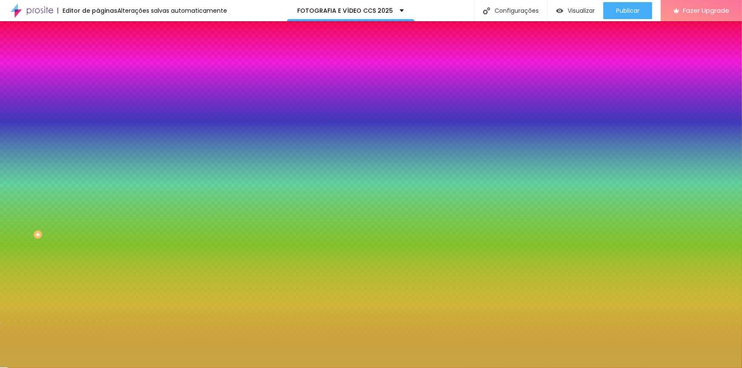
click at [47, 173] on div at bounding box center [371, 184] width 742 height 368
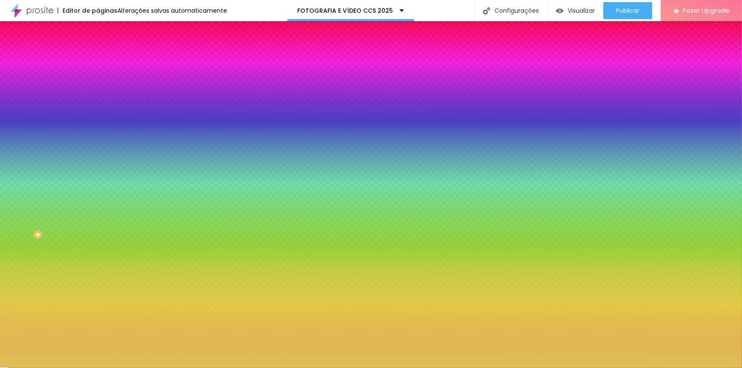
click at [53, 169] on div at bounding box center [371, 184] width 742 height 368
click at [46, 171] on div at bounding box center [371, 184] width 742 height 368
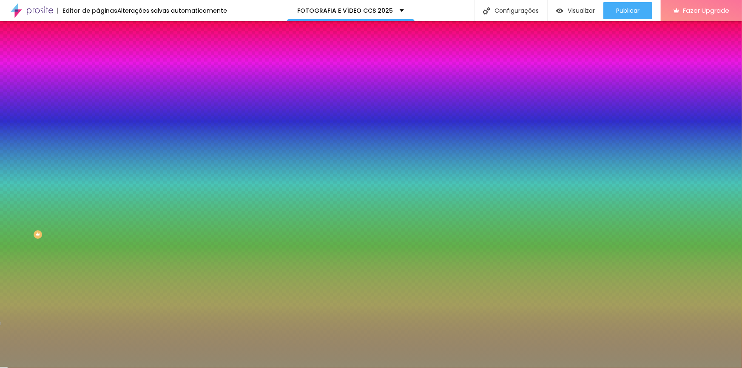
click at [26, 192] on div at bounding box center [371, 184] width 742 height 368
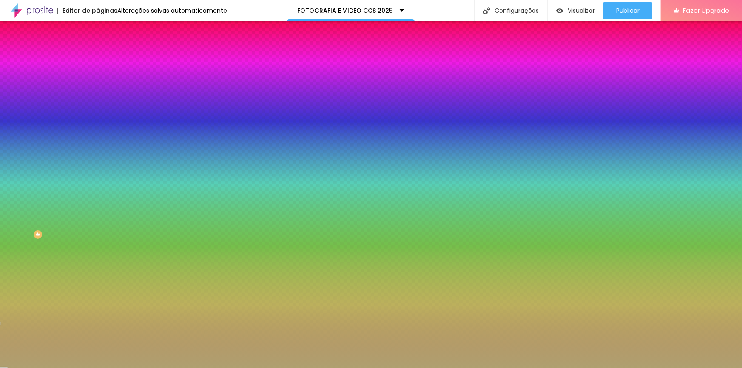
click at [33, 185] on div at bounding box center [371, 184] width 742 height 368
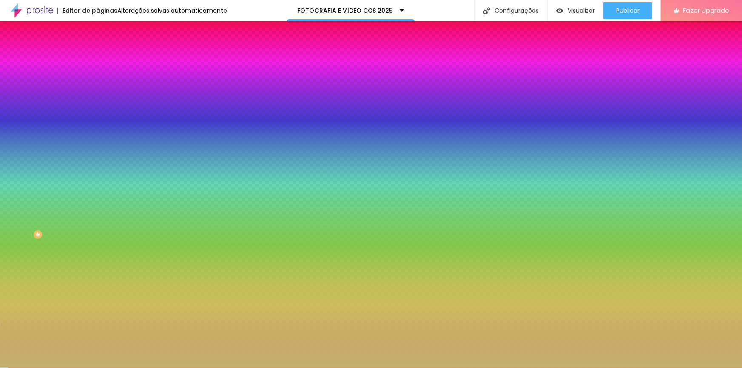
click at [37, 179] on div at bounding box center [371, 184] width 742 height 368
click at [35, 187] on div at bounding box center [371, 184] width 742 height 368
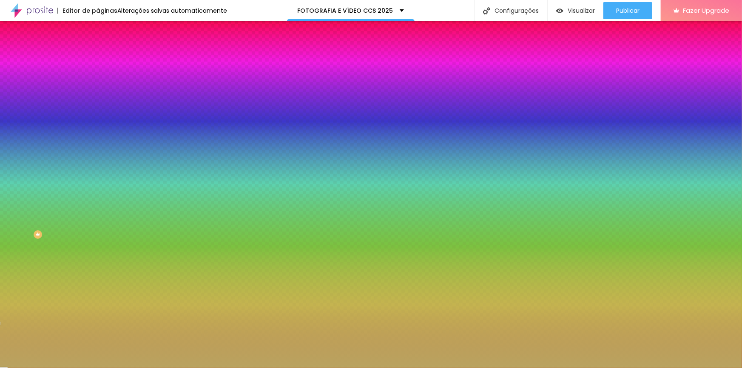
click at [40, 182] on div at bounding box center [371, 184] width 742 height 368
click at [37, 185] on div at bounding box center [371, 184] width 742 height 368
click at [98, 58] on img at bounding box center [102, 62] width 8 height 8
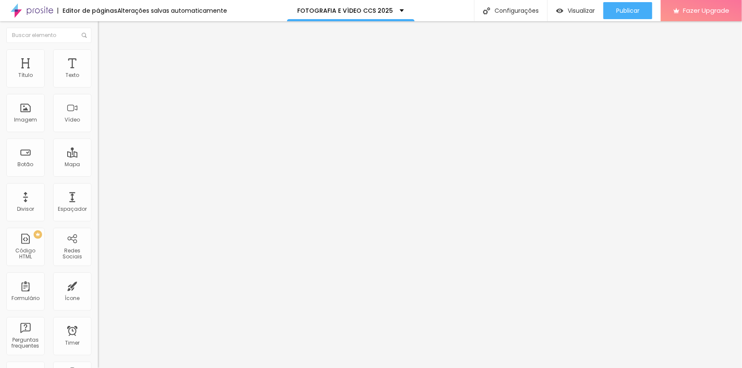
click at [98, 165] on input "range" at bounding box center [125, 168] width 55 height 7
drag, startPoint x: 19, startPoint y: 98, endPoint x: 8, endPoint y: 95, distance: 11.9
click at [98, 285] on input "range" at bounding box center [125, 288] width 55 height 7
click at [98, 80] on input "[URL][DOMAIN_NAME]" at bounding box center [149, 75] width 102 height 9
paste input "[DOMAIN_NAME][URL]"
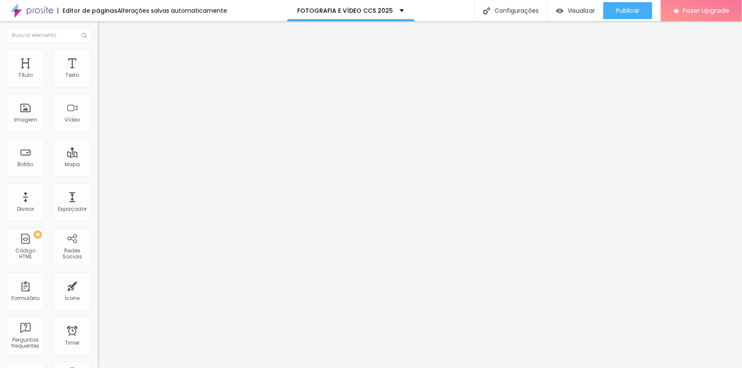
scroll to position [0, 51]
click at [98, 127] on span "4:3 Standard" at bounding box center [115, 123] width 34 height 7
click at [105, 57] on span "Estilo" at bounding box center [111, 54] width 13 height 7
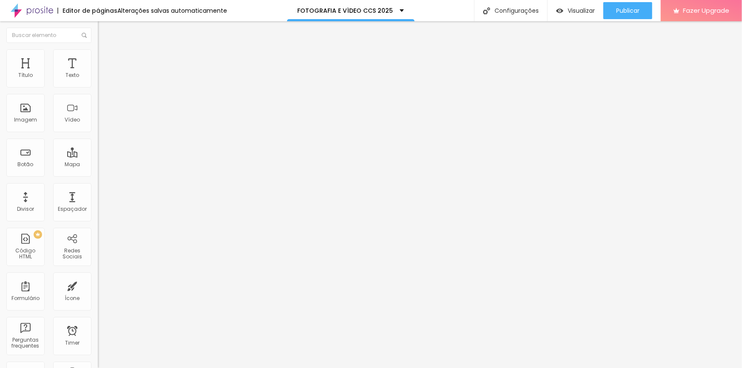
click at [98, 58] on li "Avançado" at bounding box center [147, 62] width 98 height 9
click at [98, 48] on img at bounding box center [102, 45] width 8 height 8
click at [98, 164] on input "16" at bounding box center [114, 168] width 32 height 9
drag, startPoint x: 83, startPoint y: 83, endPoint x: 93, endPoint y: 85, distance: 10.4
click at [98, 84] on div "16 Tamanho do texto" at bounding box center [147, 118] width 98 height 120
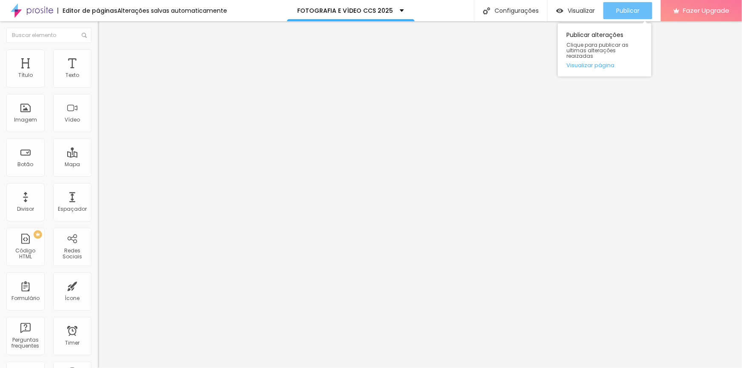
click at [488, 13] on span "Publicar" at bounding box center [627, 10] width 23 height 7
